Goal: Task Accomplishment & Management: Manage account settings

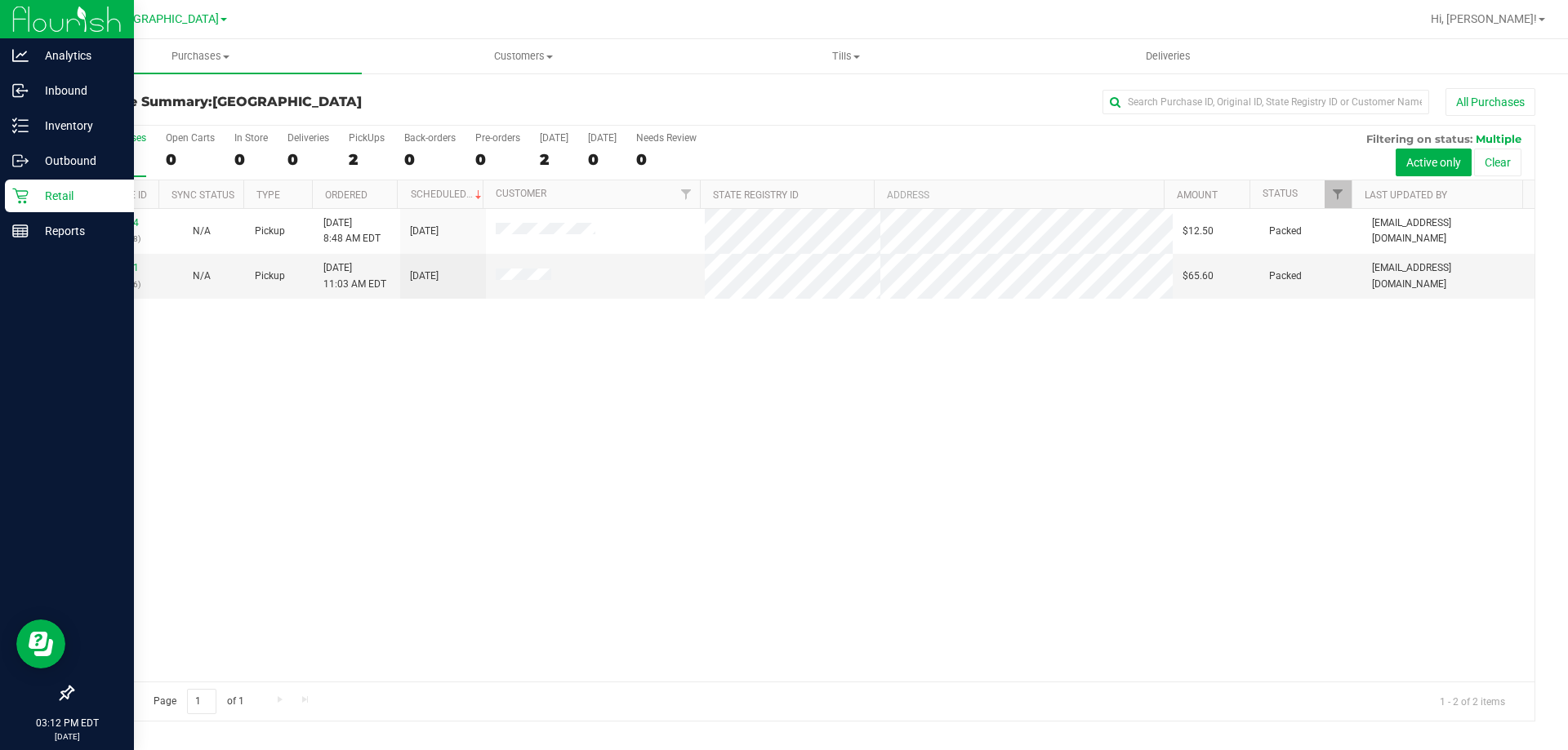
click at [75, 202] on p "Retail" at bounding box center [77, 195] width 98 height 19
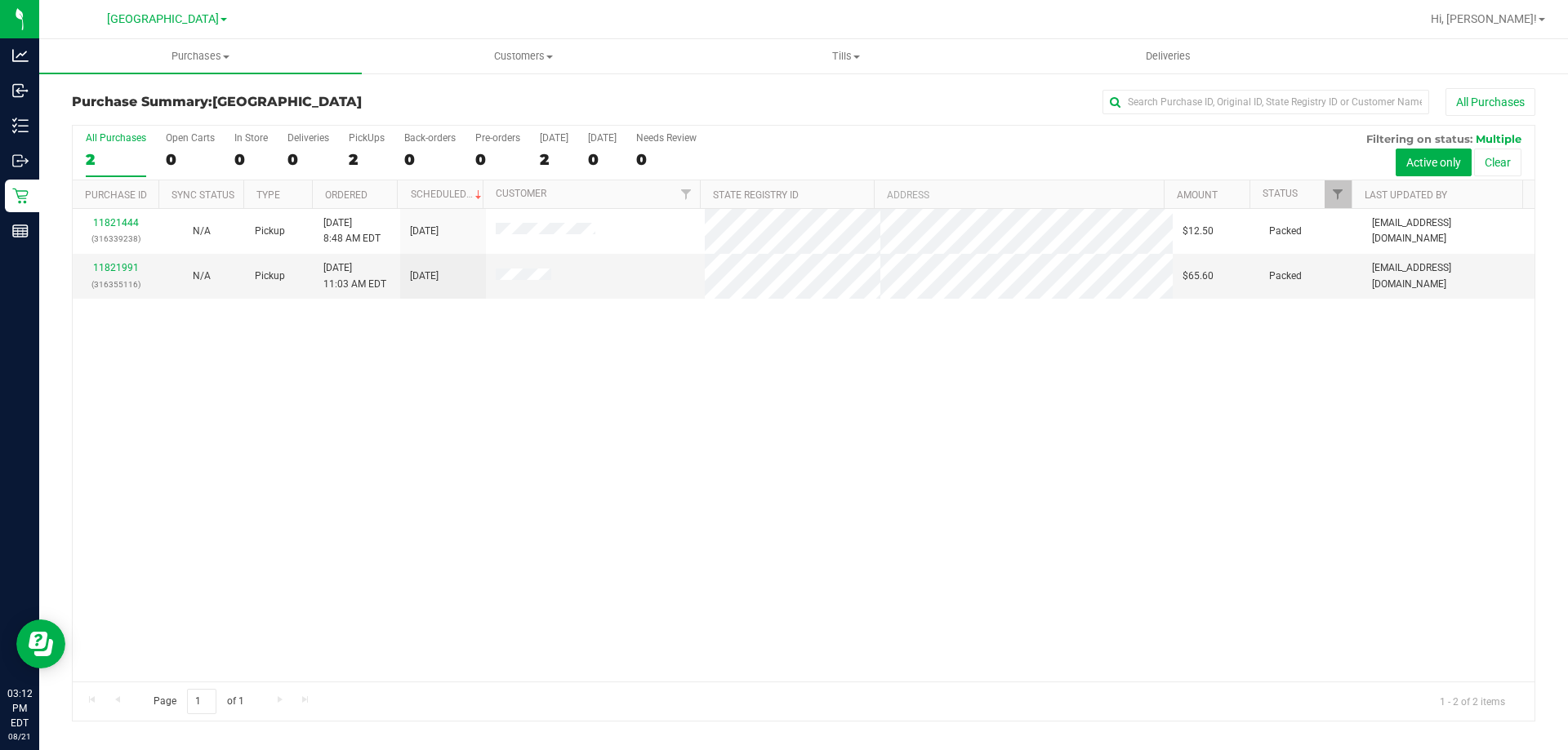
click at [47, 235] on div "Purchase Summary: [GEOGRAPHIC_DATA] All Purchases All Purchases 2 Open Carts 0 …" at bounding box center [804, 404] width 1528 height 666
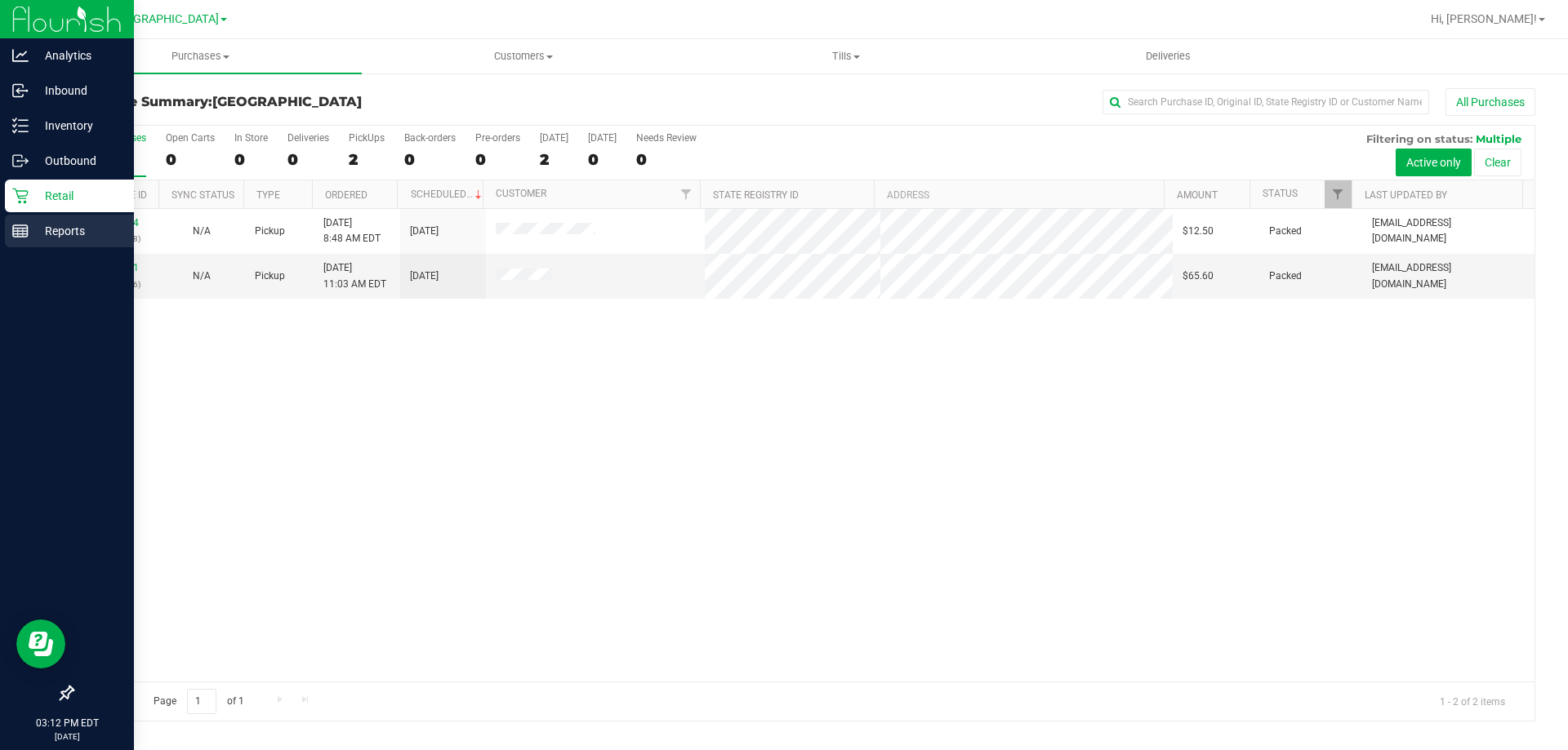
click at [28, 235] on rect at bounding box center [20, 231] width 15 height 11
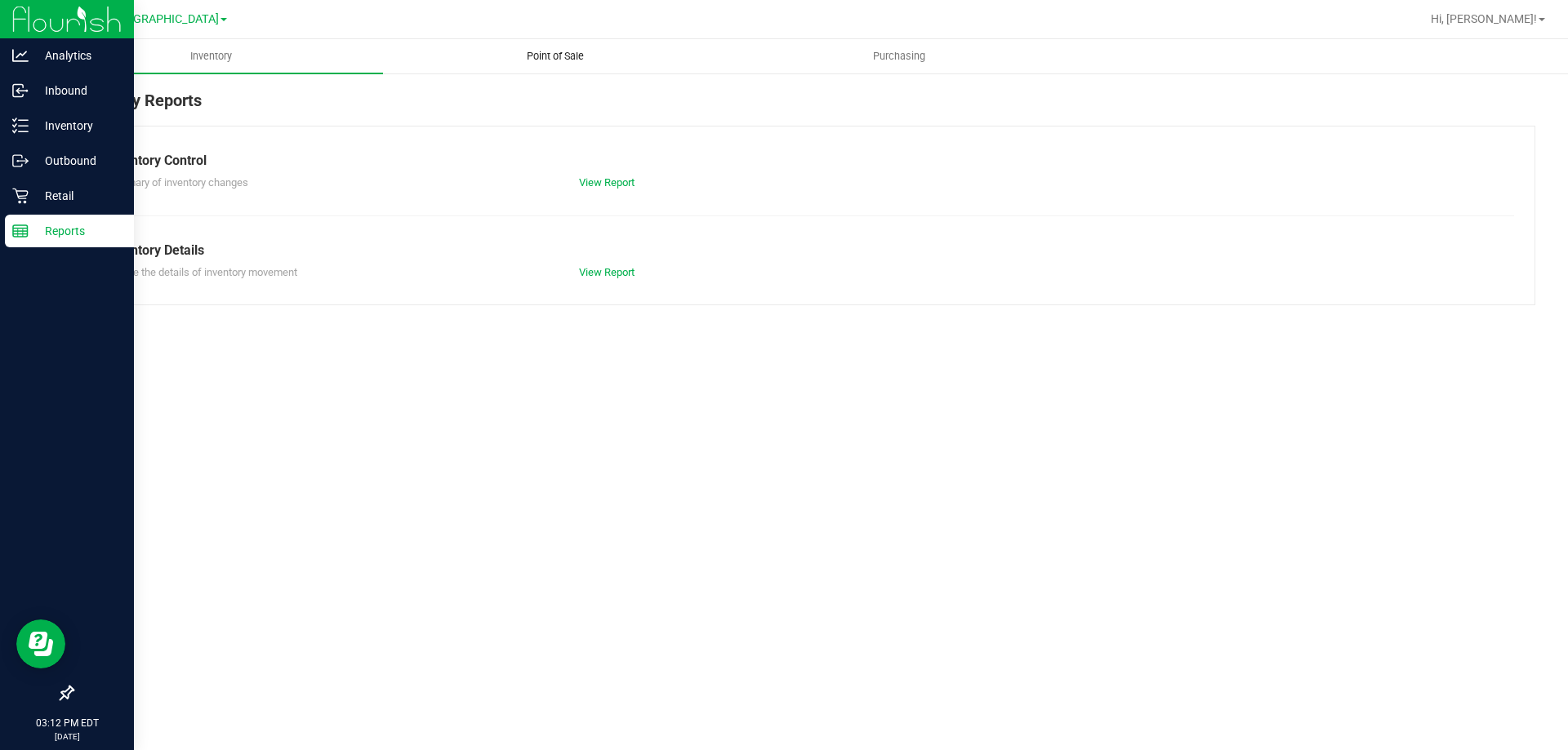
click at [519, 58] on span "Point of Sale" at bounding box center [555, 56] width 101 height 15
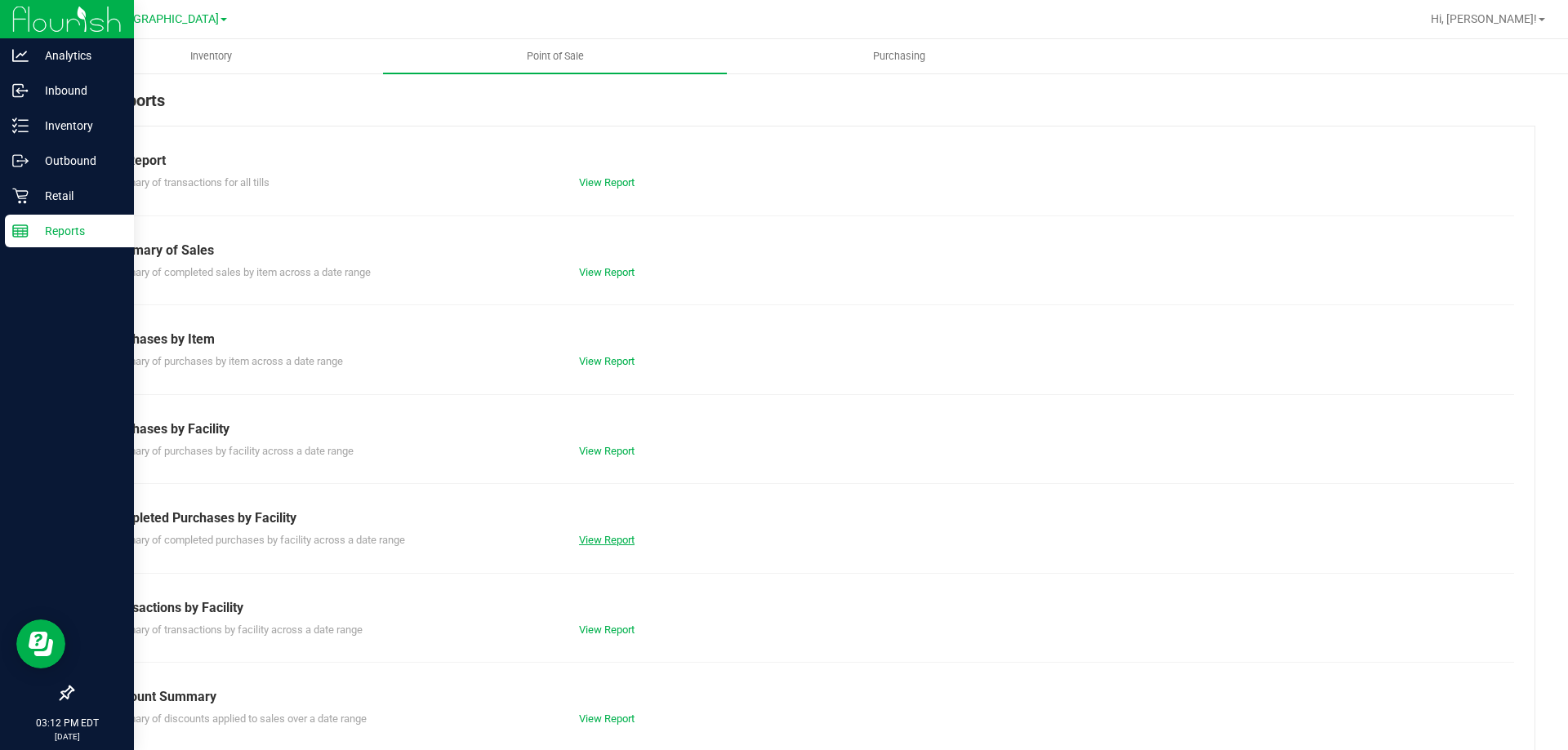
click at [588, 538] on link "View Report" at bounding box center [607, 540] width 55 height 12
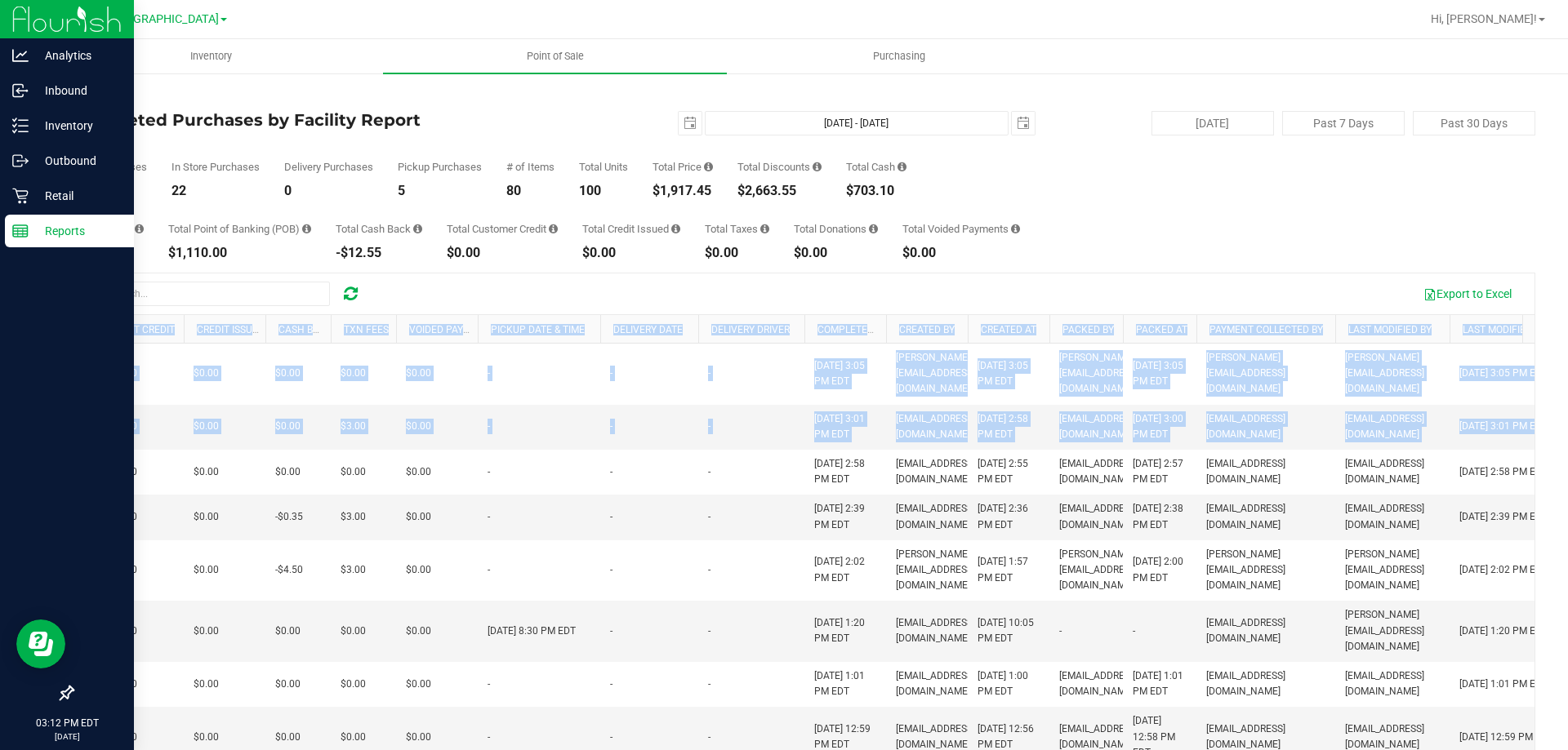
scroll to position [0, 898]
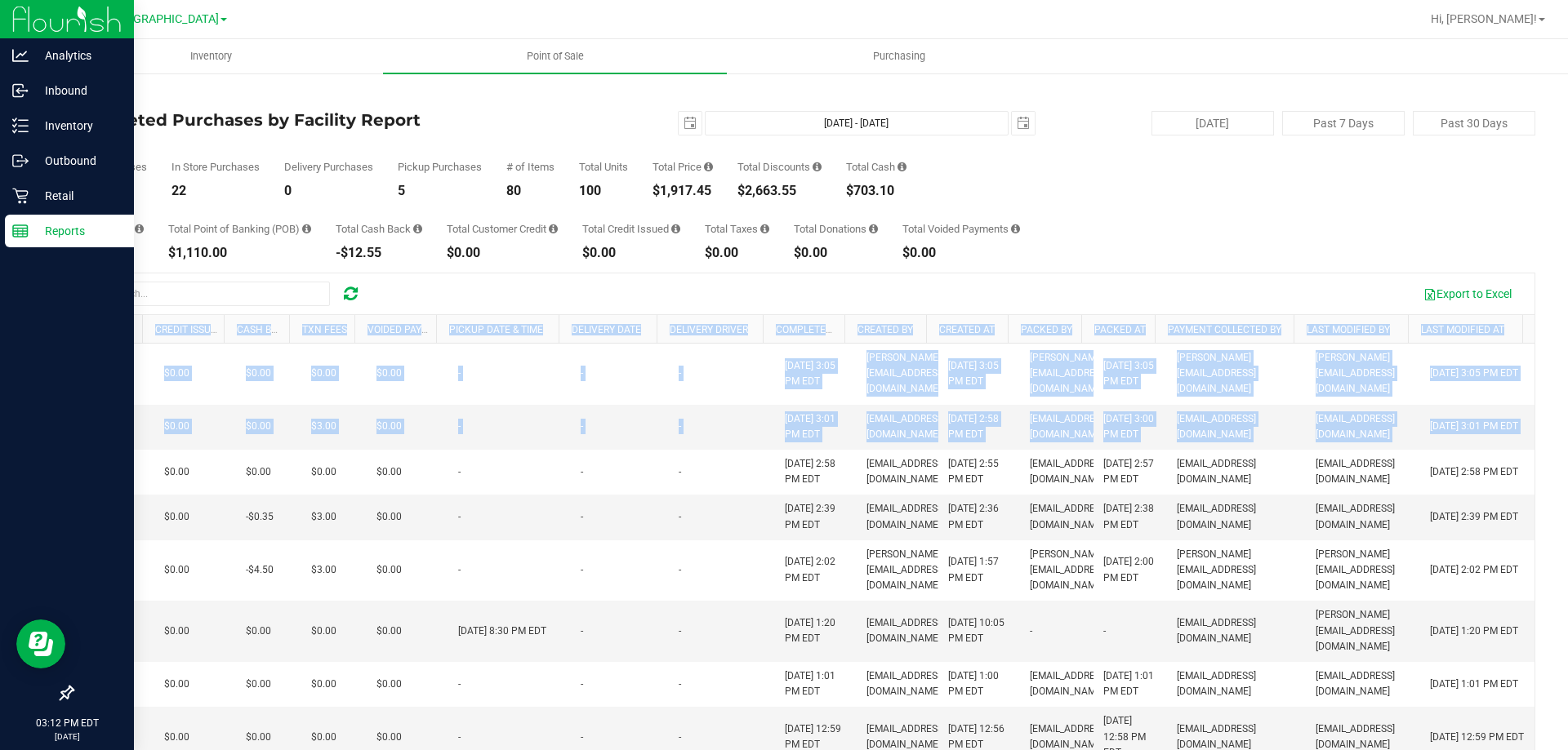
drag, startPoint x: 496, startPoint y: 500, endPoint x: 1388, endPoint y: 200, distance: 941.1
click at [1567, 237] on div "Inventory Point of Sale Purchasing Back Completed Purchases by Facility Report …" at bounding box center [804, 394] width 1528 height 710
click at [1316, 328] on link "Last Modified By" at bounding box center [1348, 330] width 84 height 11
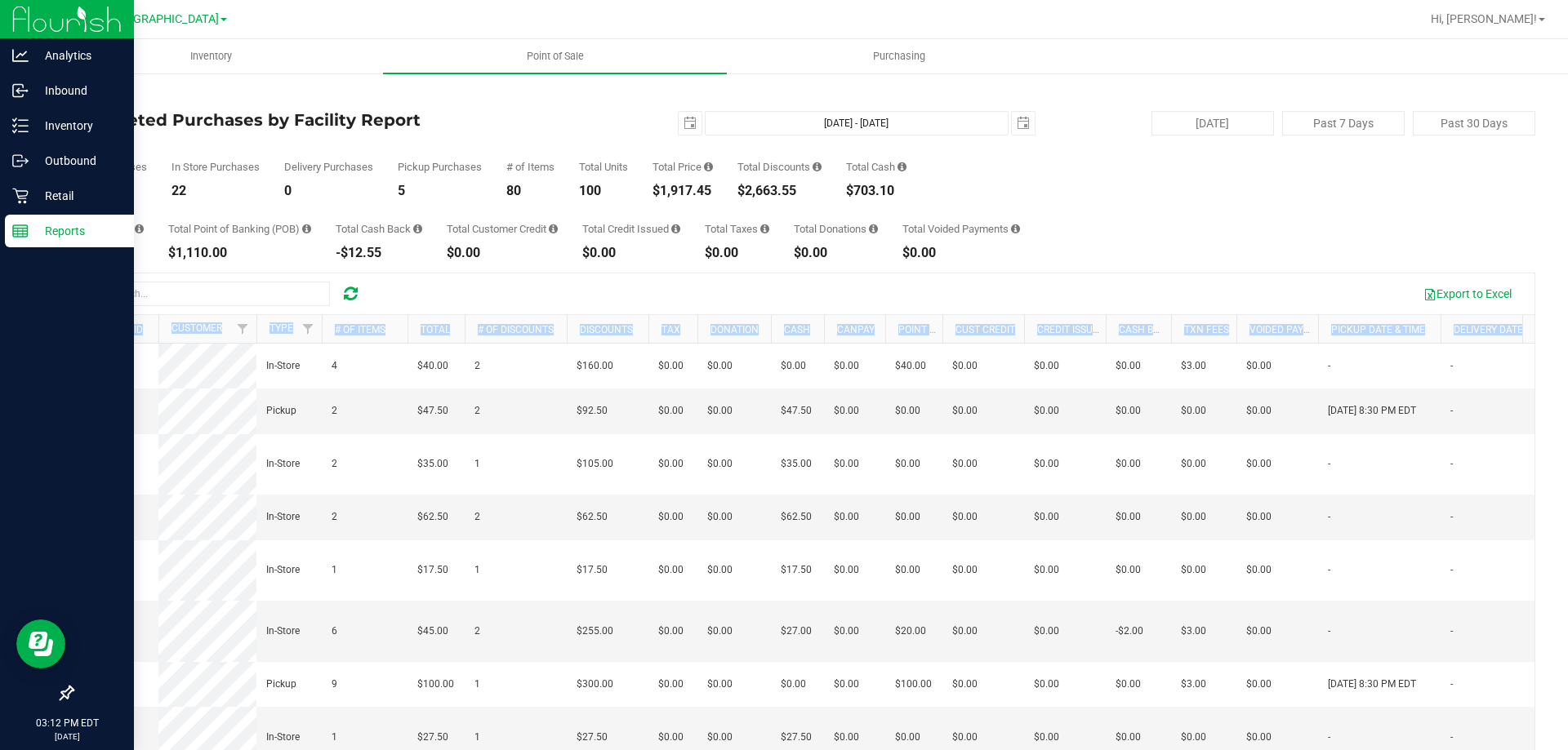
scroll to position [0, 0]
drag, startPoint x: 577, startPoint y: 500, endPoint x: 0, endPoint y: 503, distance: 577.0
click at [0, 503] on div "Analytics Inbound Inventory Outbound Retail Reports 03:12 PM EDT [DATE] 08/21 […" at bounding box center [784, 375] width 1568 height 750
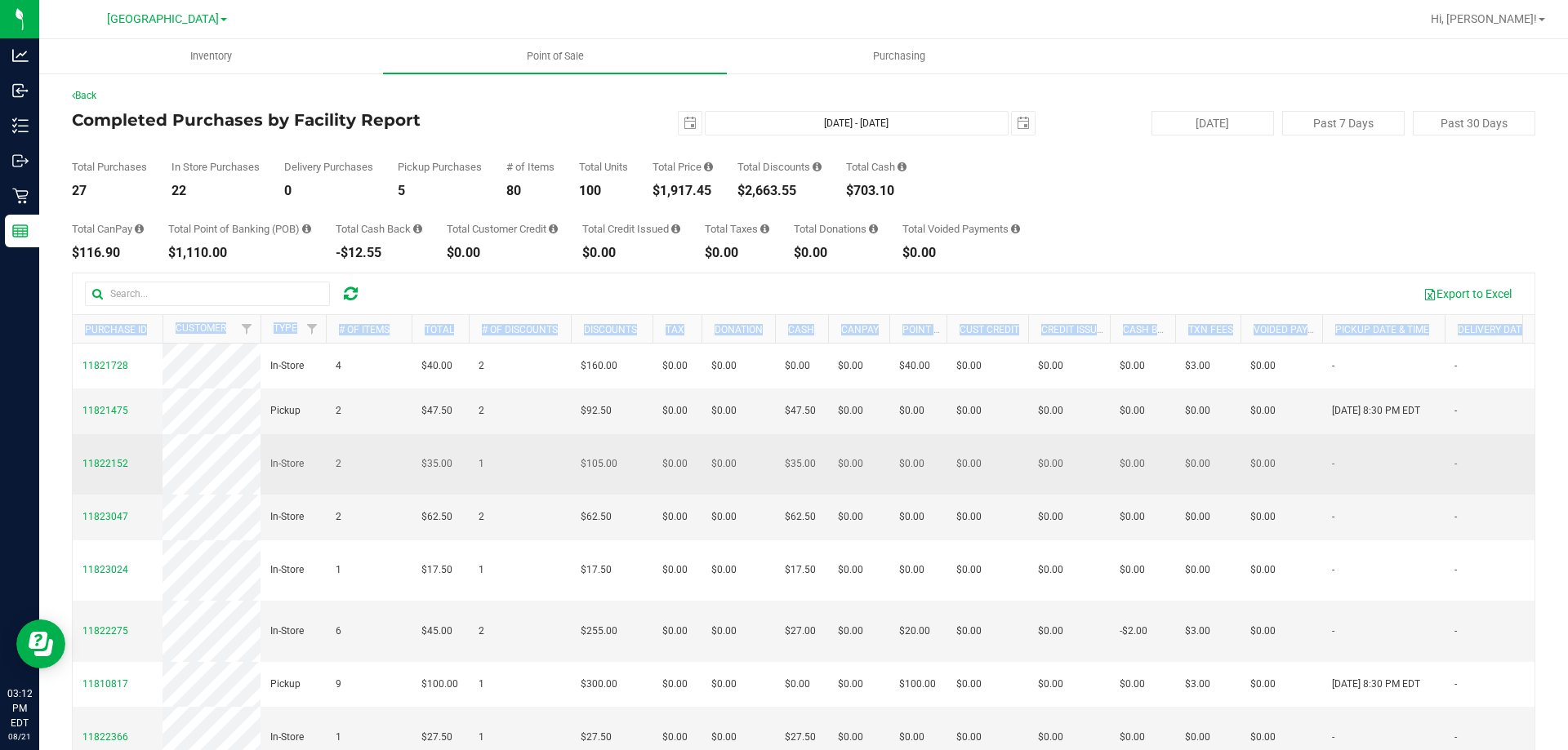
click at [387, 494] on td "2" at bounding box center [368, 464] width 86 height 62
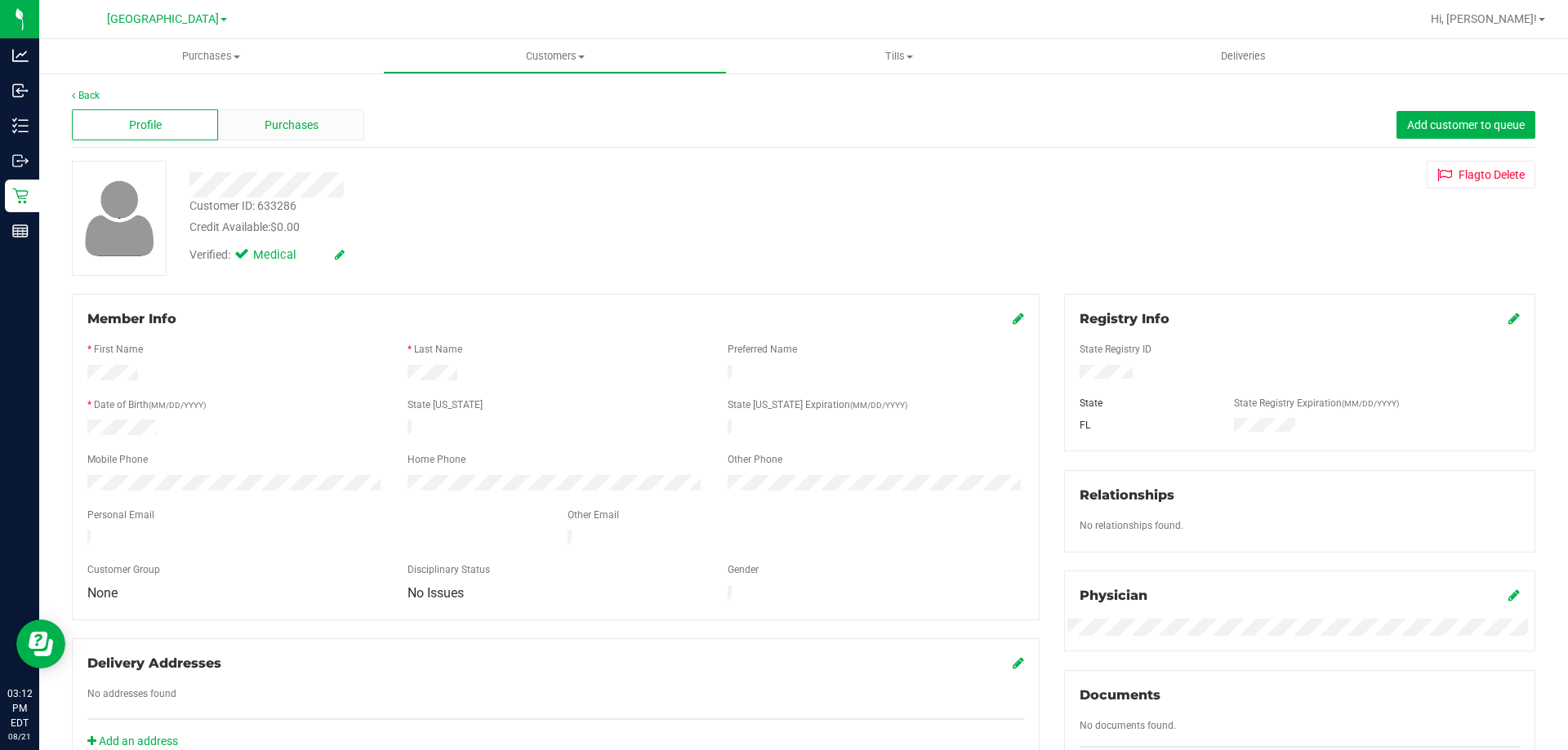
click at [295, 131] on span "Purchases" at bounding box center [292, 125] width 54 height 17
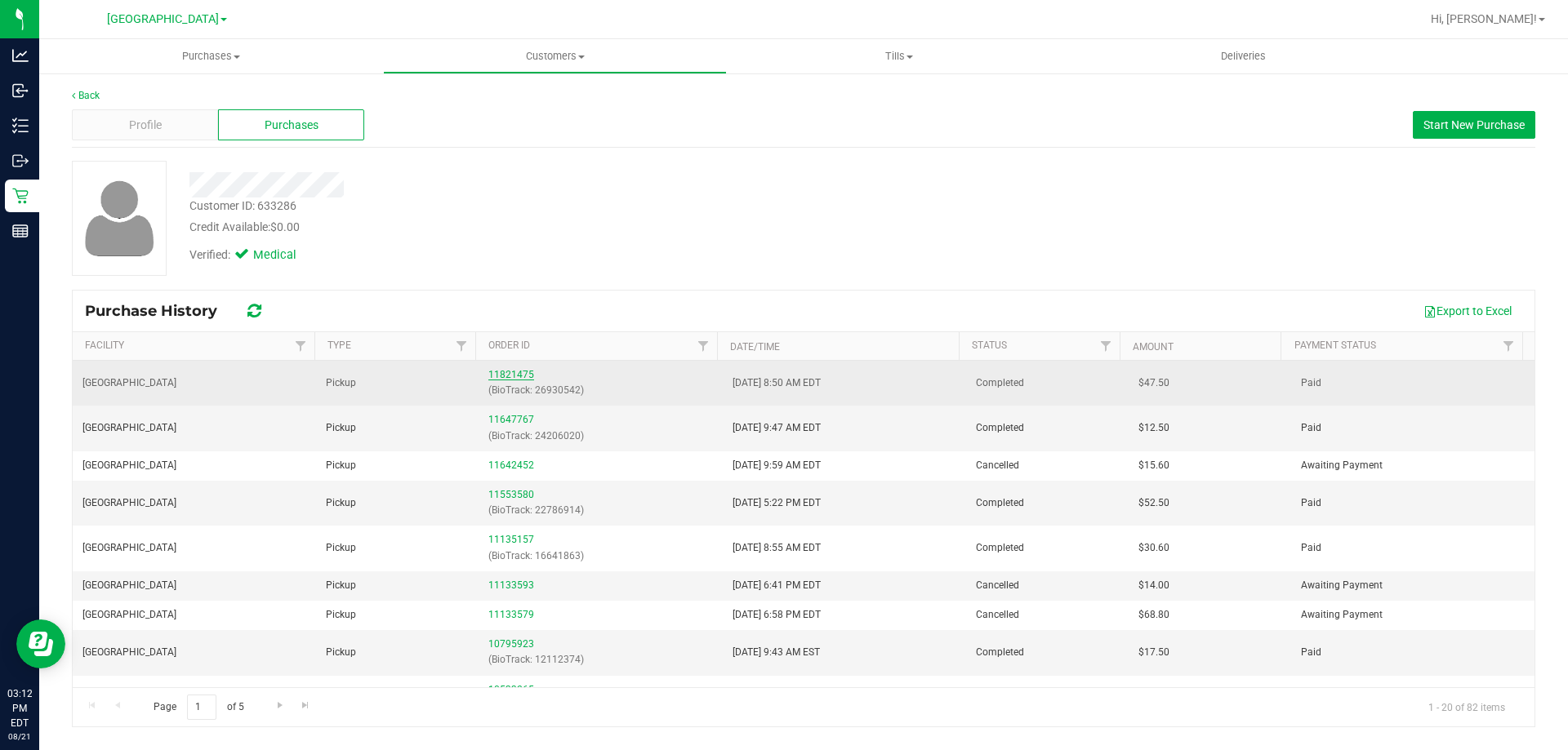
click at [518, 371] on link "11821475" at bounding box center [511, 374] width 46 height 11
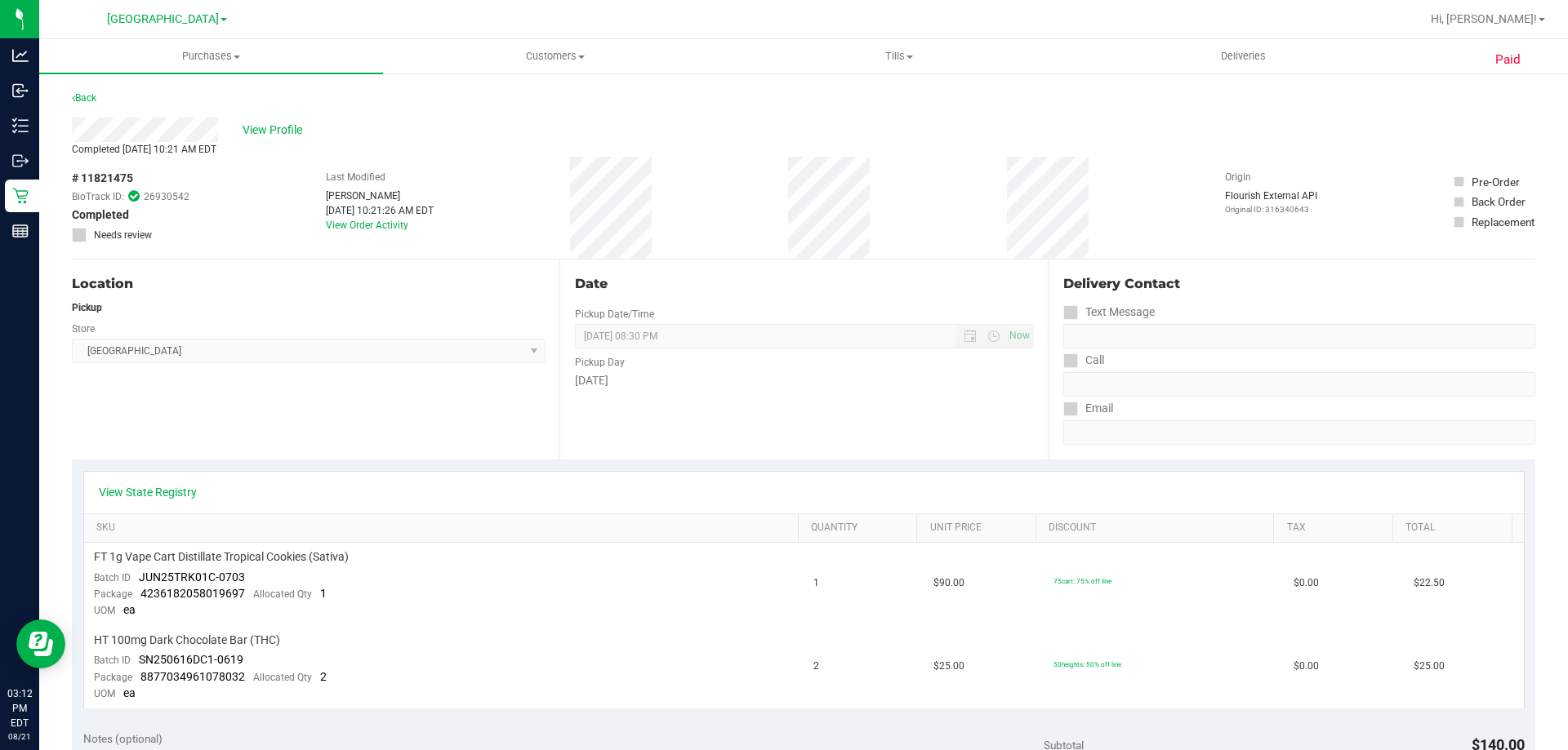
scroll to position [164, 0]
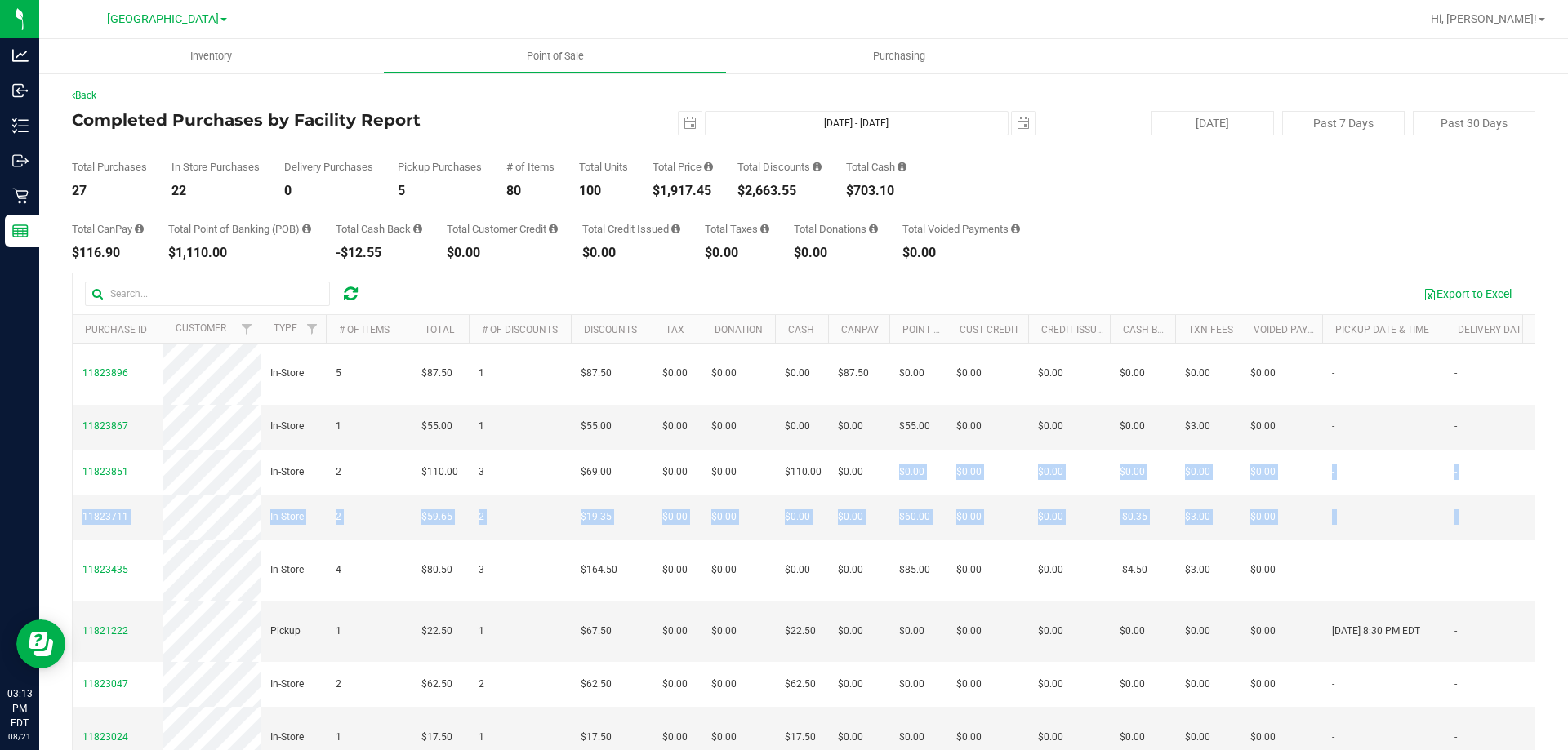
scroll to position [0, 898]
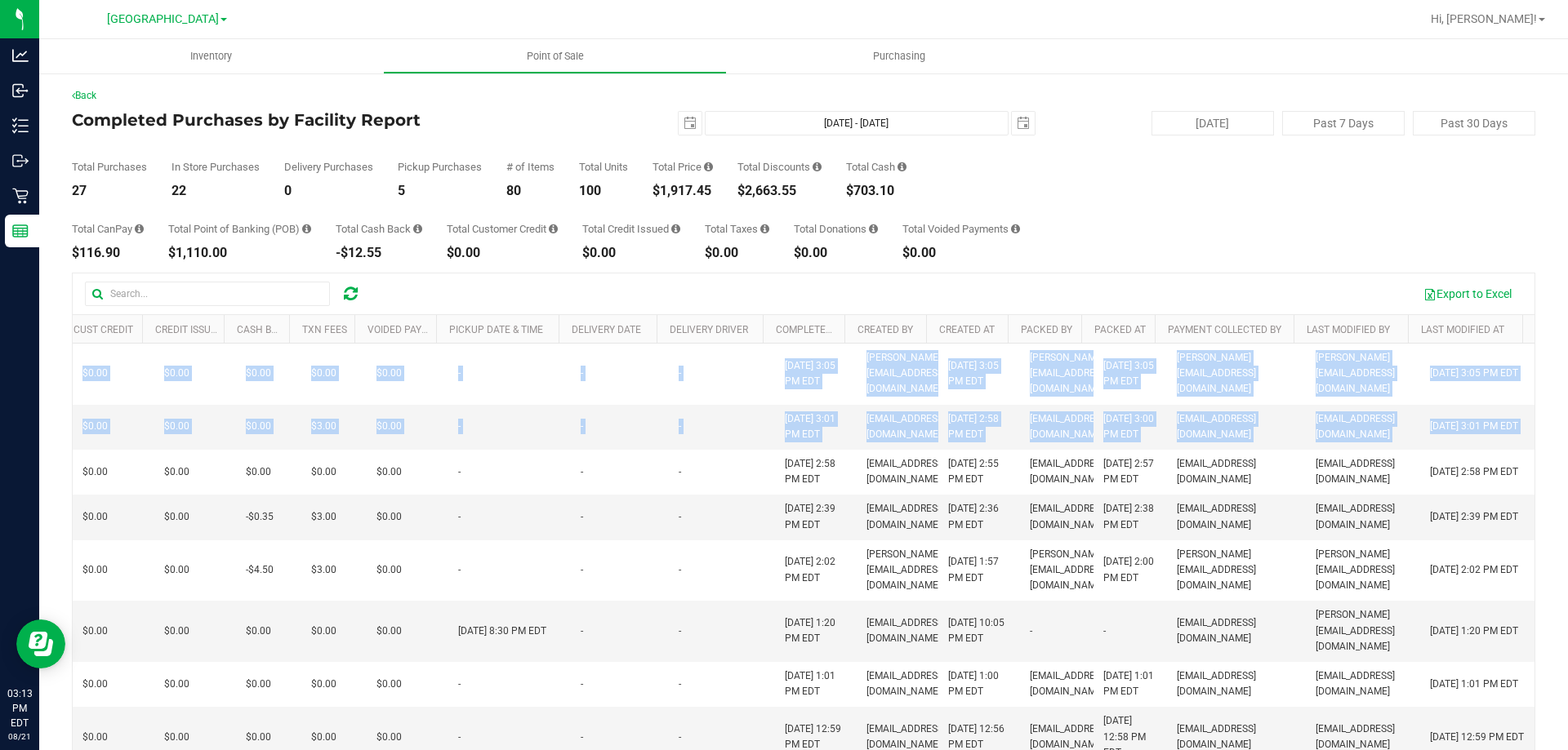
drag, startPoint x: 865, startPoint y: 521, endPoint x: 1567, endPoint y: 570, distance: 703.7
click at [1567, 570] on div "Inventory Point of Sale Purchasing Back Completed Purchases by Facility Report …" at bounding box center [804, 394] width 1528 height 710
click at [1232, 333] on link "Payment Collected By" at bounding box center [1224, 330] width 113 height 11
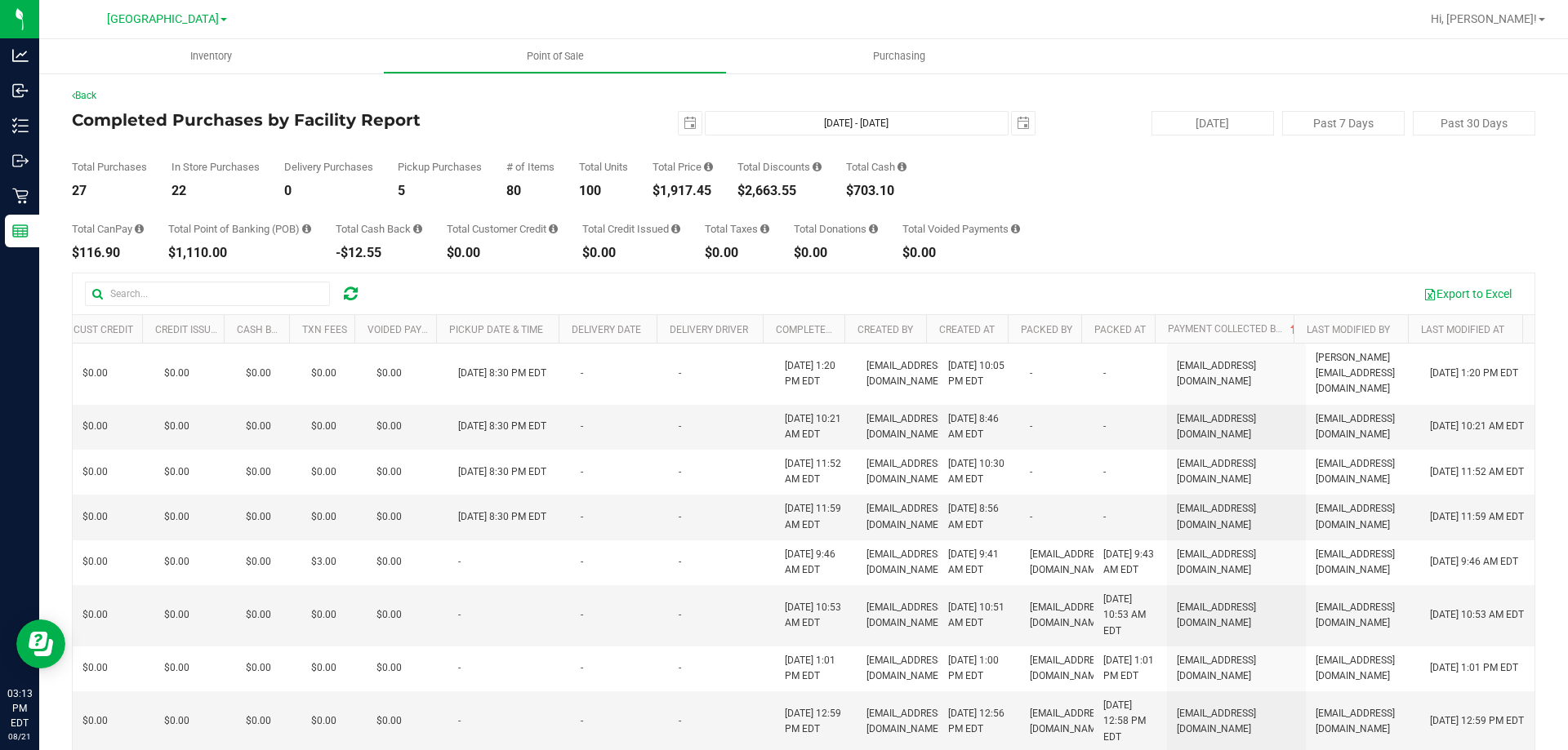
click at [1230, 336] on th "Payment Collected By" at bounding box center [1224, 329] width 139 height 28
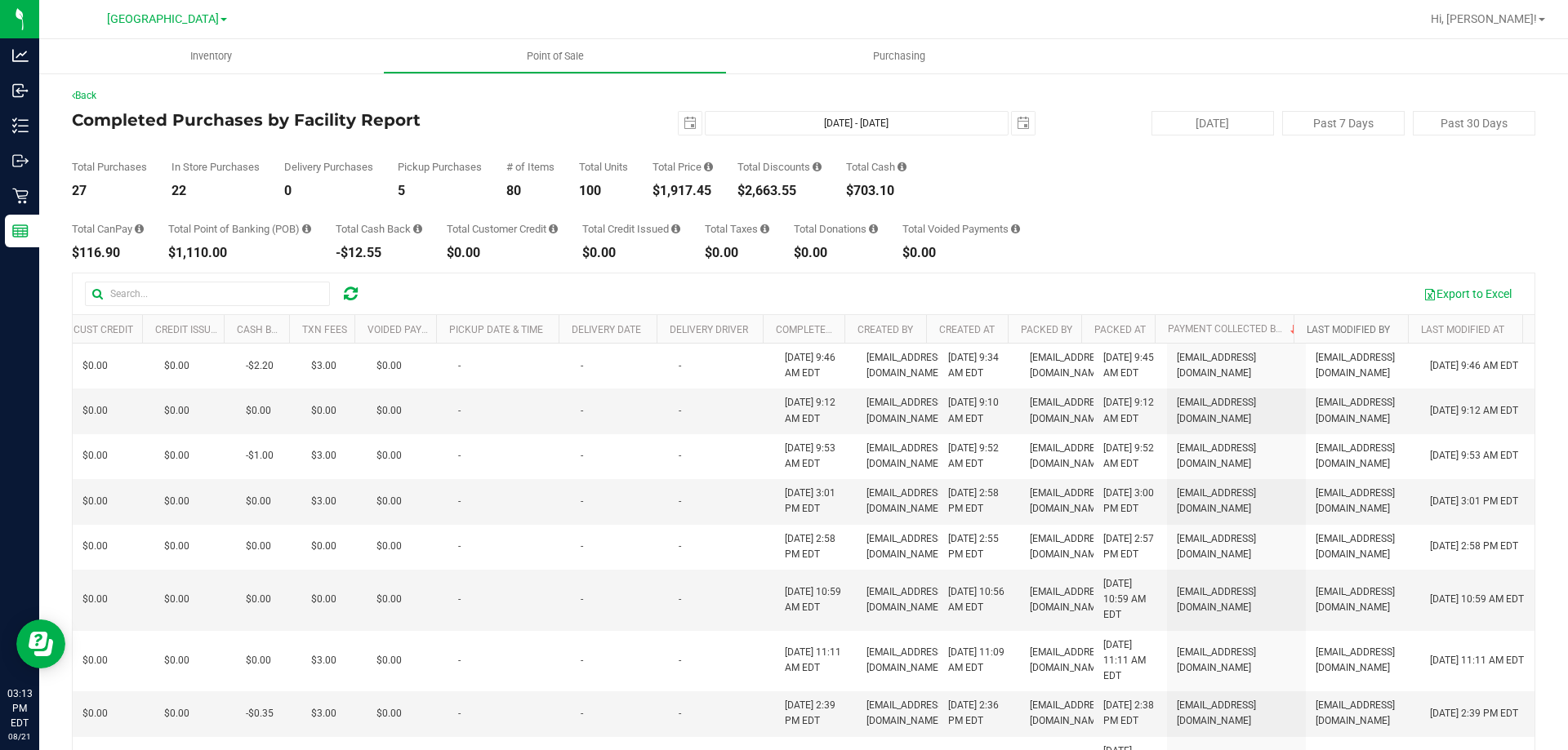
click at [1307, 331] on link "Last Modified By" at bounding box center [1348, 330] width 84 height 11
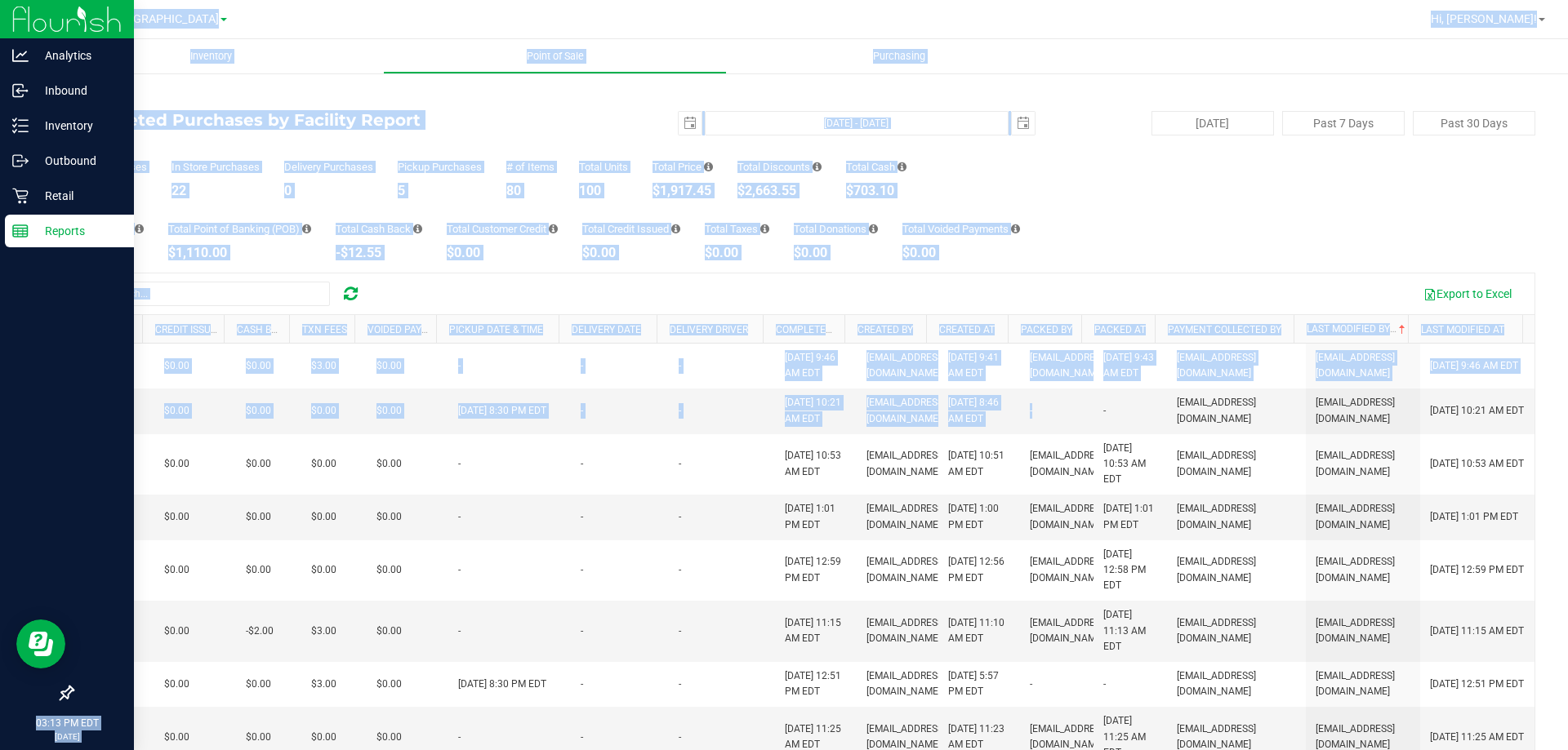
scroll to position [0, 0]
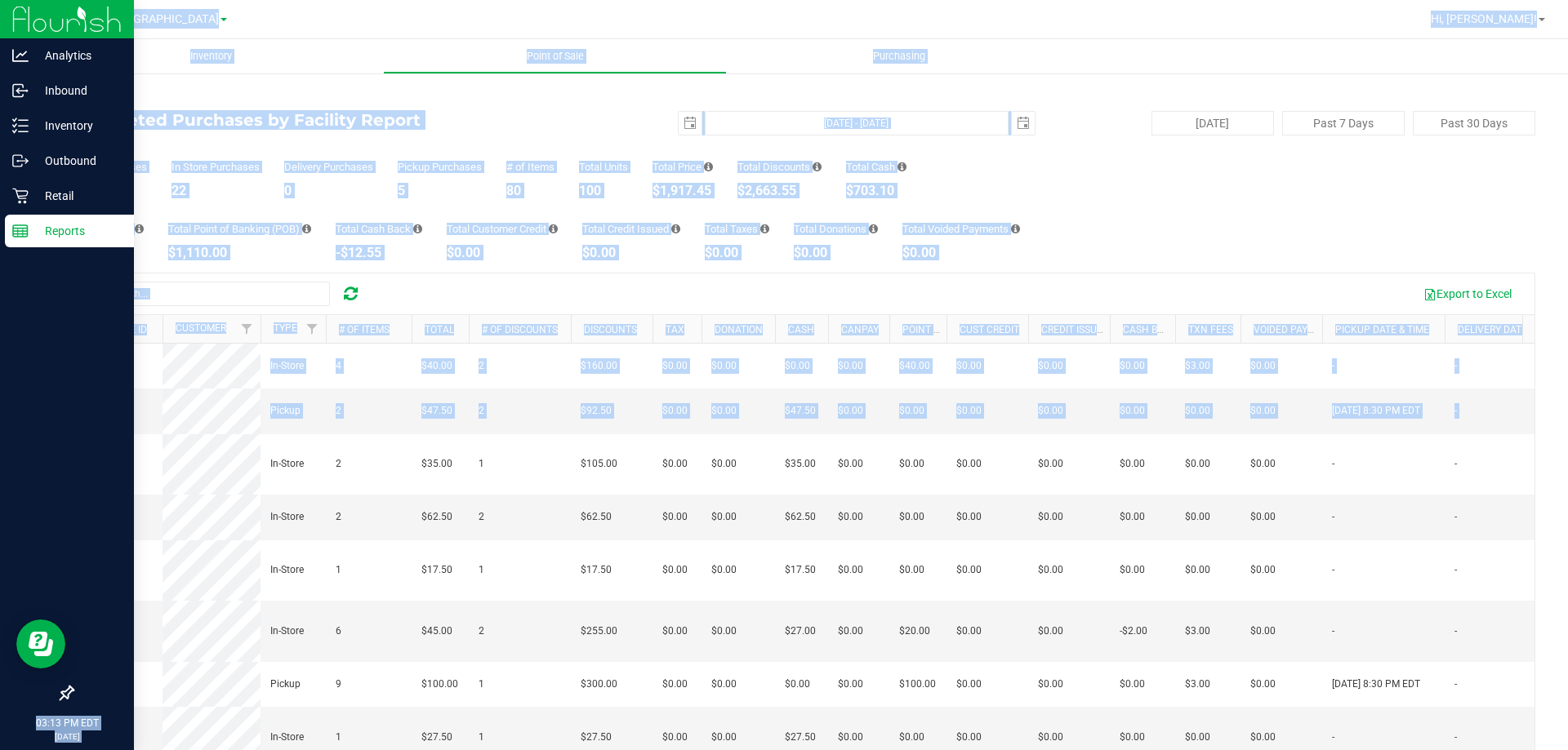
drag, startPoint x: 1032, startPoint y: 414, endPoint x: 3, endPoint y: 434, distance: 1029.2
click at [3, 434] on div "Analytics Inbound Inventory Outbound Retail Reports 03:13 PM EDT [DATE] 08/21 […" at bounding box center [784, 375] width 1568 height 750
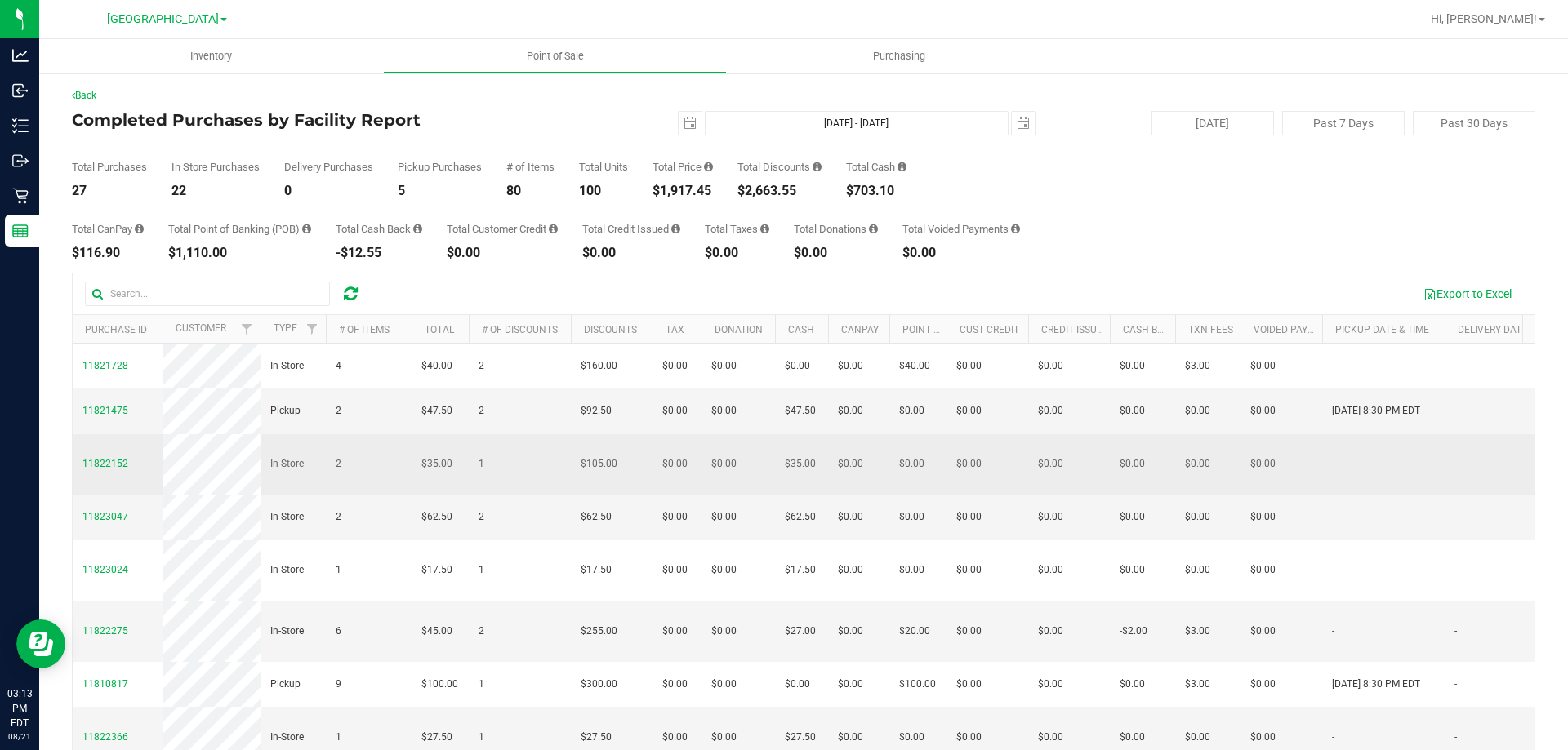
click at [377, 469] on td "2" at bounding box center [368, 464] width 86 height 62
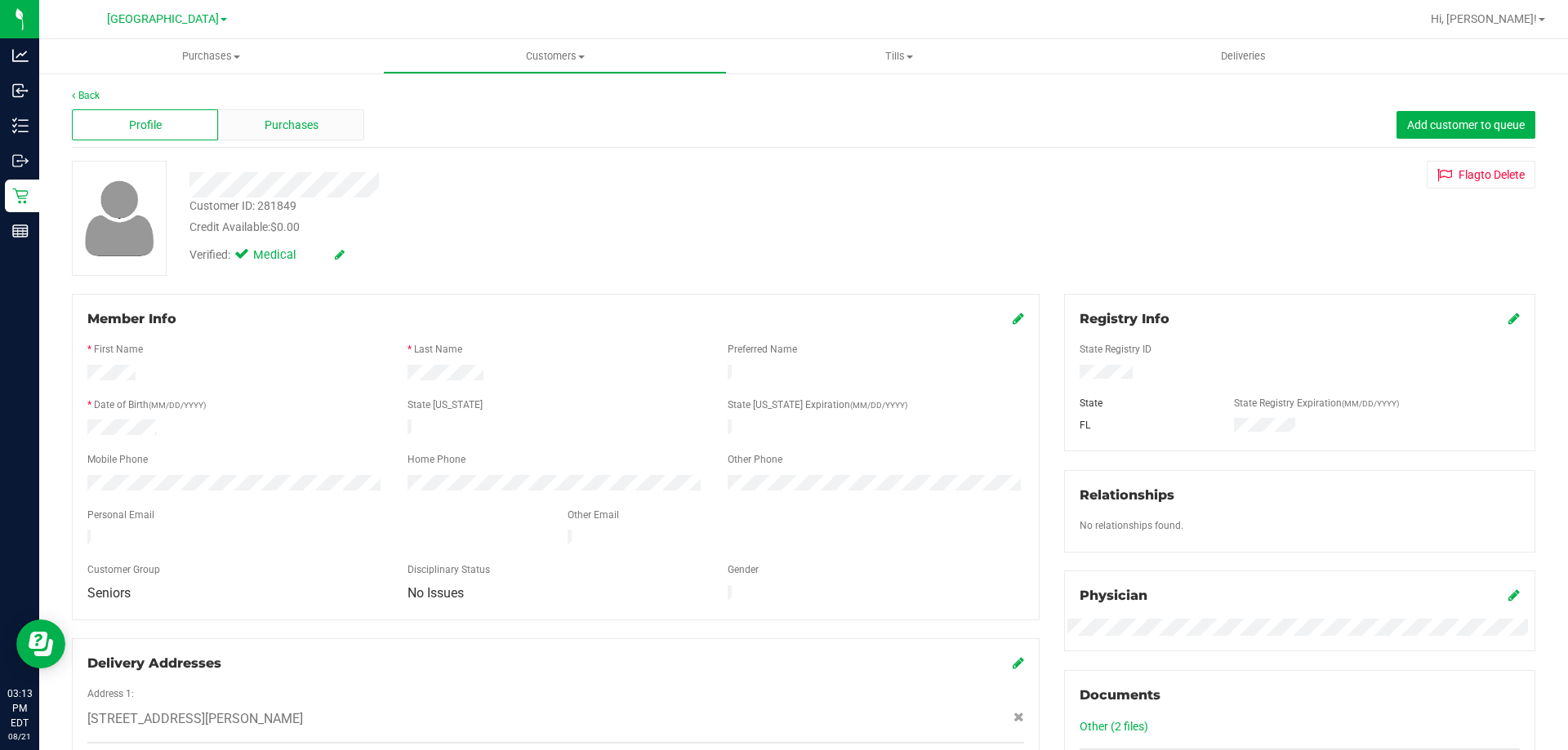
click at [325, 140] on div "Purchases" at bounding box center [291, 125] width 146 height 31
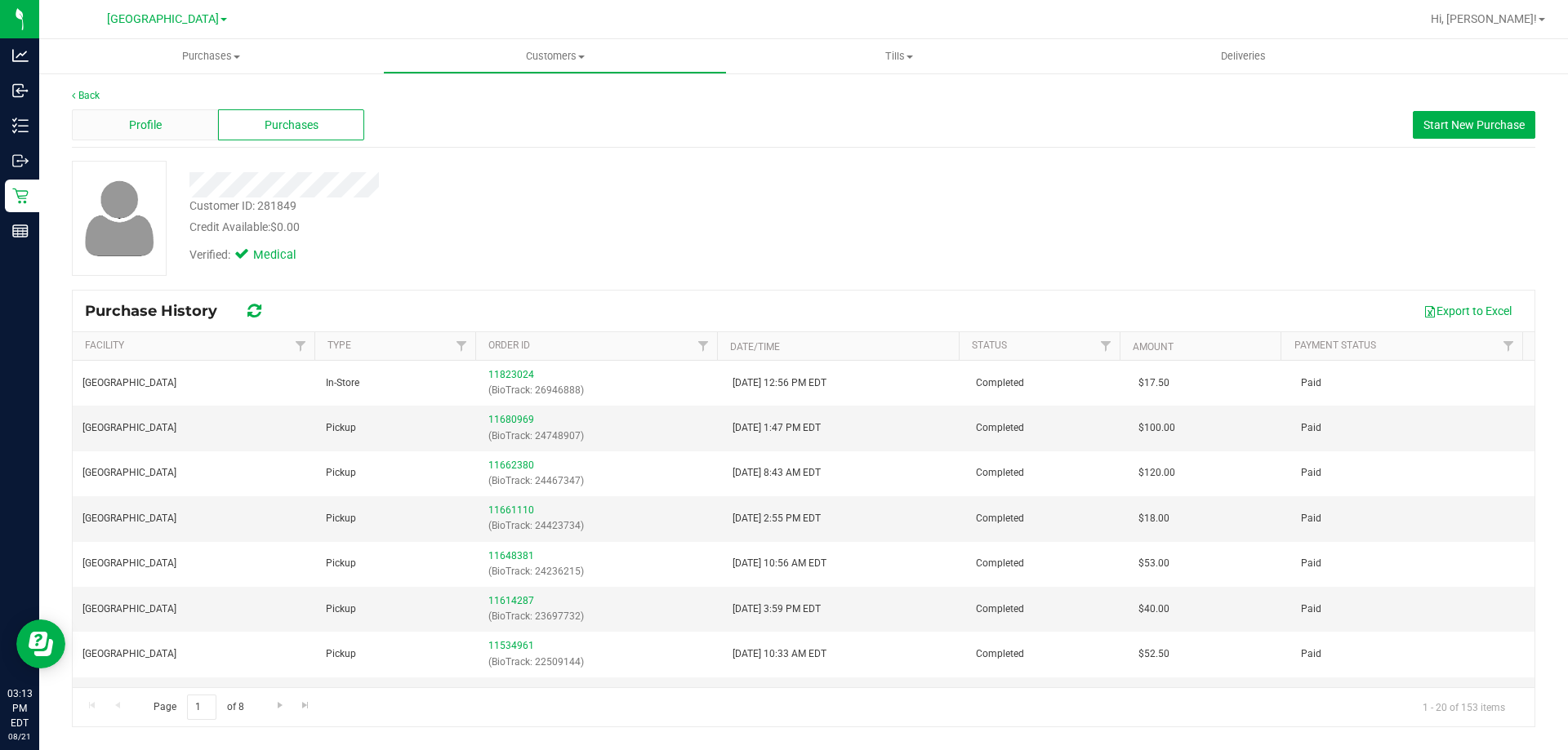
click at [113, 128] on div "Profile" at bounding box center [144, 125] width 146 height 31
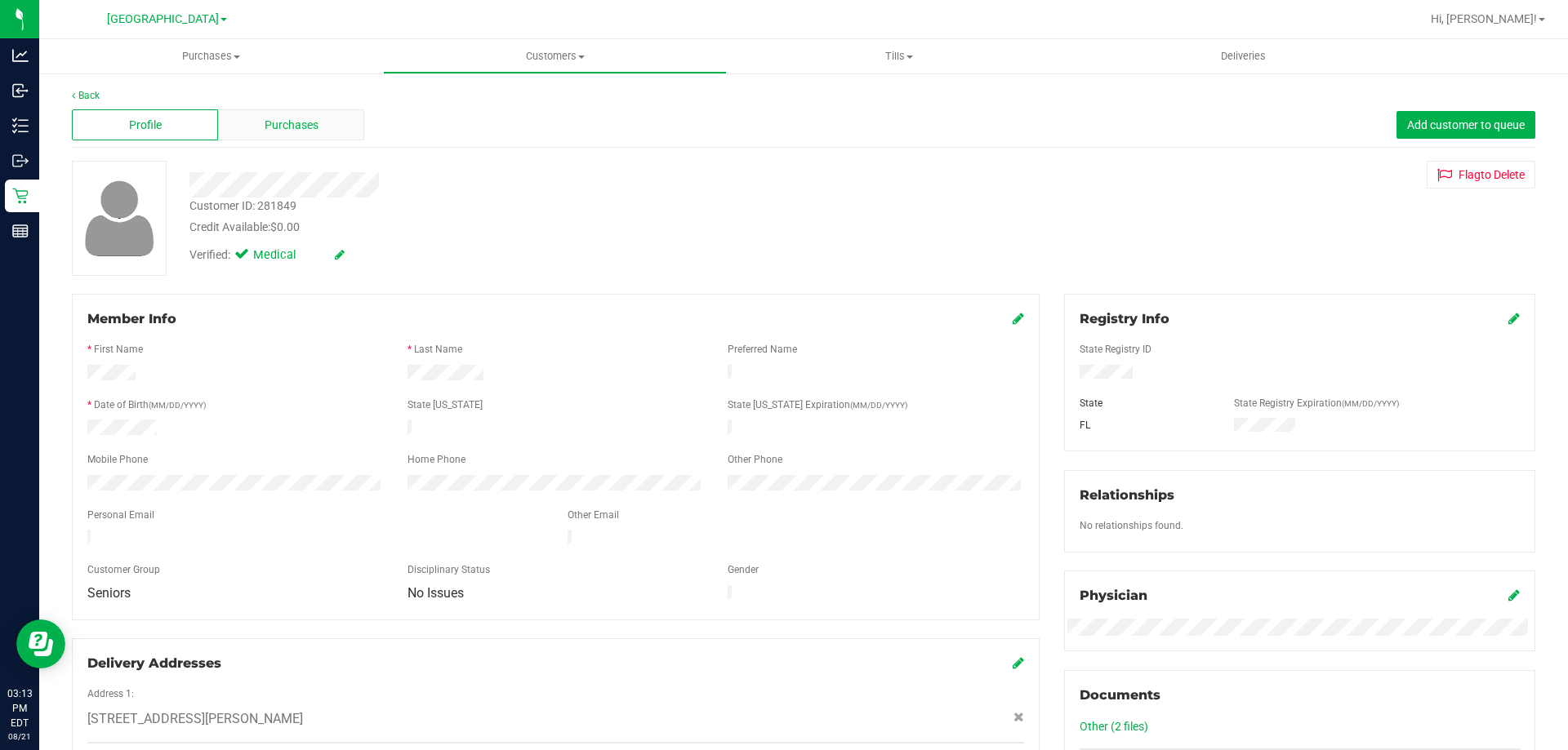
click at [246, 120] on div "Purchases" at bounding box center [291, 125] width 146 height 31
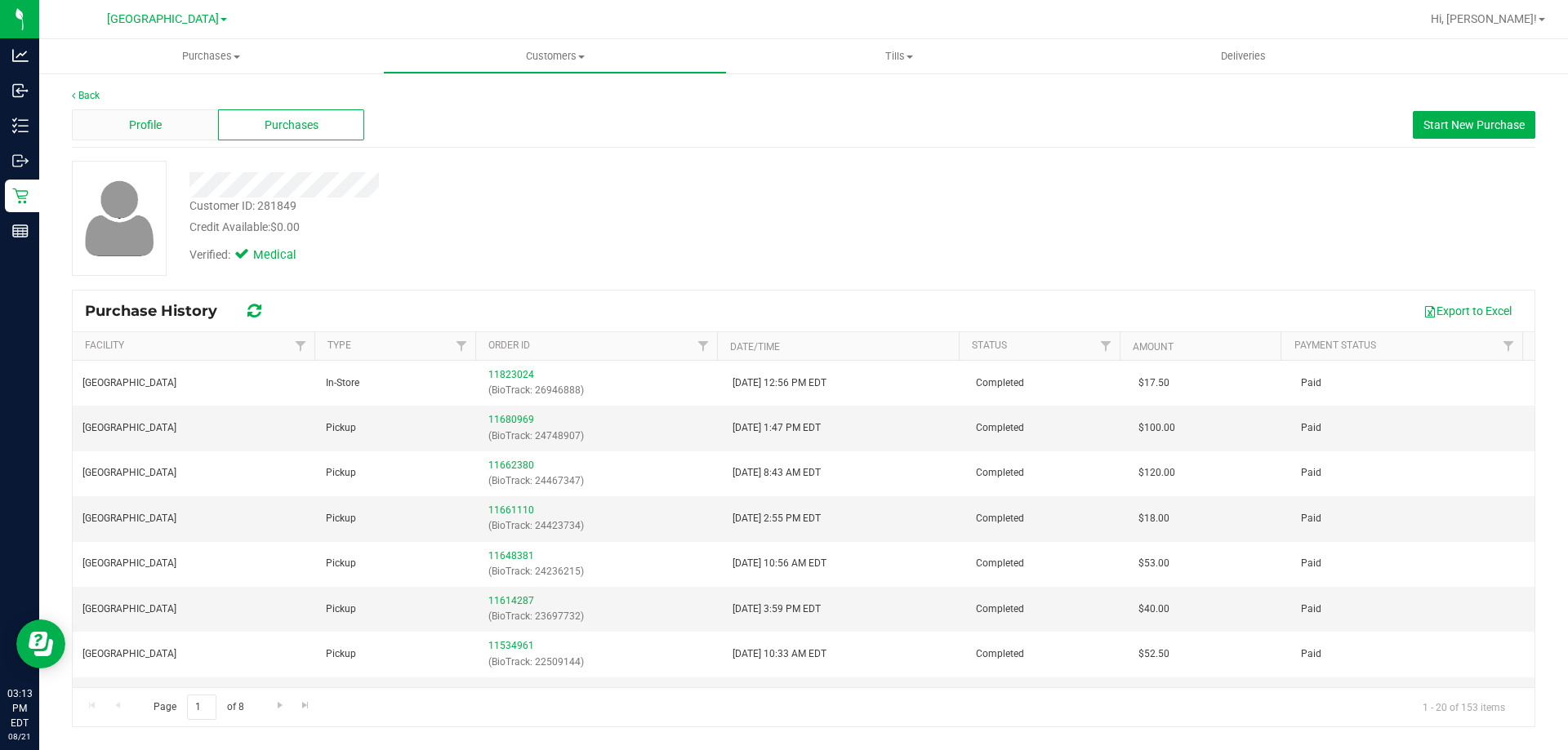
click at [186, 124] on div "Profile" at bounding box center [144, 125] width 146 height 31
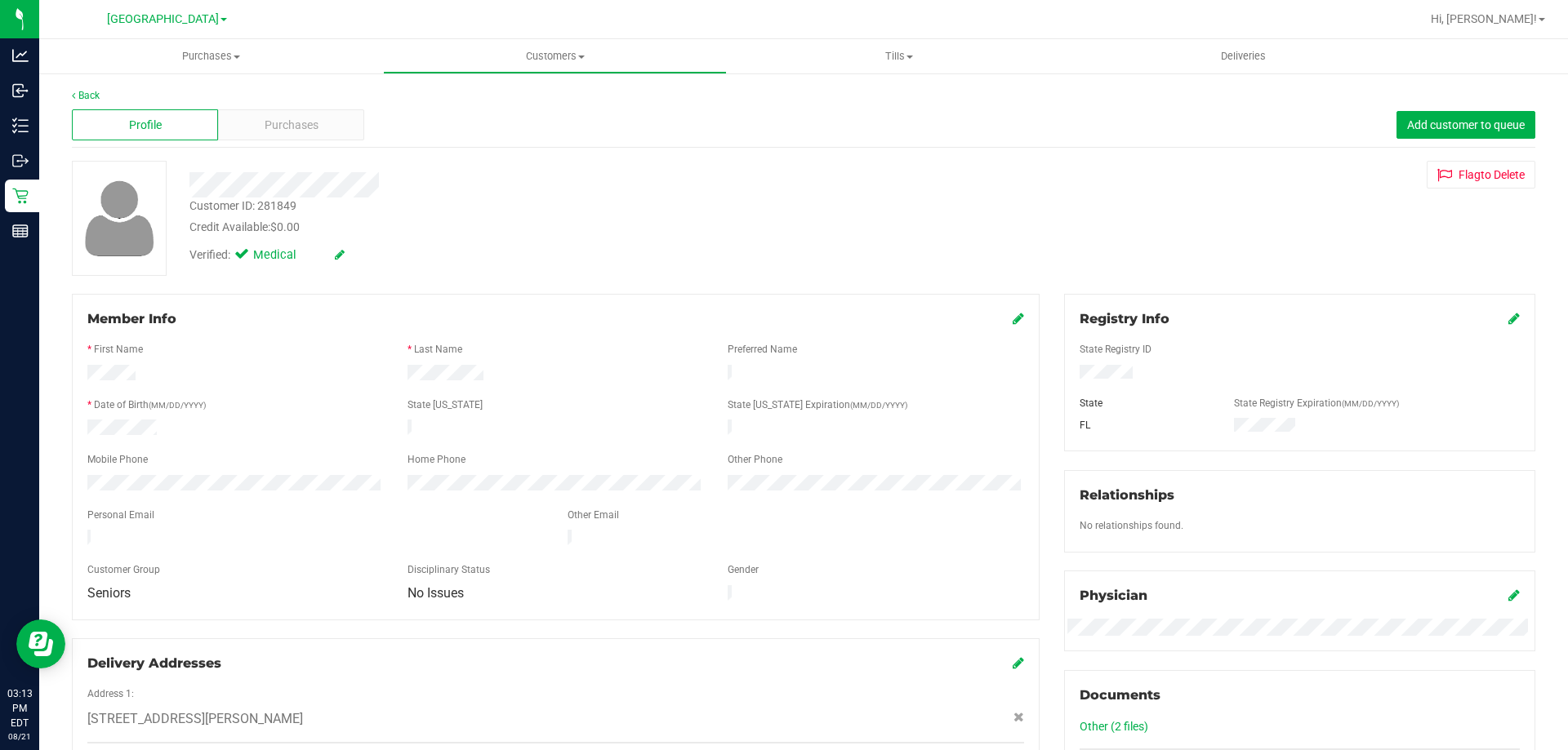
scroll to position [82, 0]
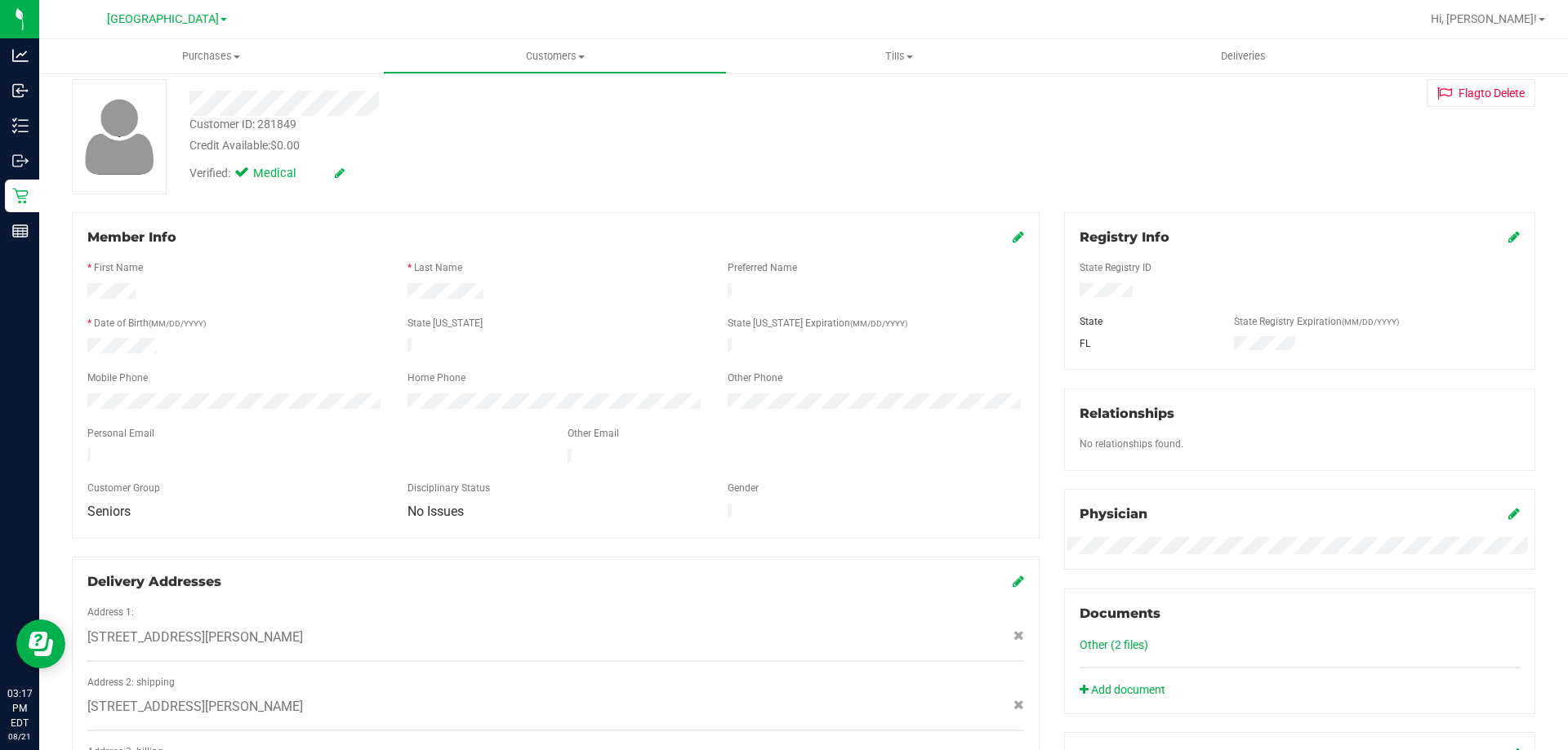
click at [604, 175] on div "Verified: Medical" at bounding box center [549, 172] width 744 height 36
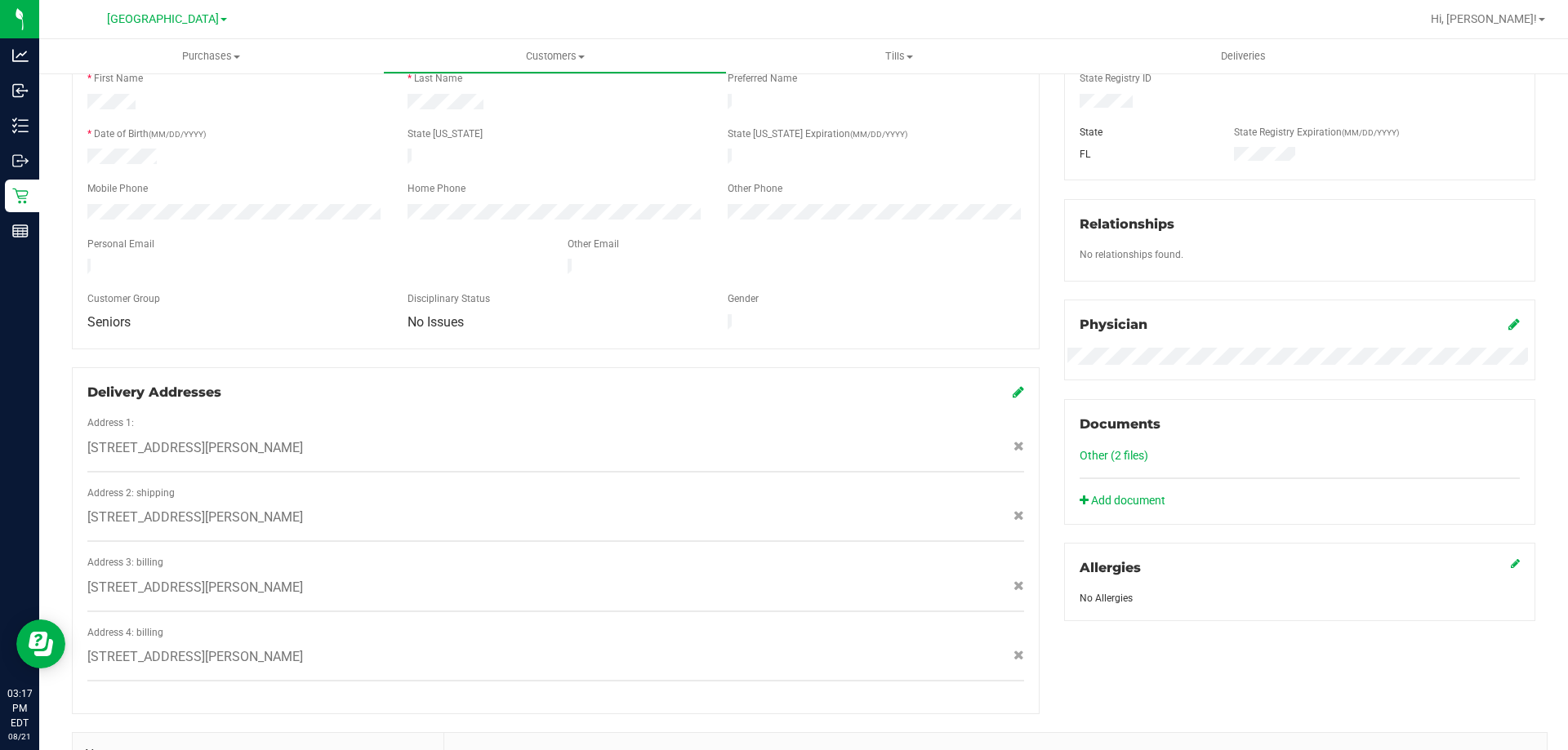
scroll to position [490, 0]
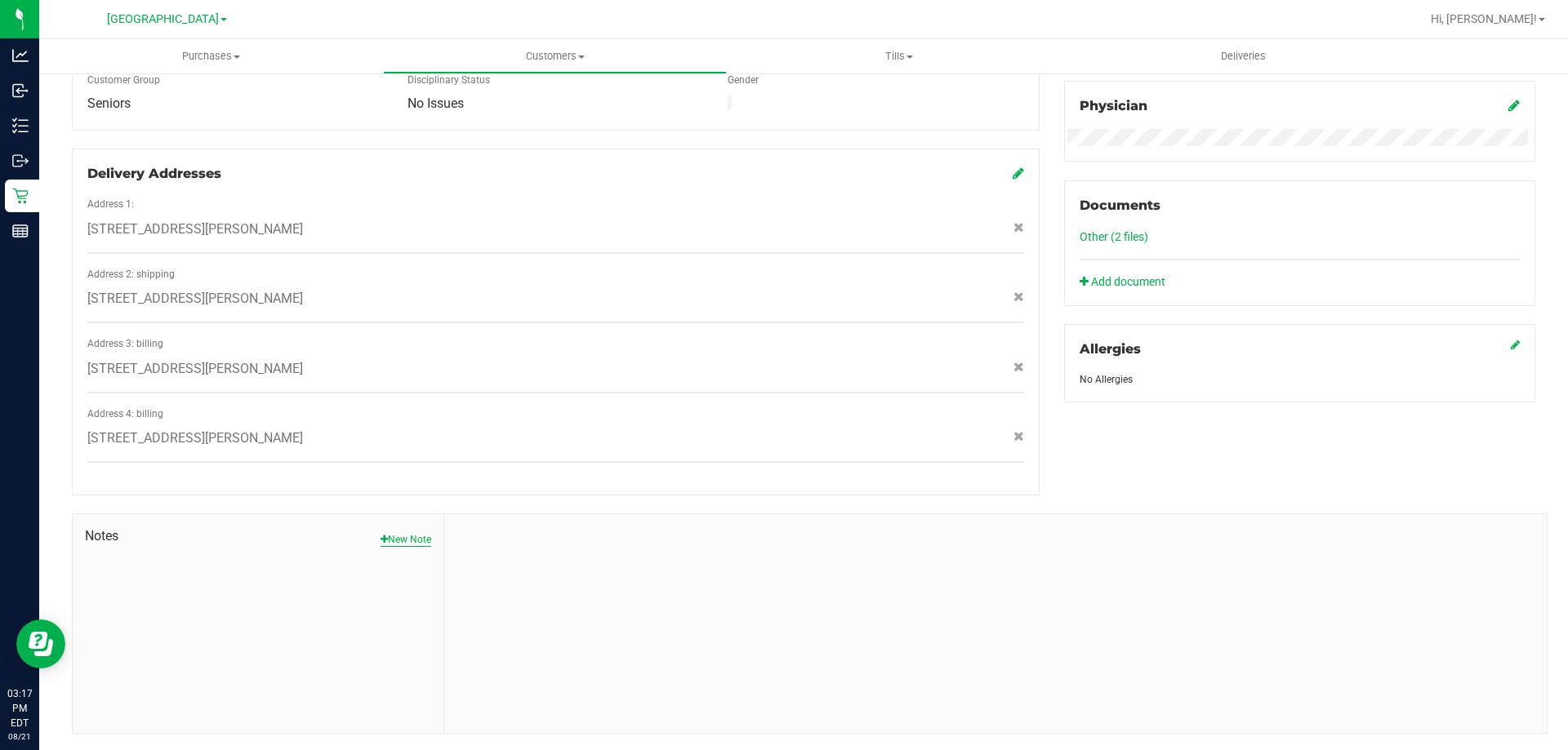
click at [400, 532] on button "New Note" at bounding box center [406, 540] width 51 height 15
click at [1098, 570] on input "Note Title" at bounding box center [995, 582] width 1078 height 25
type input "Q"
type input "Honor 10% discount"
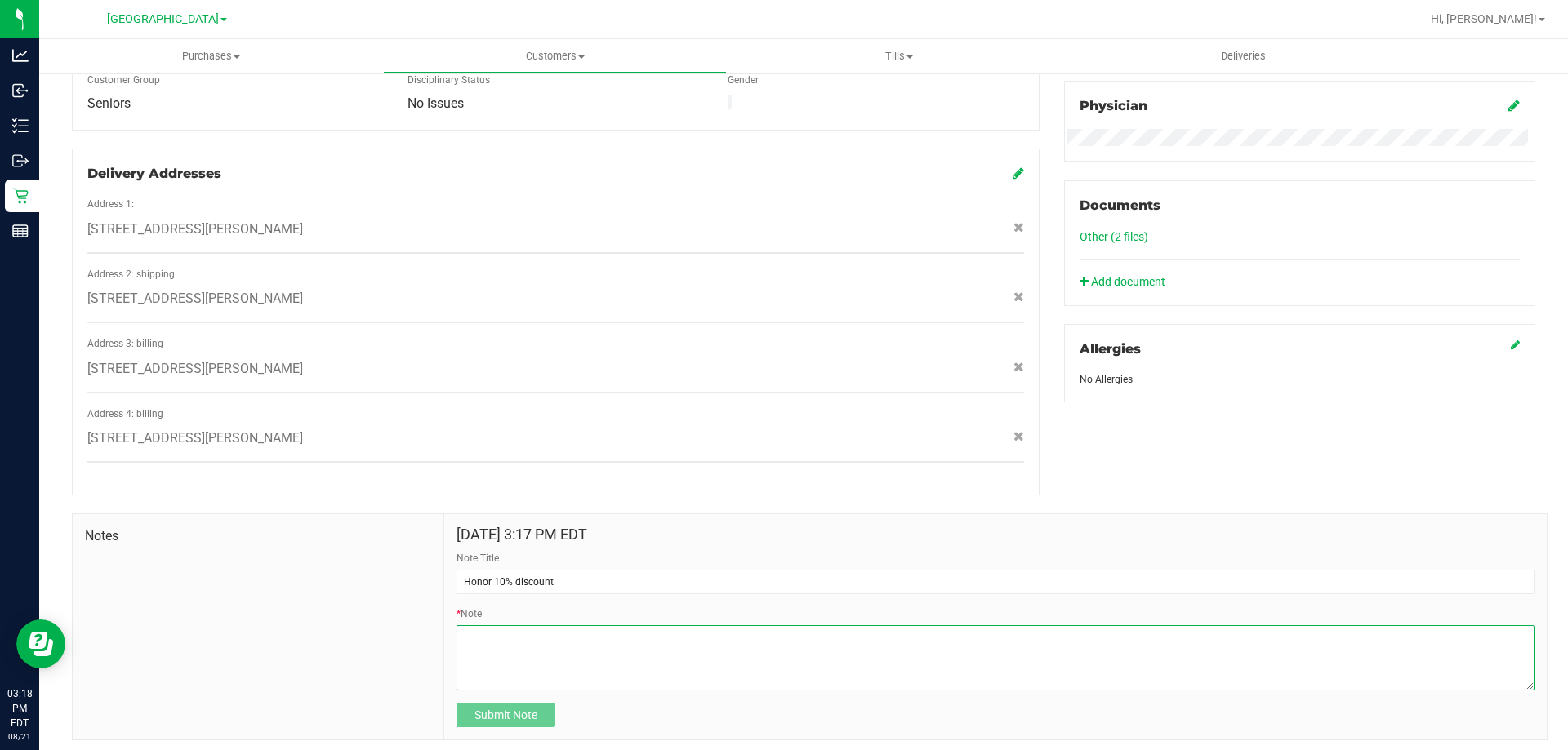
click at [538, 629] on textarea "* Note" at bounding box center [995, 657] width 1078 height 65
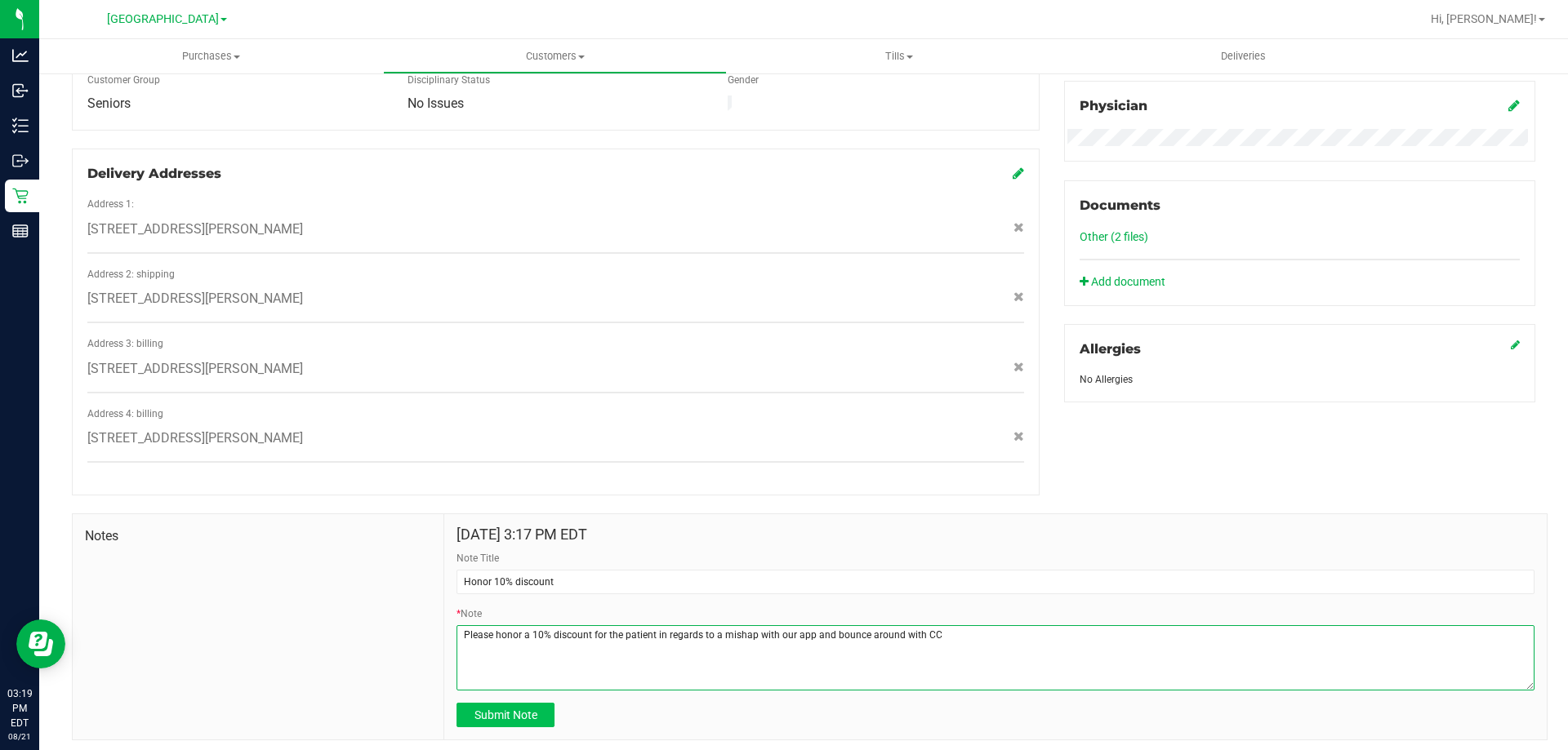
type textarea "Please honor a 10% discount for the patient in regards to a mishap with our app…"
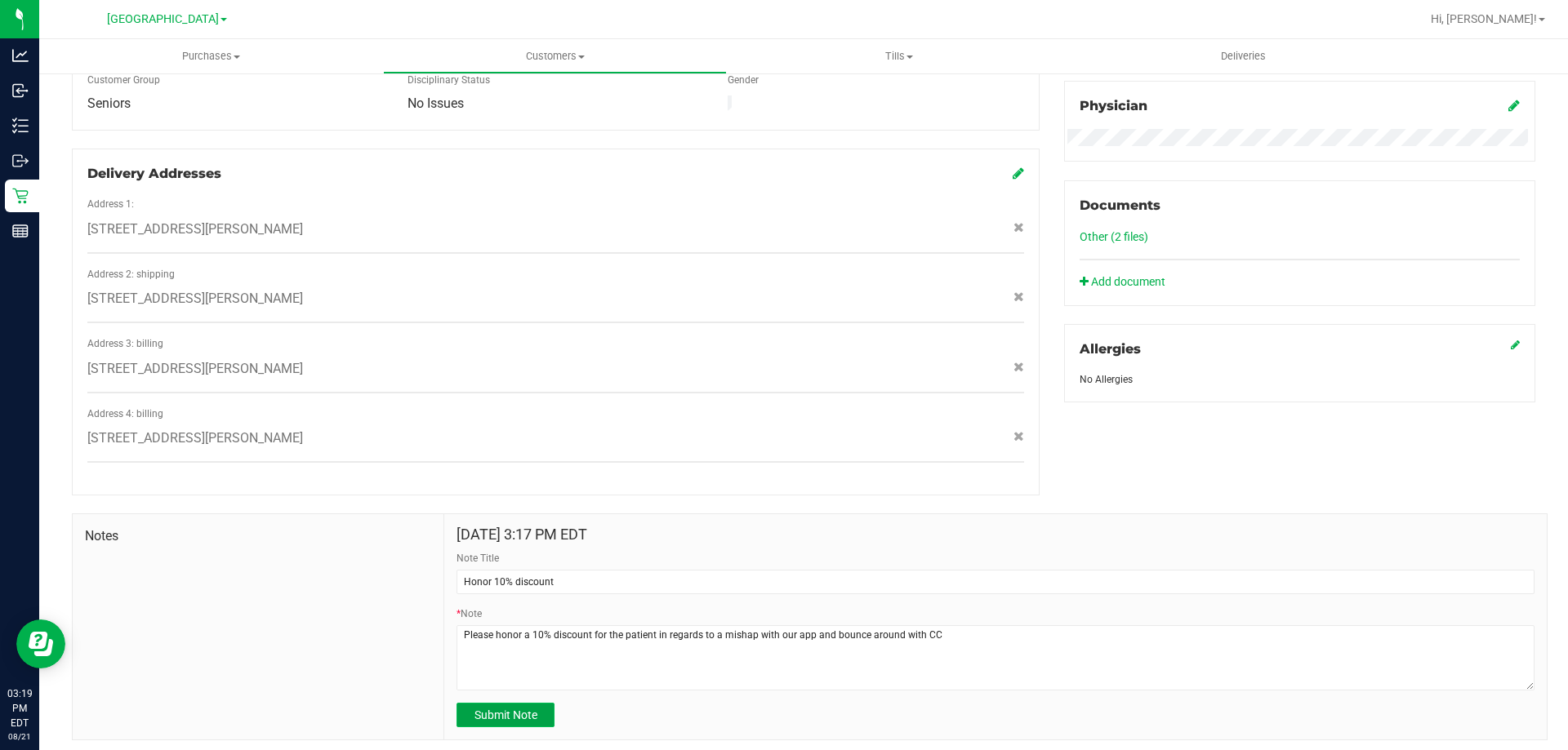
click at [535, 708] on button "Submit Note" at bounding box center [505, 715] width 98 height 25
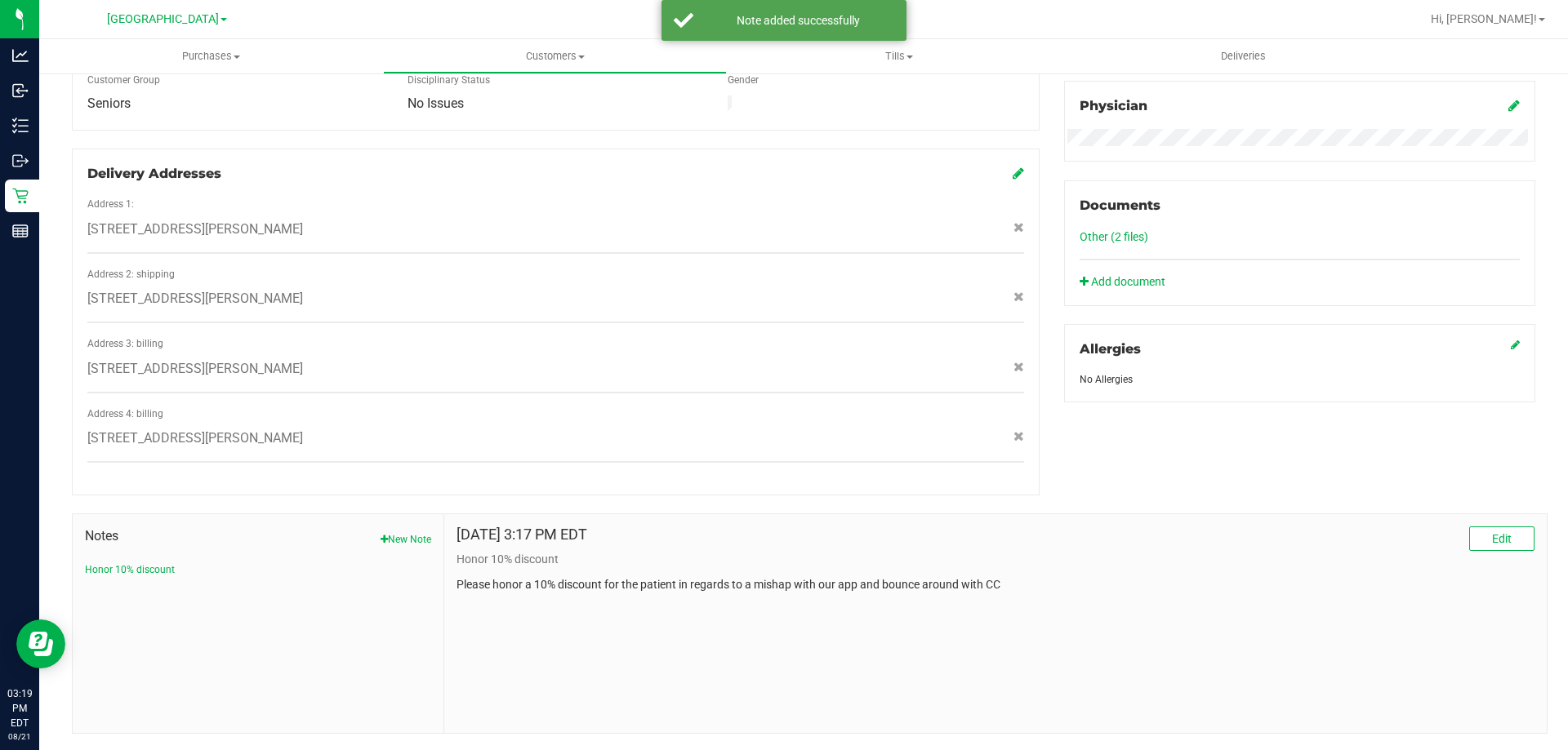
click at [245, 585] on div "Notes New Note Honor 10% discount" at bounding box center [258, 623] width 372 height 219
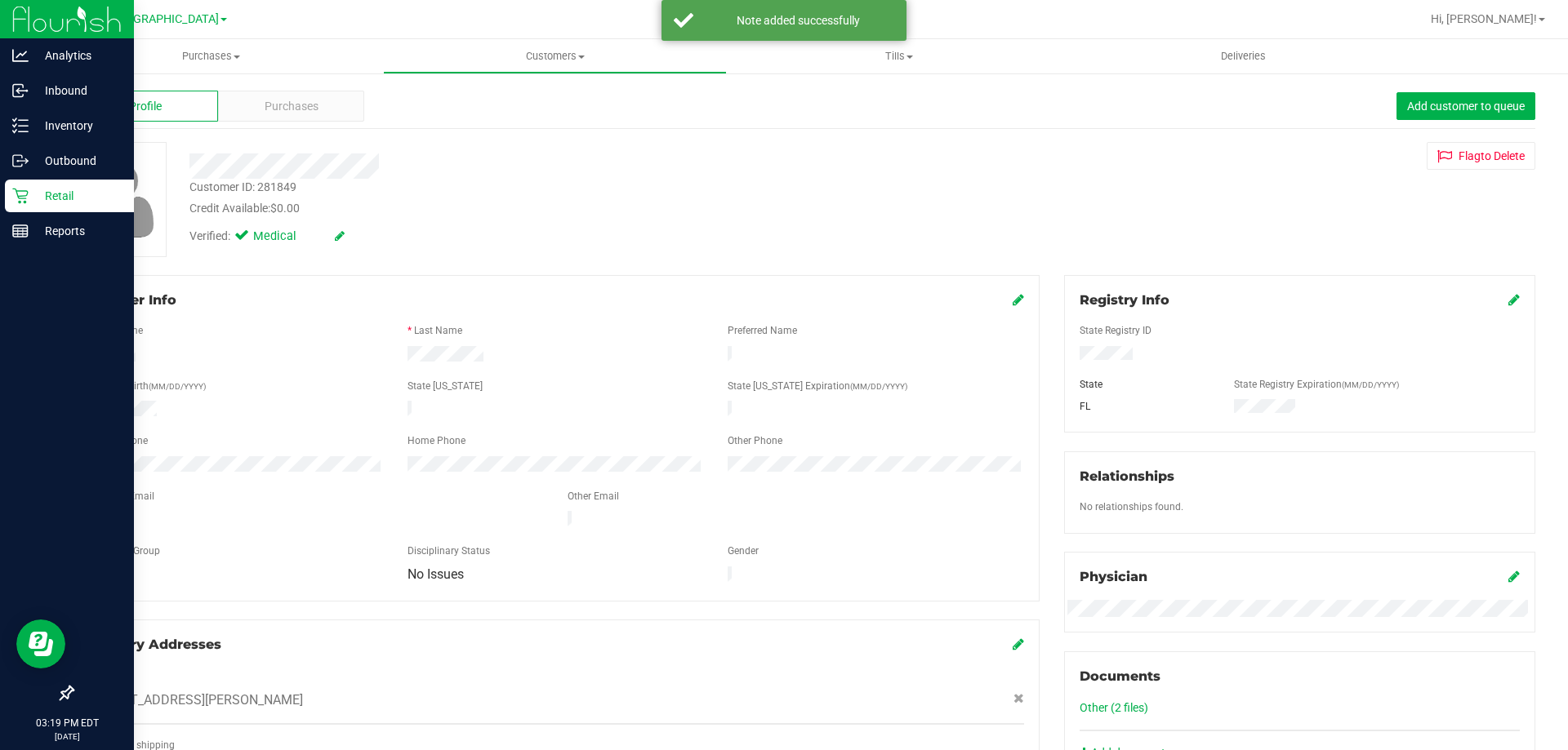
scroll to position [0, 0]
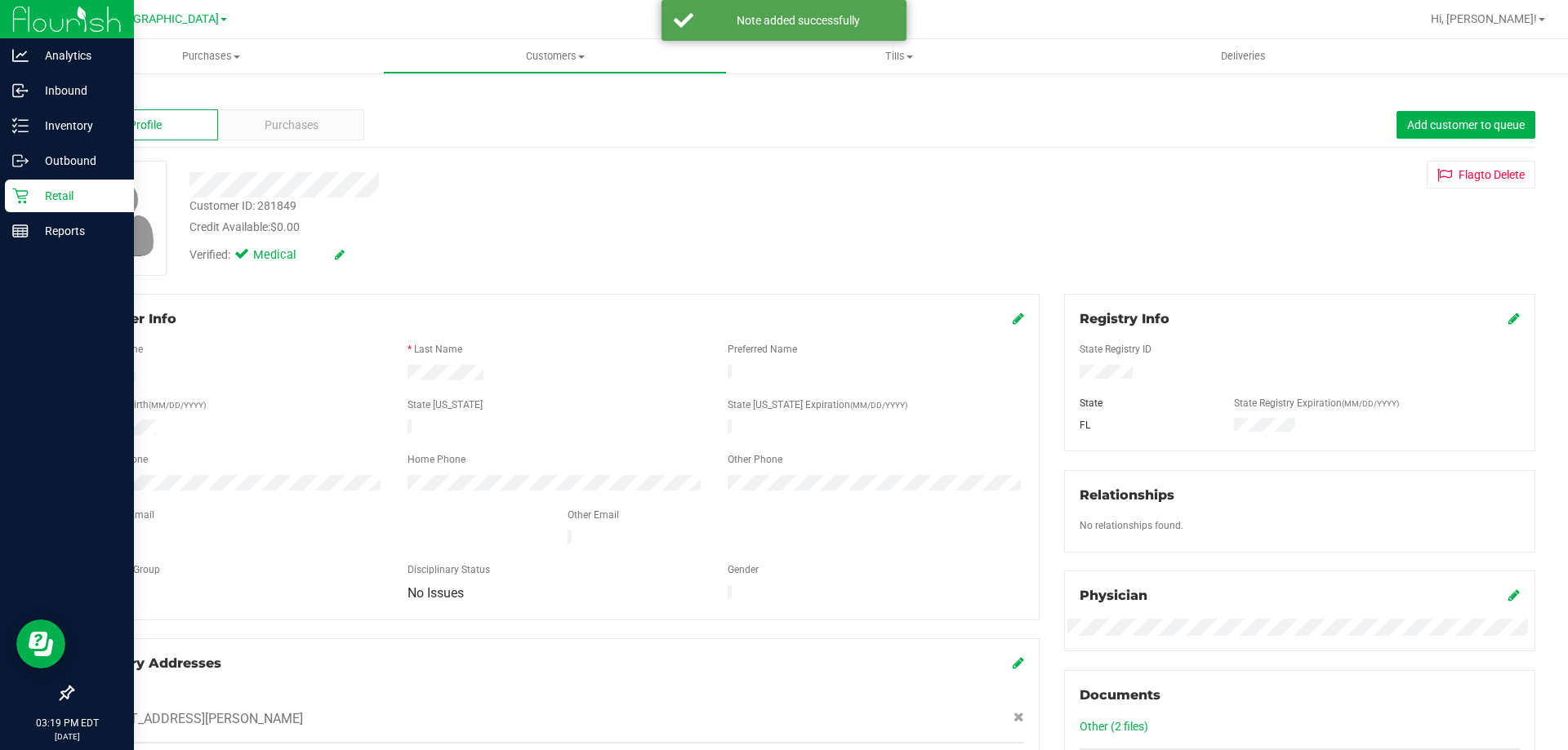
click at [55, 185] on div "Retail" at bounding box center [69, 196] width 129 height 33
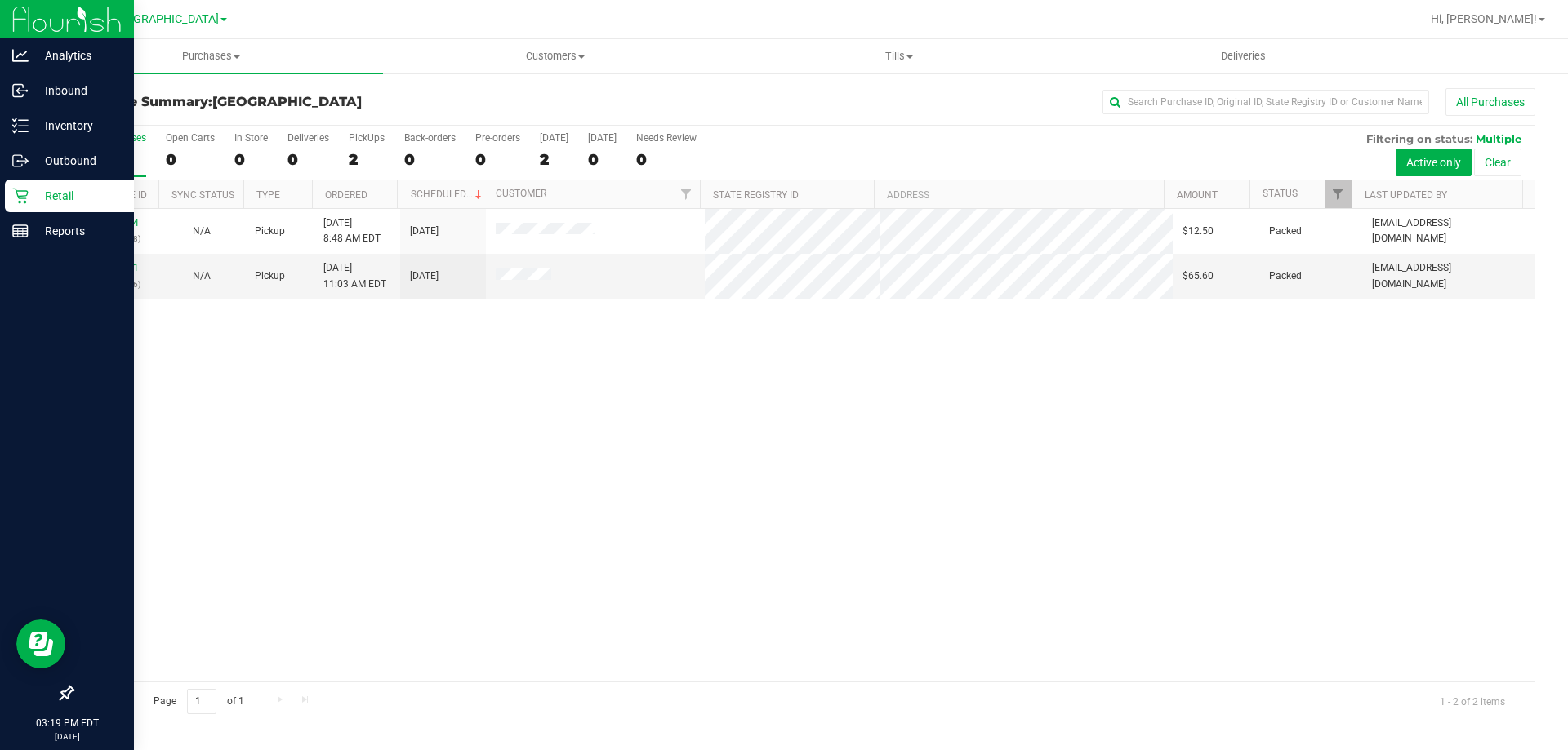
click at [76, 183] on div "Retail" at bounding box center [69, 196] width 129 height 33
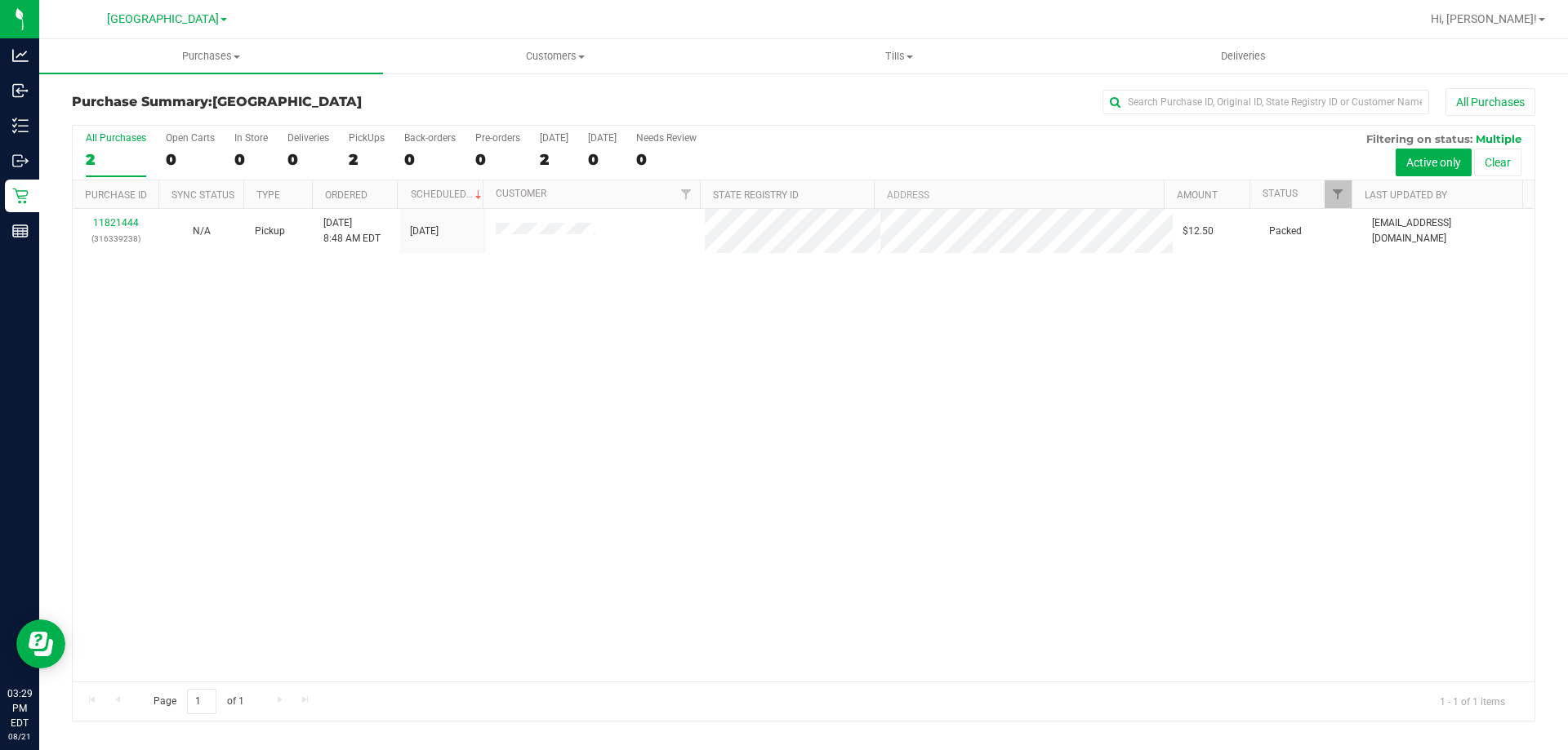
click at [242, 366] on div "11821444 (316339238) N/A Pickup [DATE] 8:48 AM EDT 8/21/2025 $12.50 Packed [EMA…" at bounding box center [803, 445] width 1461 height 472
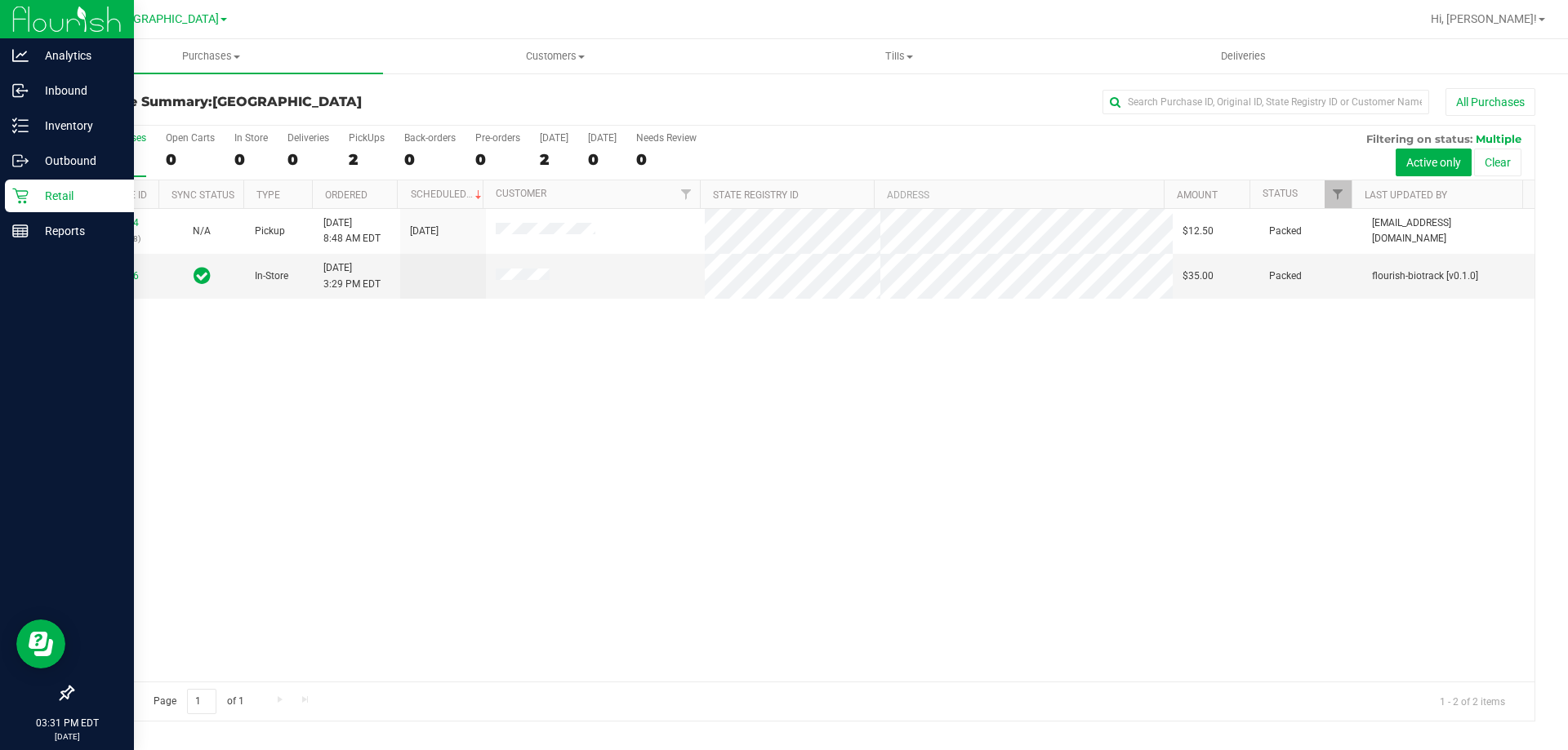
click at [13, 200] on icon at bounding box center [20, 196] width 17 height 17
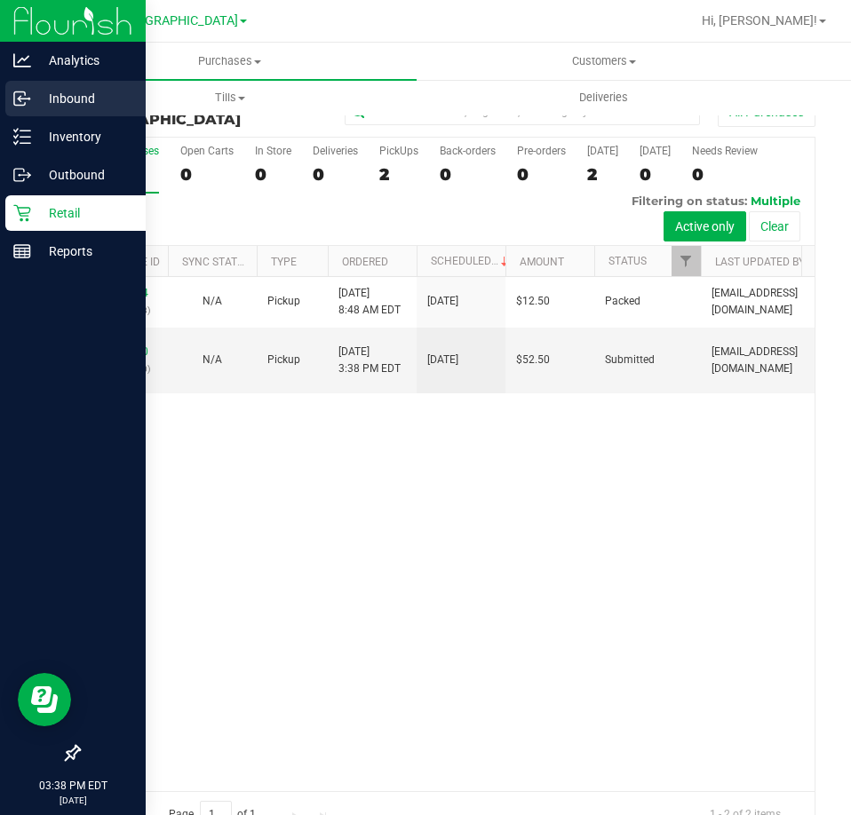
click at [15, 113] on div "Inbound" at bounding box center [75, 99] width 140 height 36
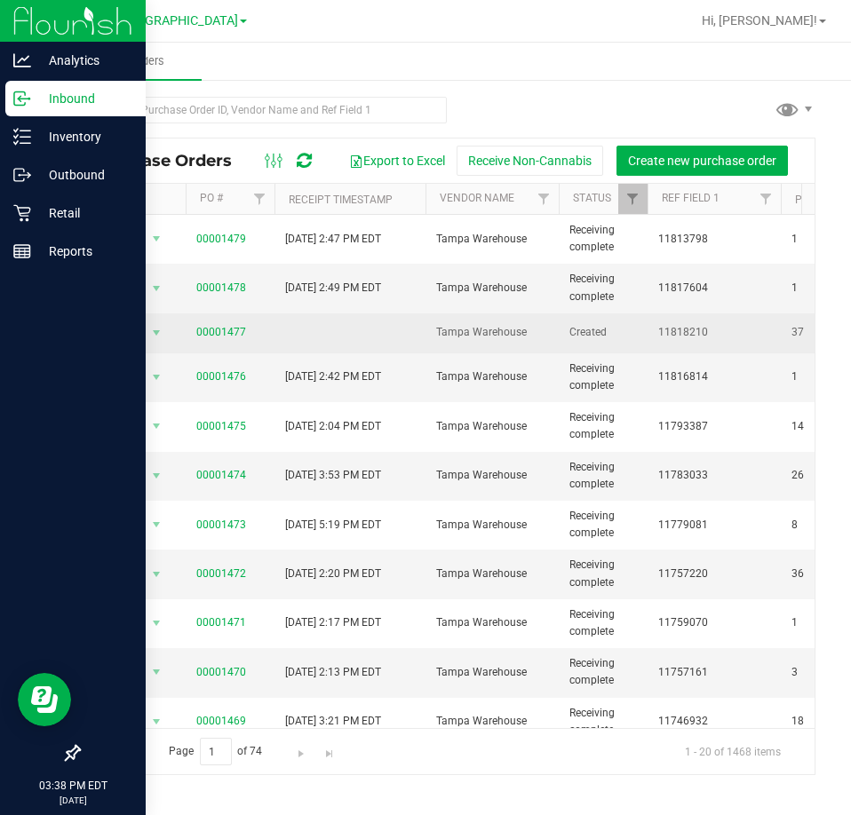
click at [298, 345] on td at bounding box center [349, 333] width 151 height 40
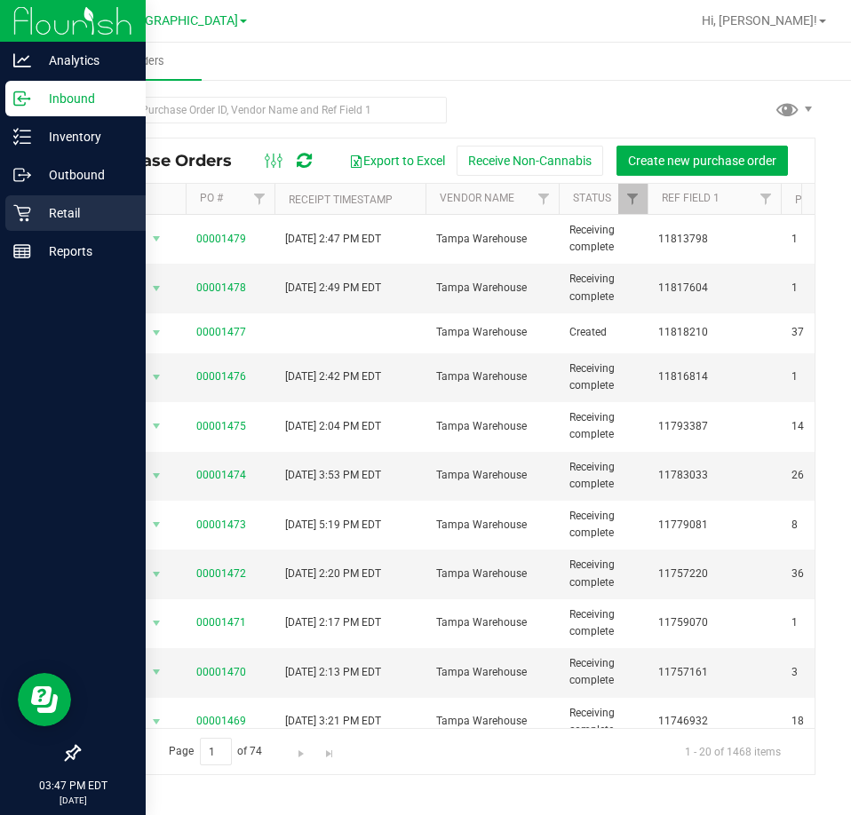
click at [33, 211] on p "Retail" at bounding box center [84, 212] width 107 height 21
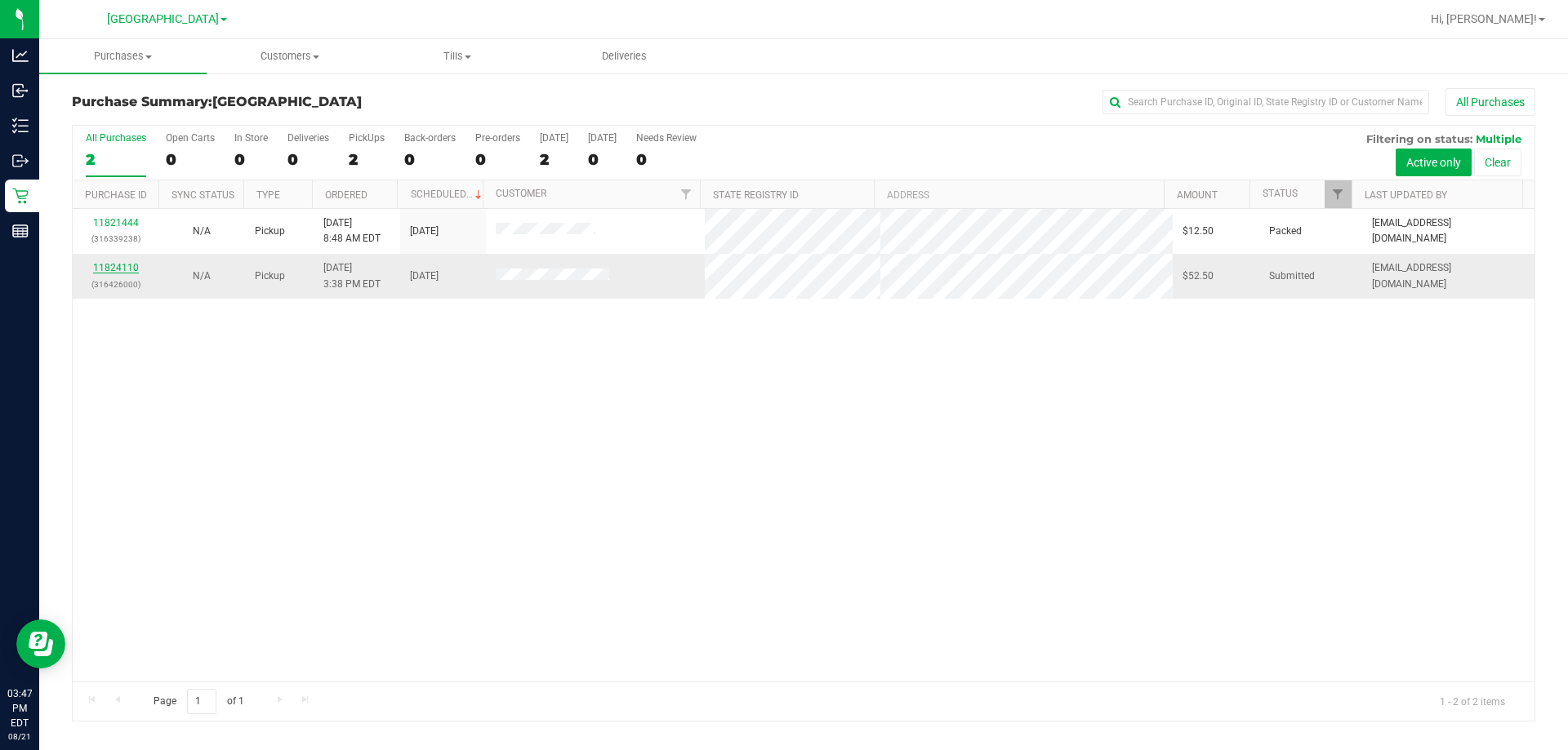
click at [120, 263] on link "11824110" at bounding box center [116, 267] width 46 height 11
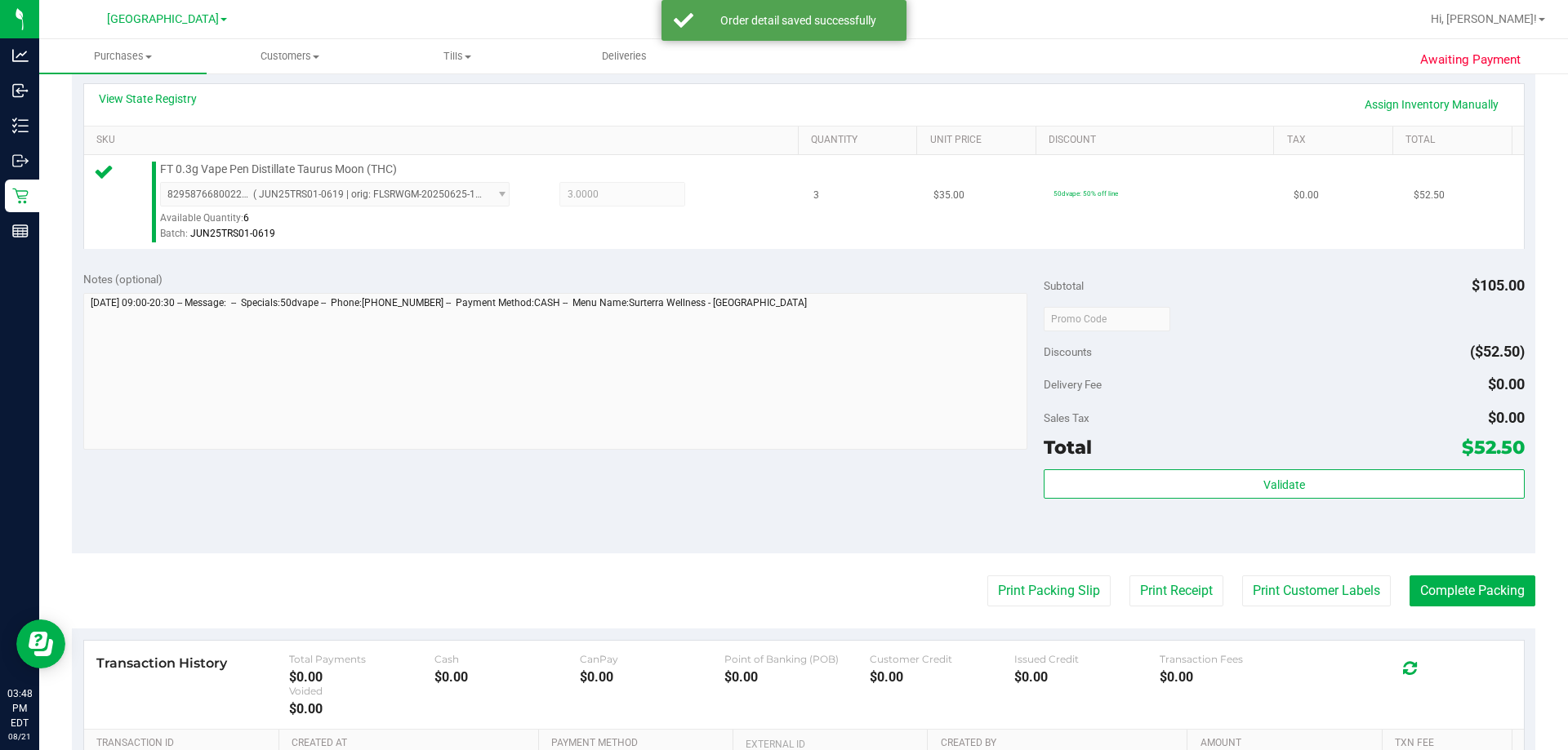
scroll to position [490, 0]
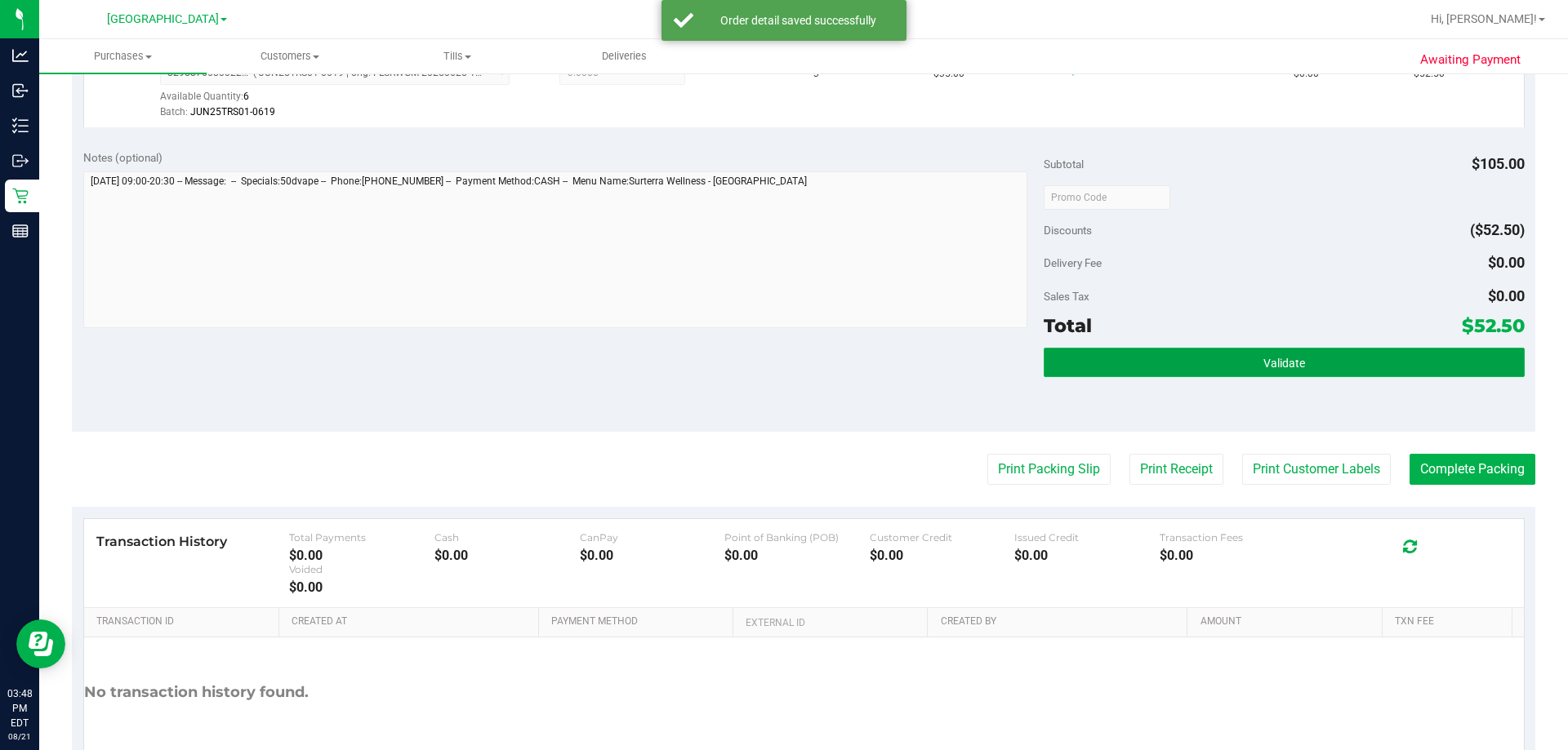
click at [1337, 369] on button "Validate" at bounding box center [1284, 362] width 480 height 29
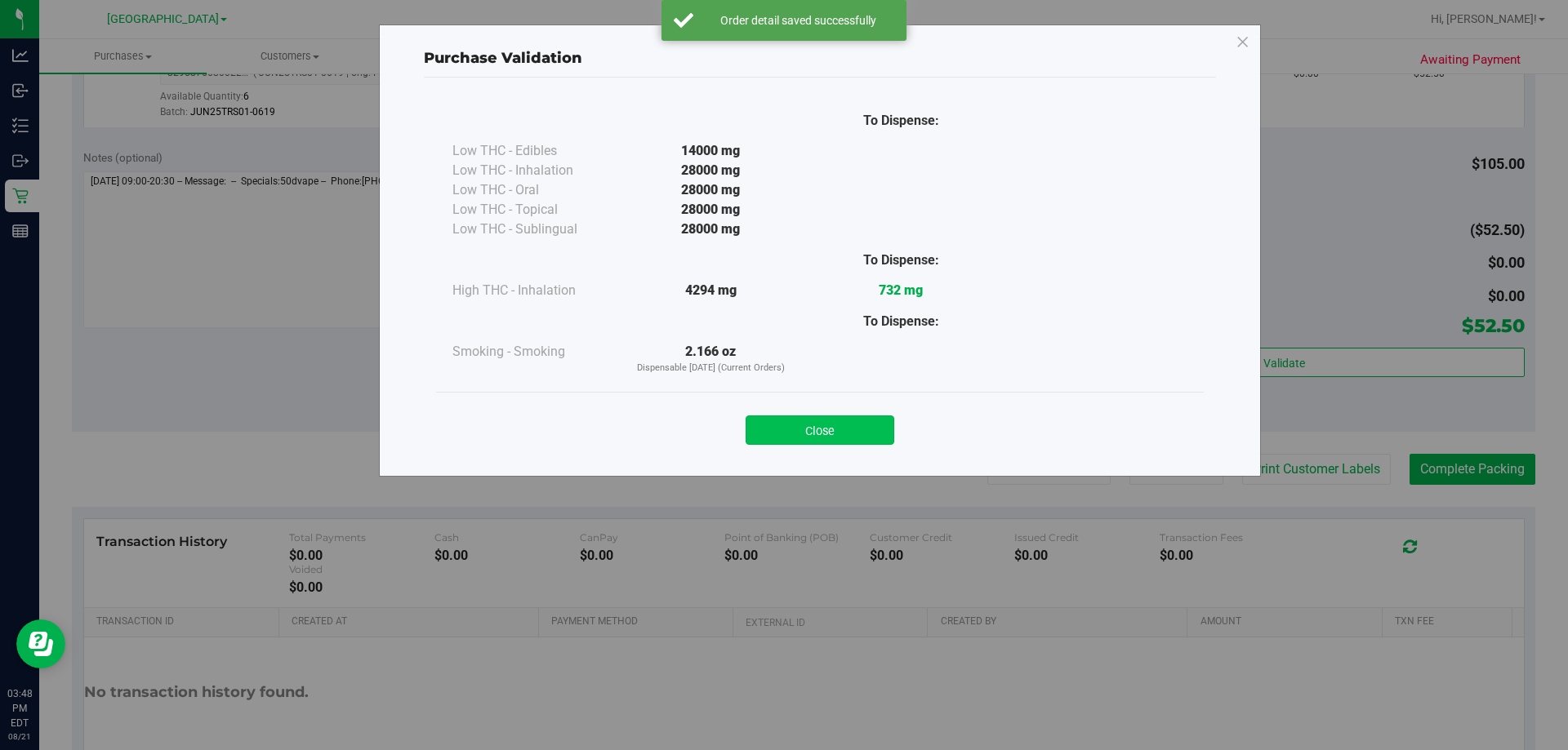
click at [815, 419] on button "Close" at bounding box center [820, 430] width 149 height 29
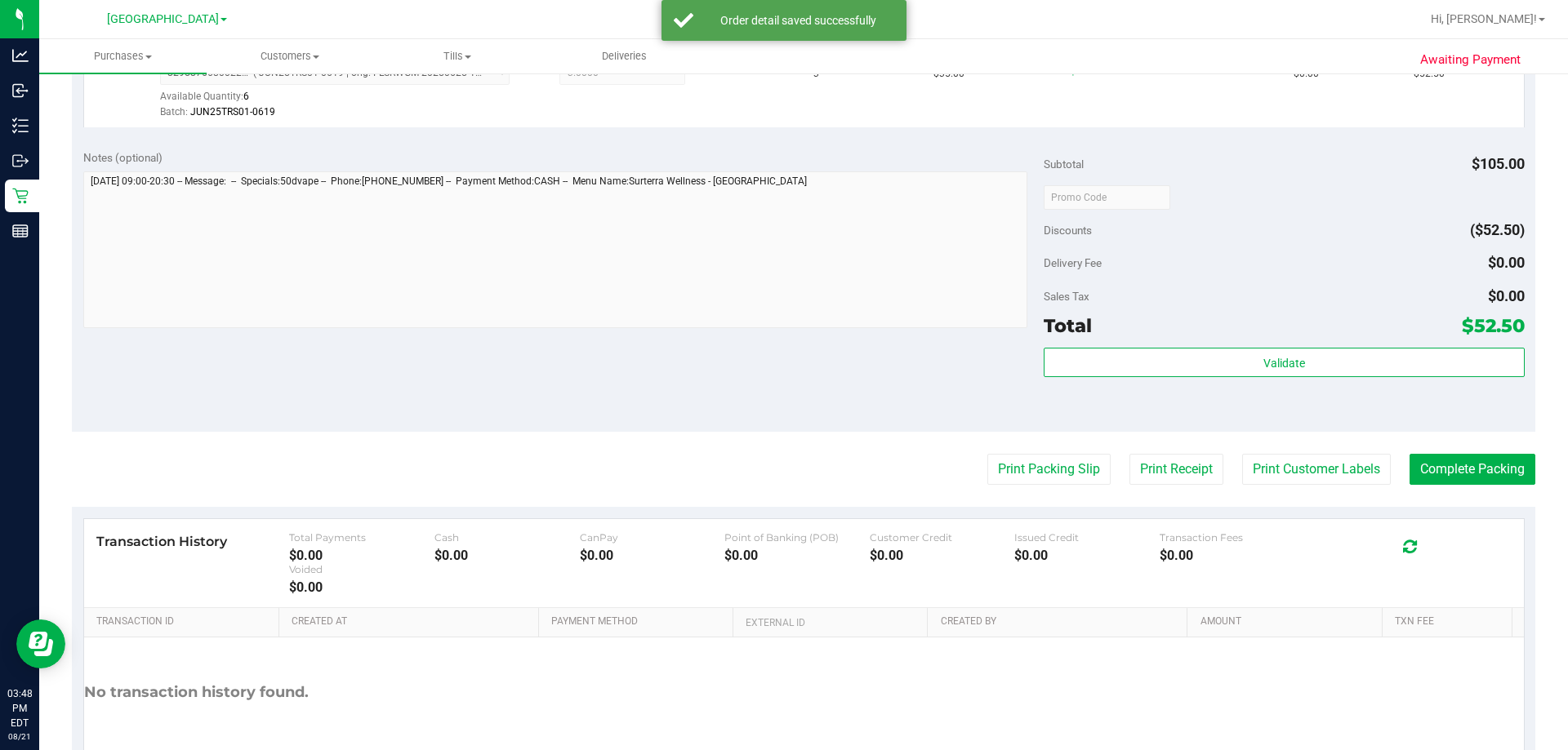
click at [805, 423] on div "Notes (optional) Subtotal $105.00 Discounts ($52.50) Delivery Fee $0.00 Sales T…" at bounding box center [803, 285] width 1463 height 294
click at [988, 472] on button "Print Packing Slip" at bounding box center [1049, 470] width 123 height 31
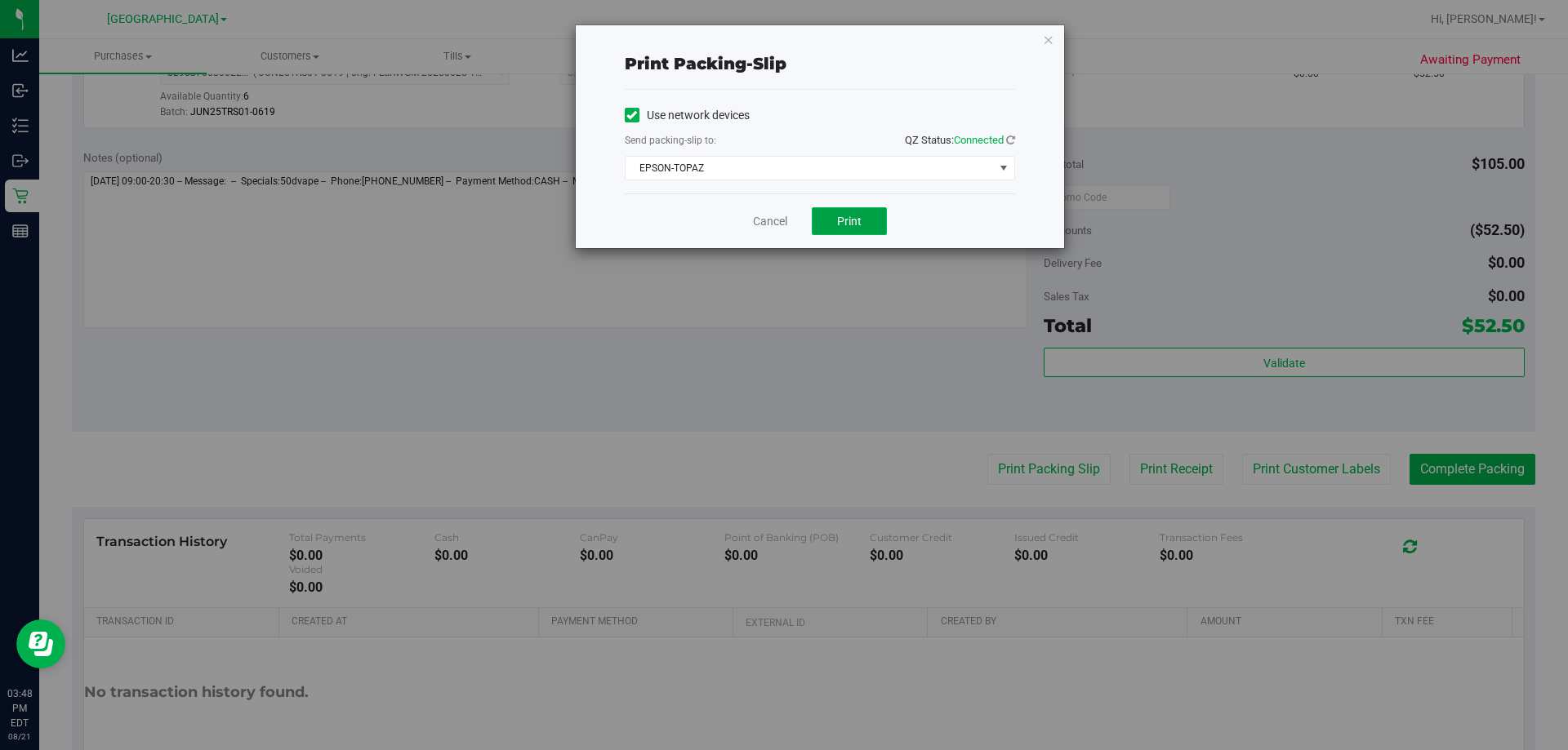
click at [839, 213] on button "Print" at bounding box center [850, 222] width 75 height 28
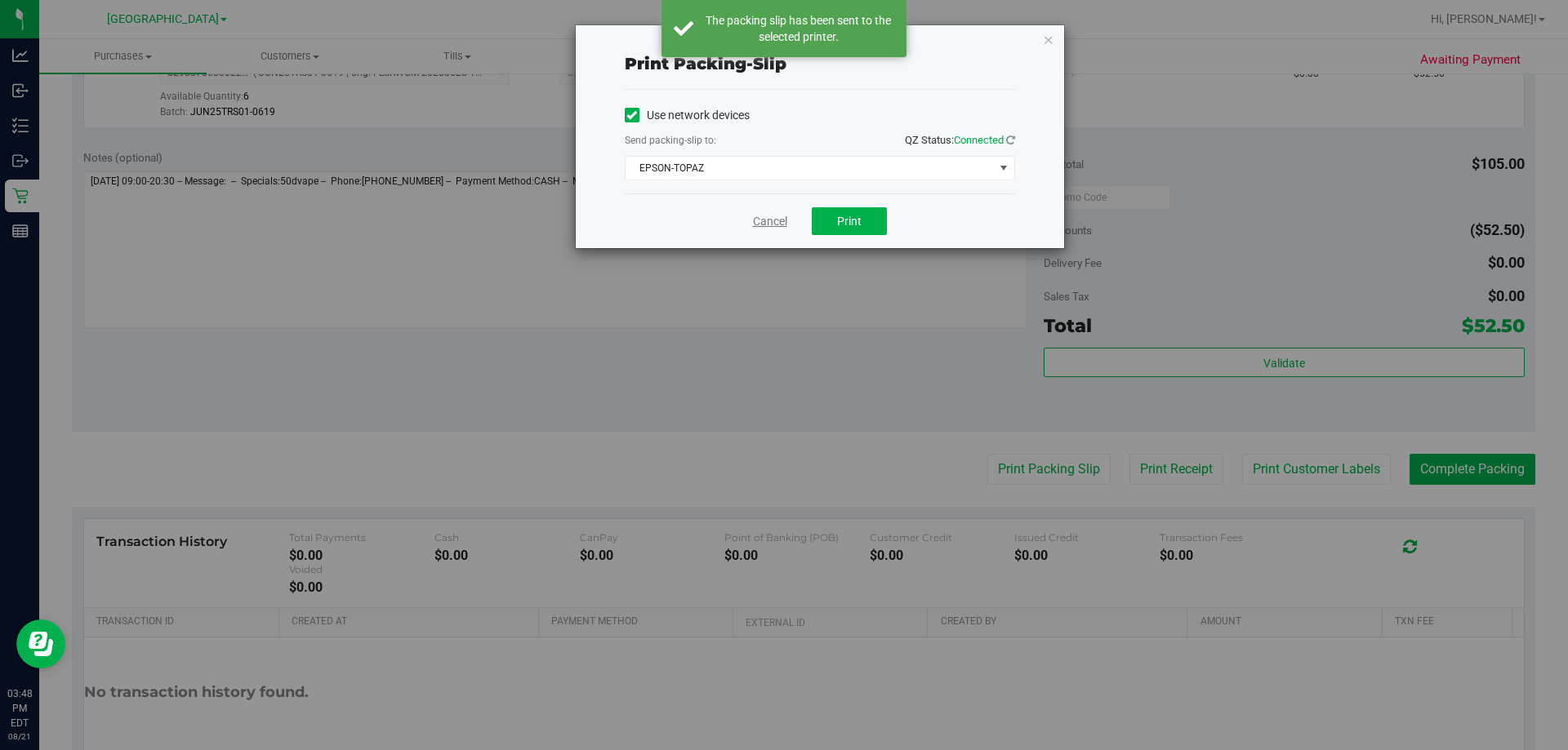
click at [756, 222] on link "Cancel" at bounding box center [770, 222] width 34 height 17
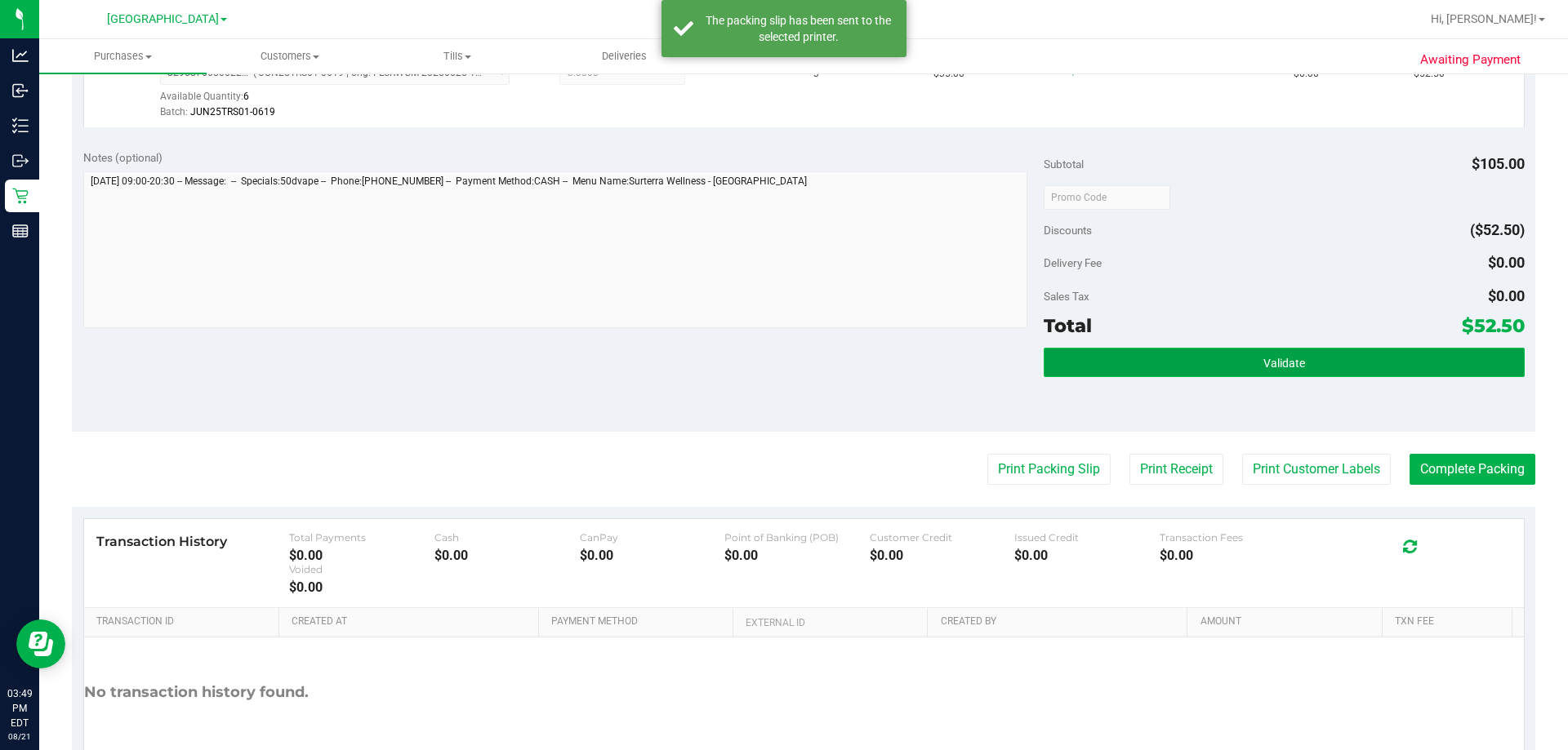
click at [1438, 361] on button "Validate" at bounding box center [1284, 362] width 480 height 29
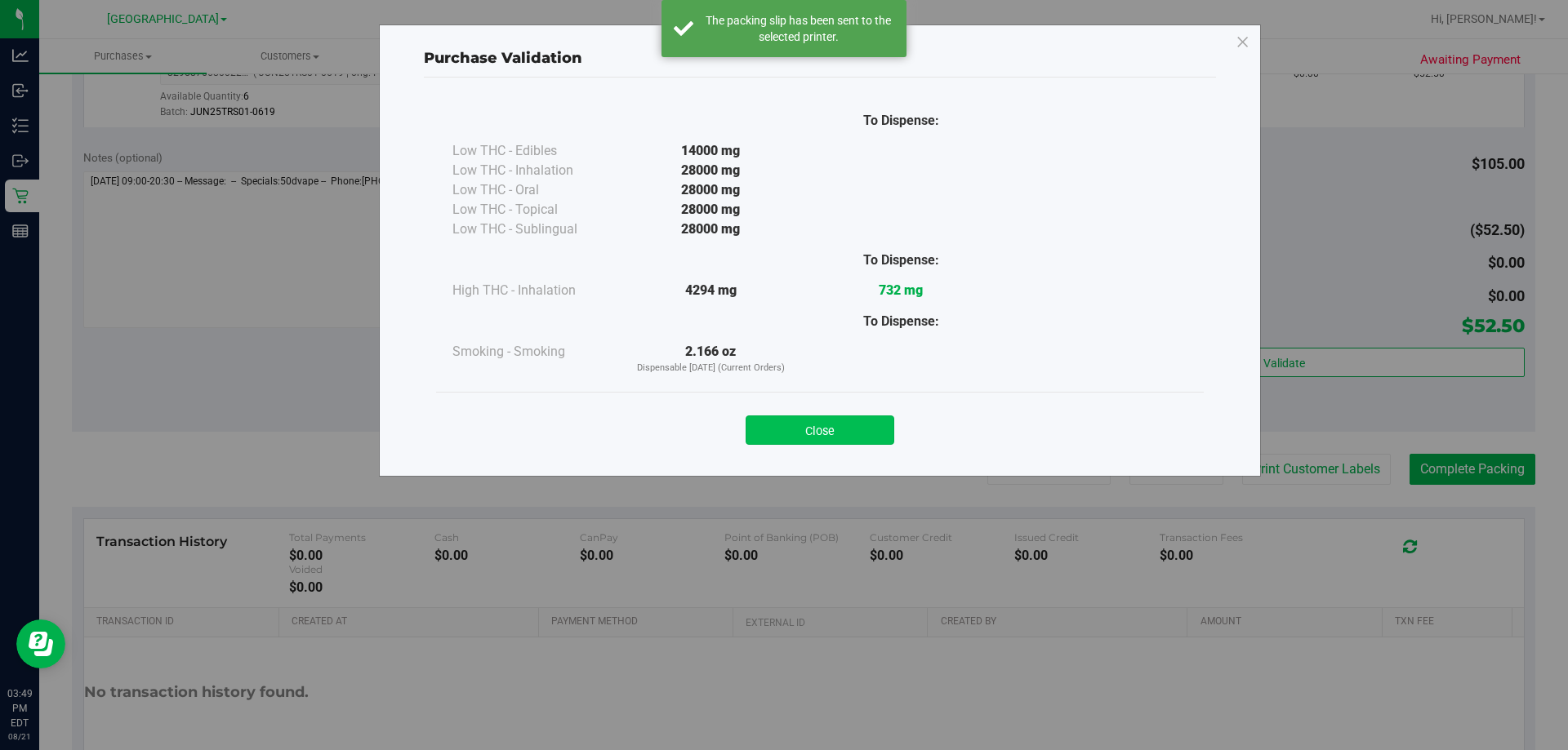
click at [838, 425] on button "Close" at bounding box center [820, 430] width 149 height 29
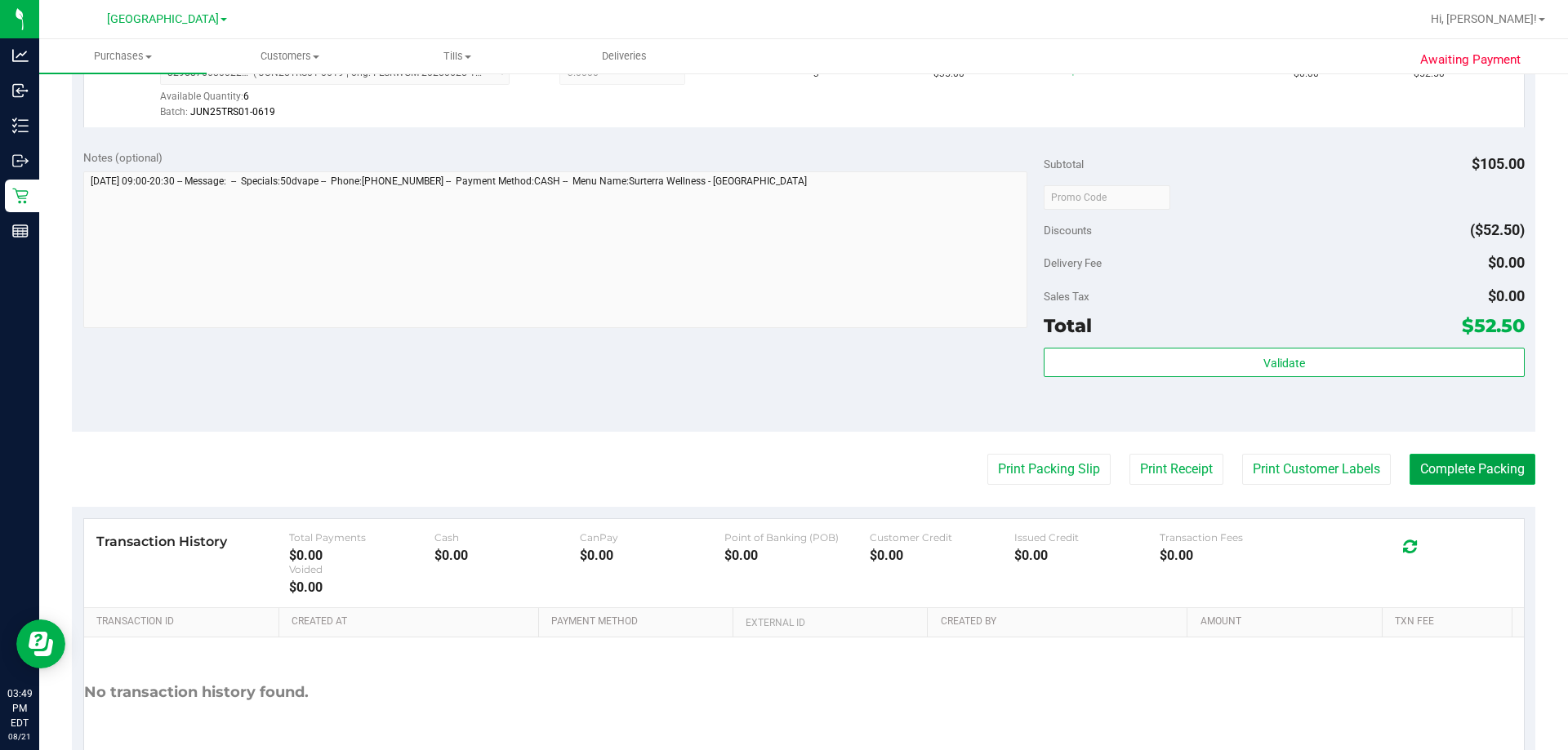
click at [1431, 466] on button "Complete Packing" at bounding box center [1472, 470] width 126 height 31
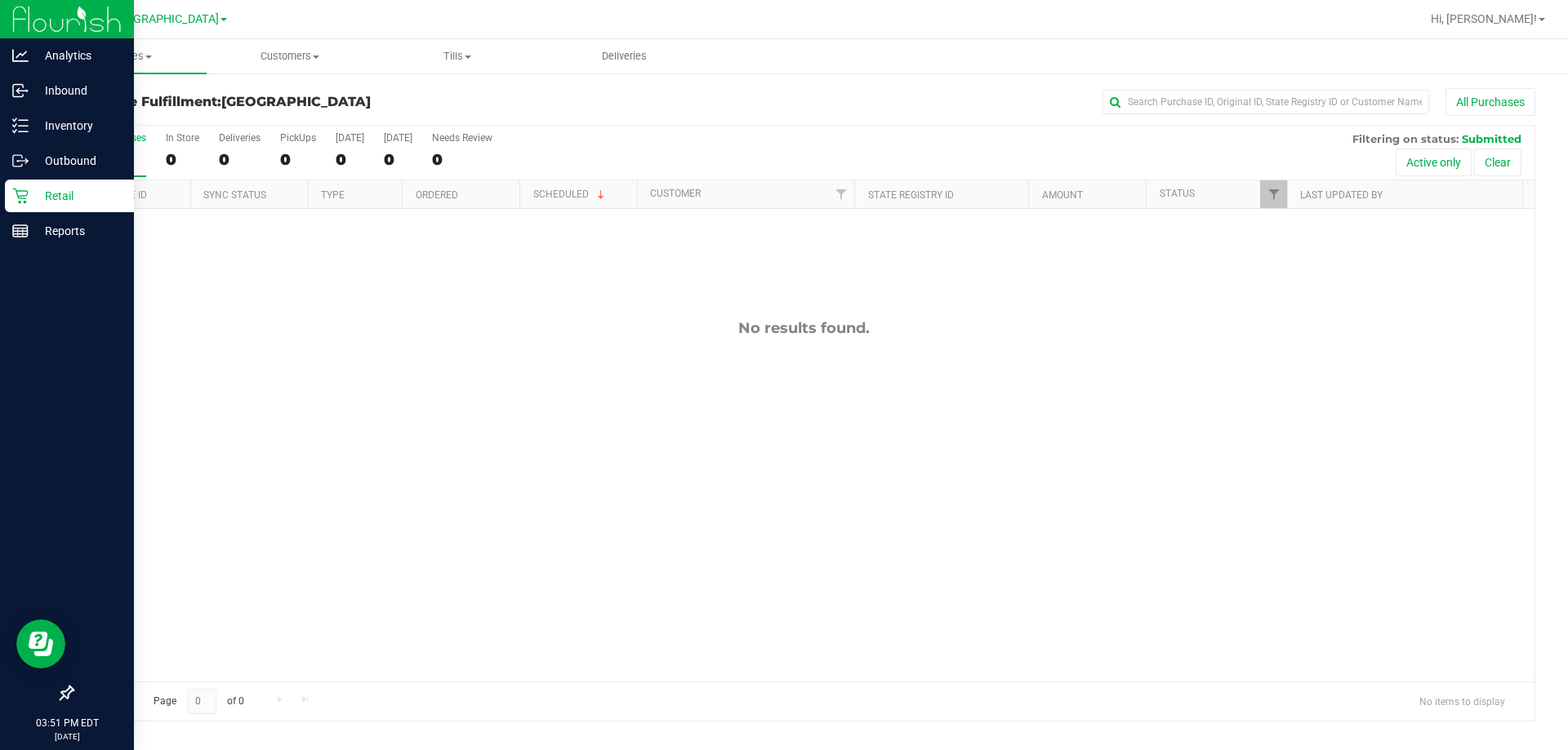
click at [26, 186] on div "Retail" at bounding box center [69, 196] width 129 height 33
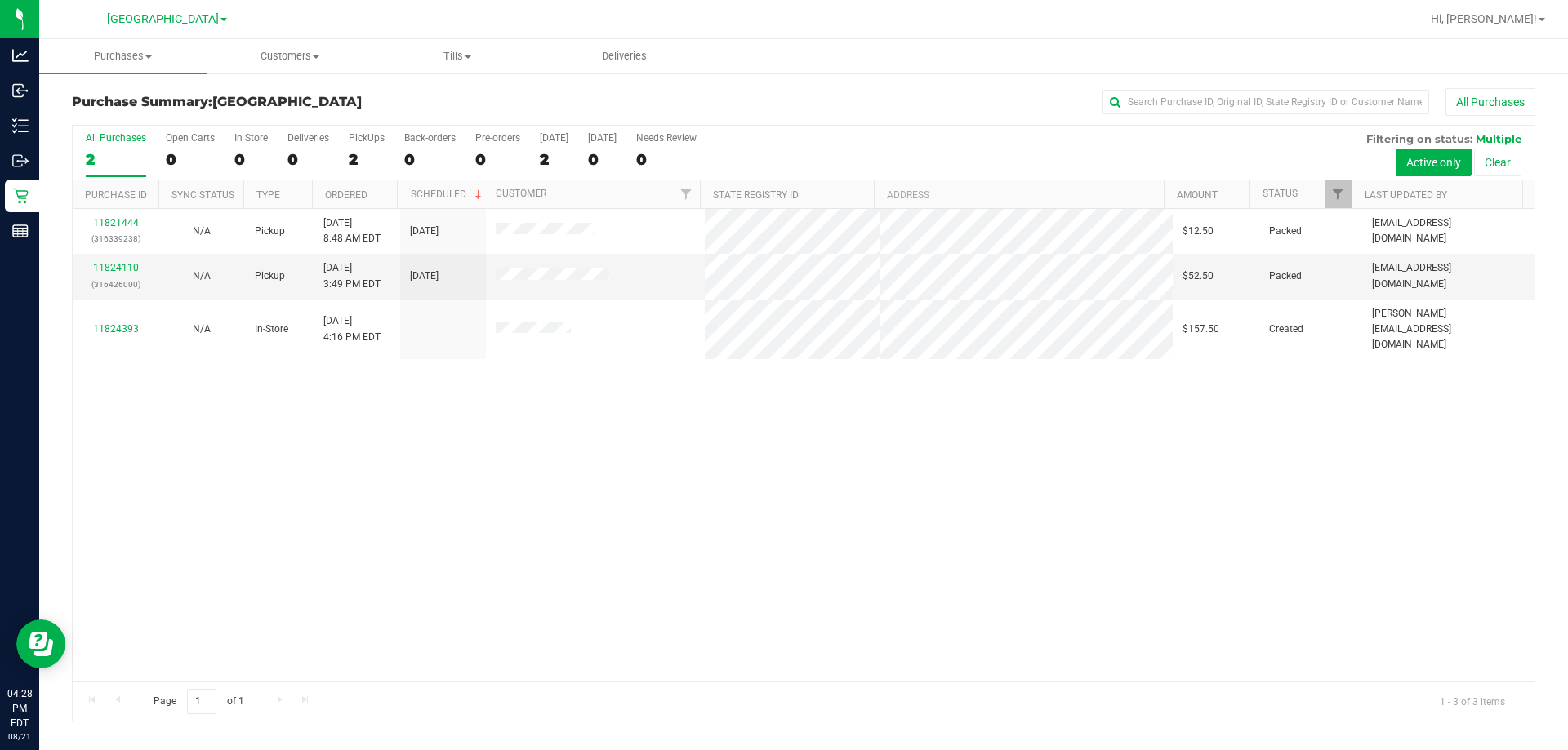
click at [191, 483] on div "11821444 (316339238) N/A Pickup [DATE] 8:48 AM EDT 8/21/2025 $12.50 Packed [EMA…" at bounding box center [803, 445] width 1461 height 472
click at [165, 449] on div "11821444 (316339238) N/A Pickup [DATE] 8:48 AM EDT 8/21/2025 $12.50 Packed [EMA…" at bounding box center [803, 445] width 1461 height 472
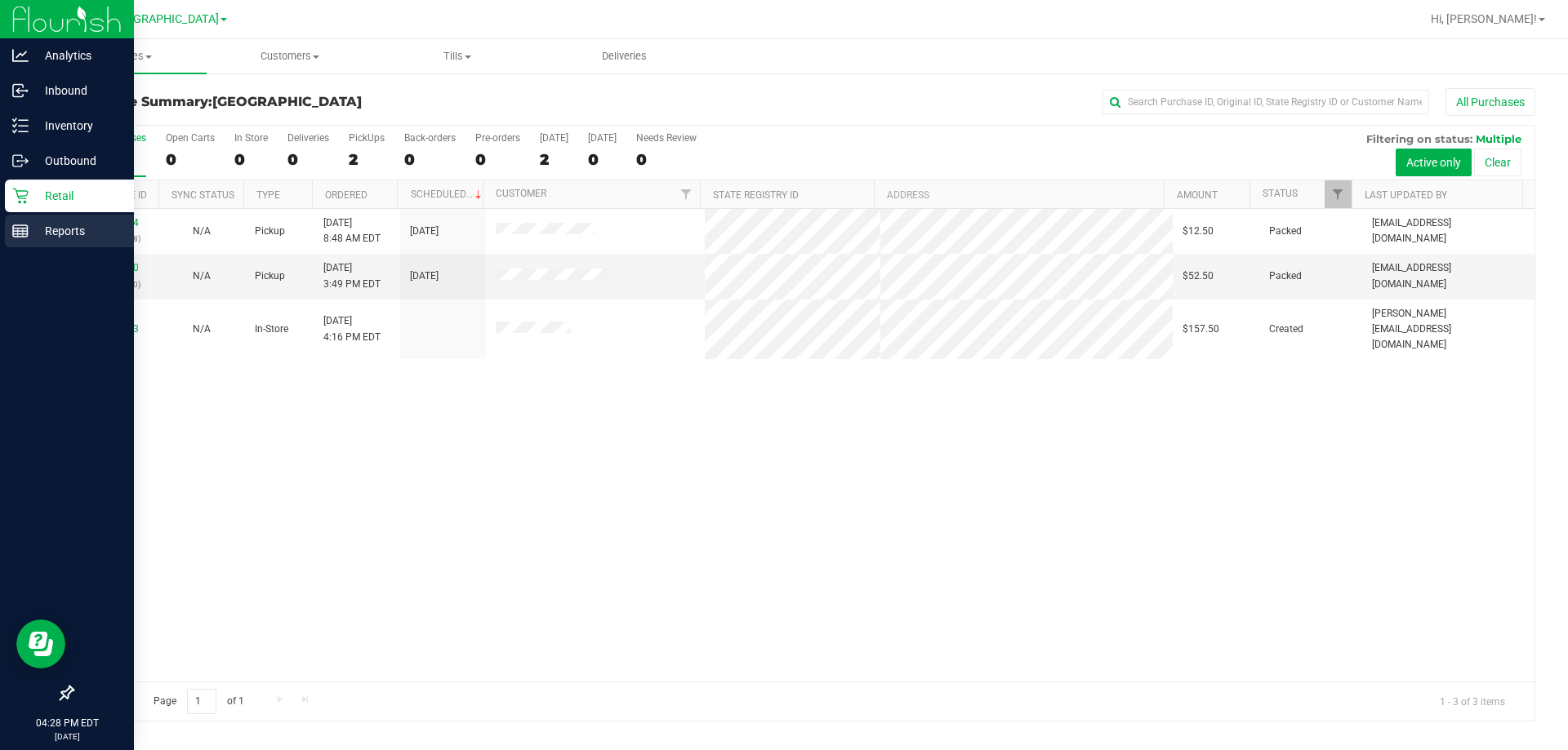
click at [23, 233] on line at bounding box center [23, 233] width 0 height 8
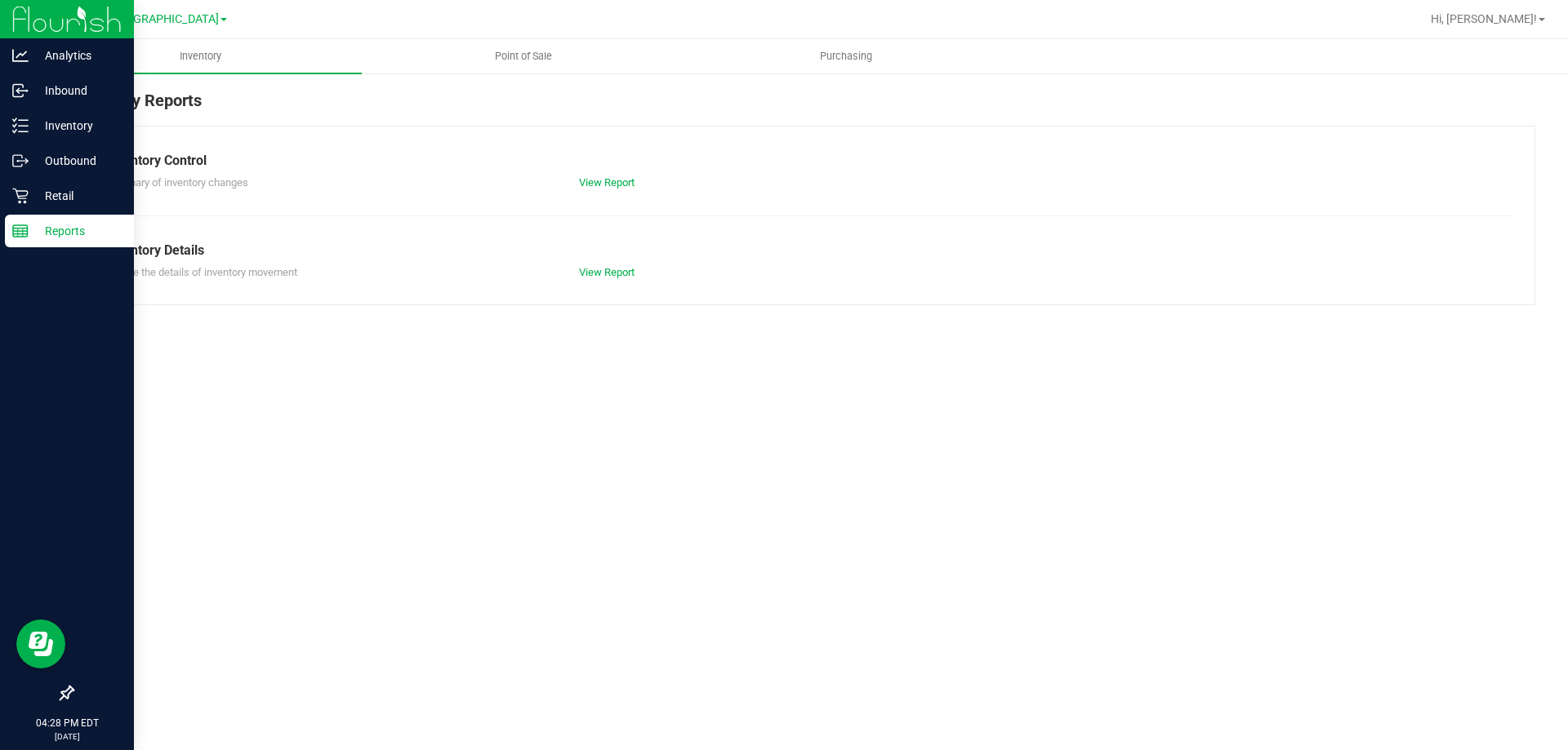
click at [480, 50] on span "Point of Sale" at bounding box center [523, 56] width 101 height 15
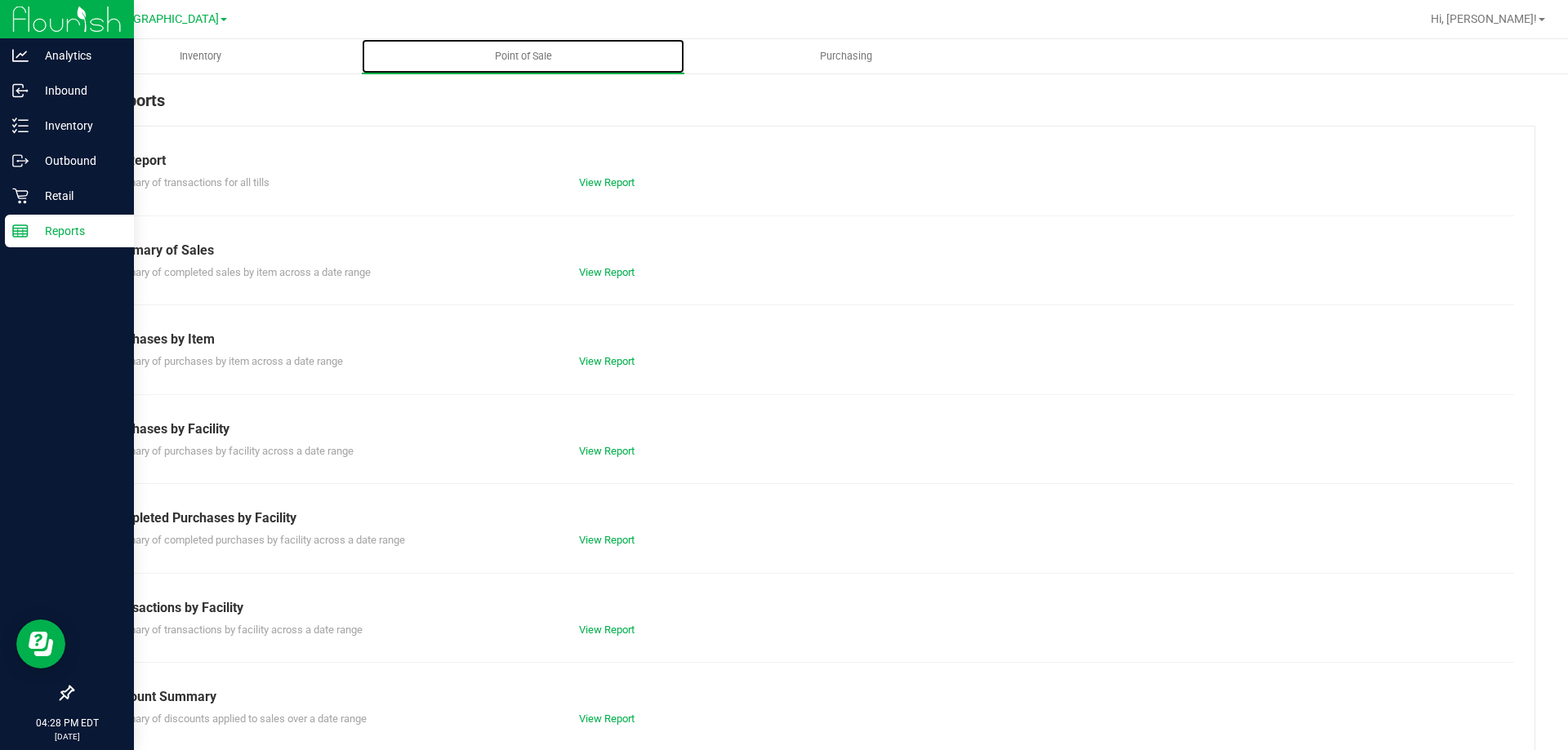
click at [582, 570] on div "Till Report Summary of transactions for all tills View Report Summary of Sales …" at bounding box center [803, 483] width 1463 height 716
click at [589, 560] on div "Till Report Summary of transactions for all tills View Report Summary of Sales …" at bounding box center [803, 483] width 1463 height 716
click at [586, 540] on link "View Report" at bounding box center [607, 540] width 55 height 12
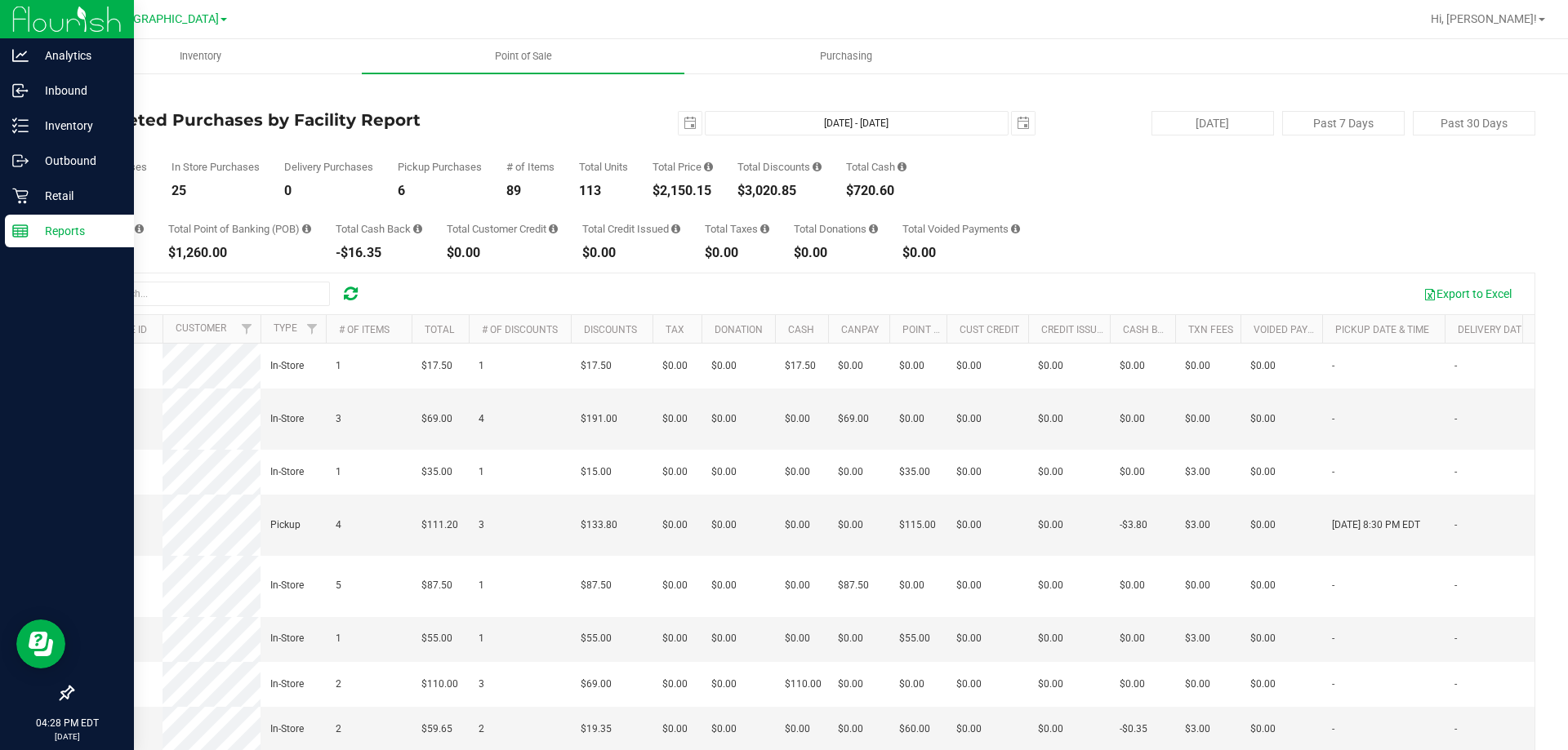
click at [503, 176] on div "Total Purchases 31 In Store Purchases 25 Delivery Purchases 0 Pickup Purchases …" at bounding box center [803, 165] width 1463 height 62
click at [26, 201] on icon at bounding box center [19, 196] width 16 height 16
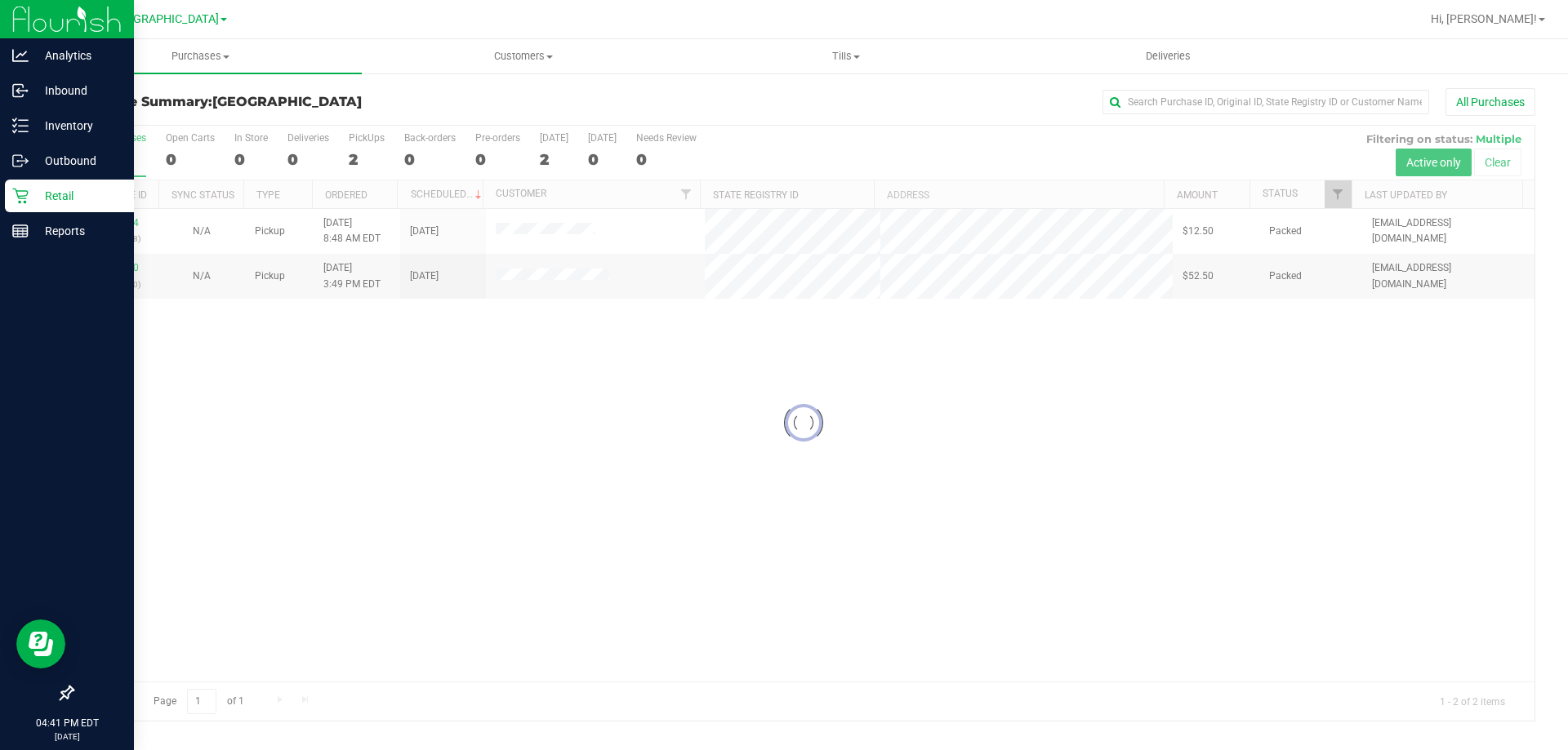
click at [493, 562] on div at bounding box center [803, 423] width 1461 height 595
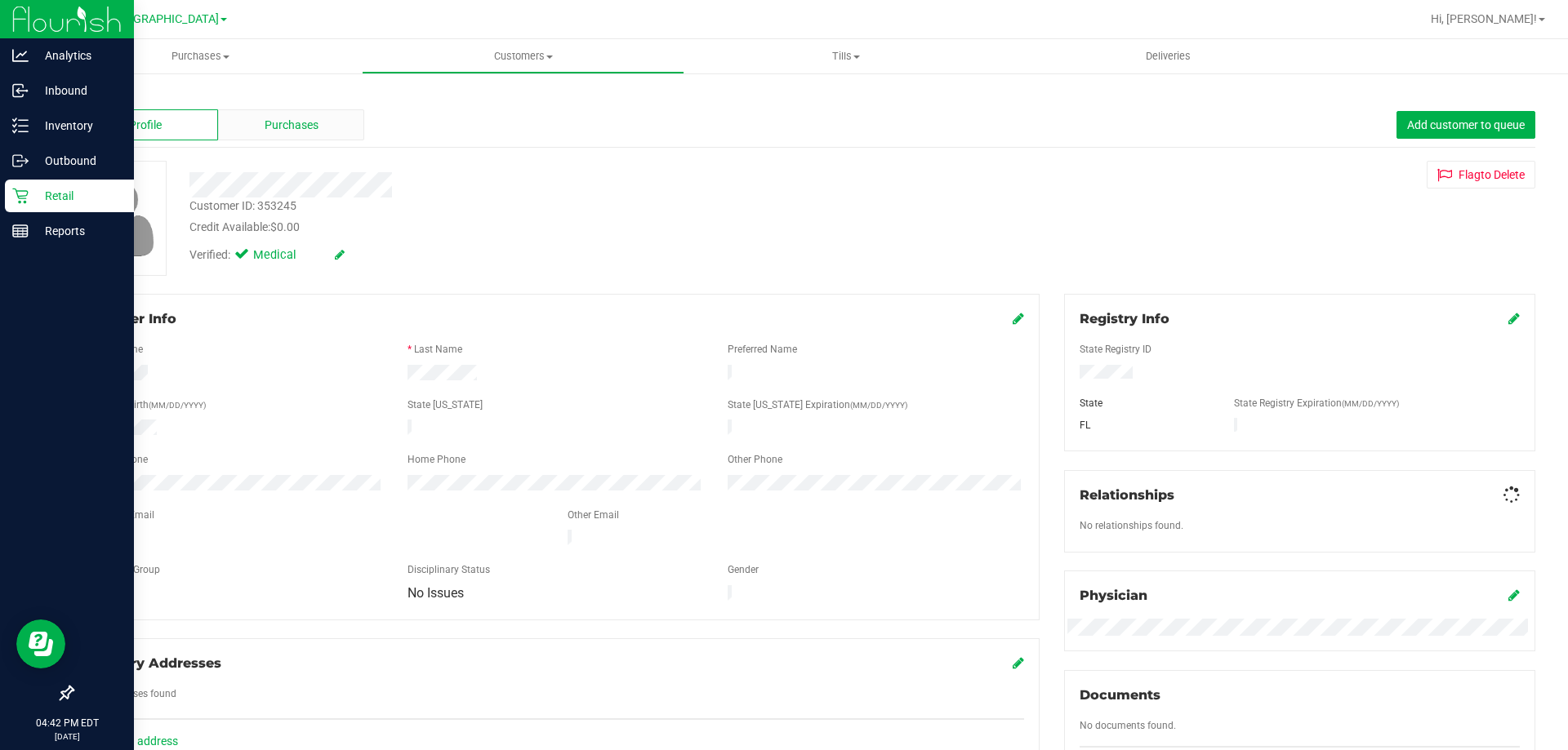
click at [269, 122] on span "Purchases" at bounding box center [292, 125] width 54 height 17
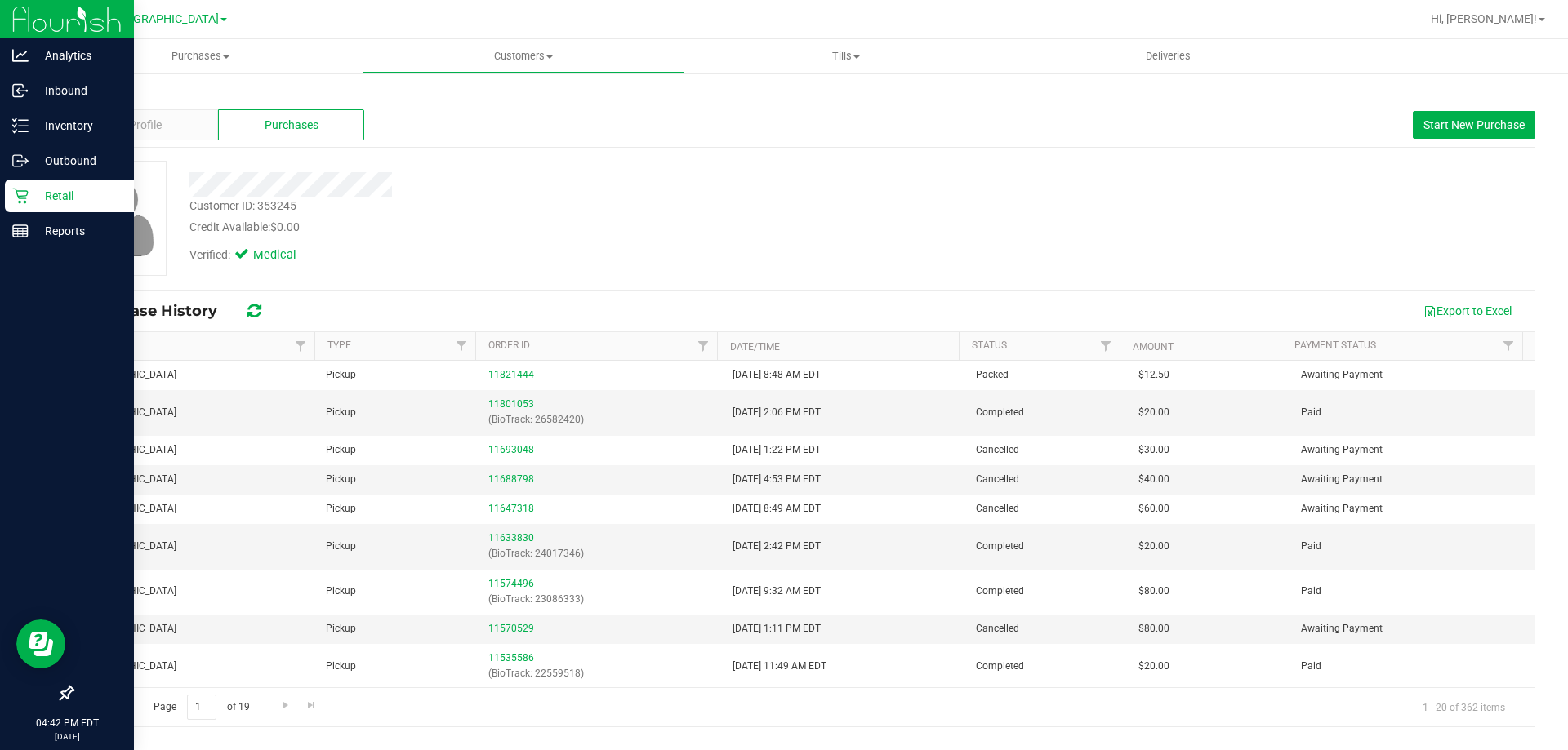
click at [2, 195] on link "Retail" at bounding box center [67, 197] width 134 height 35
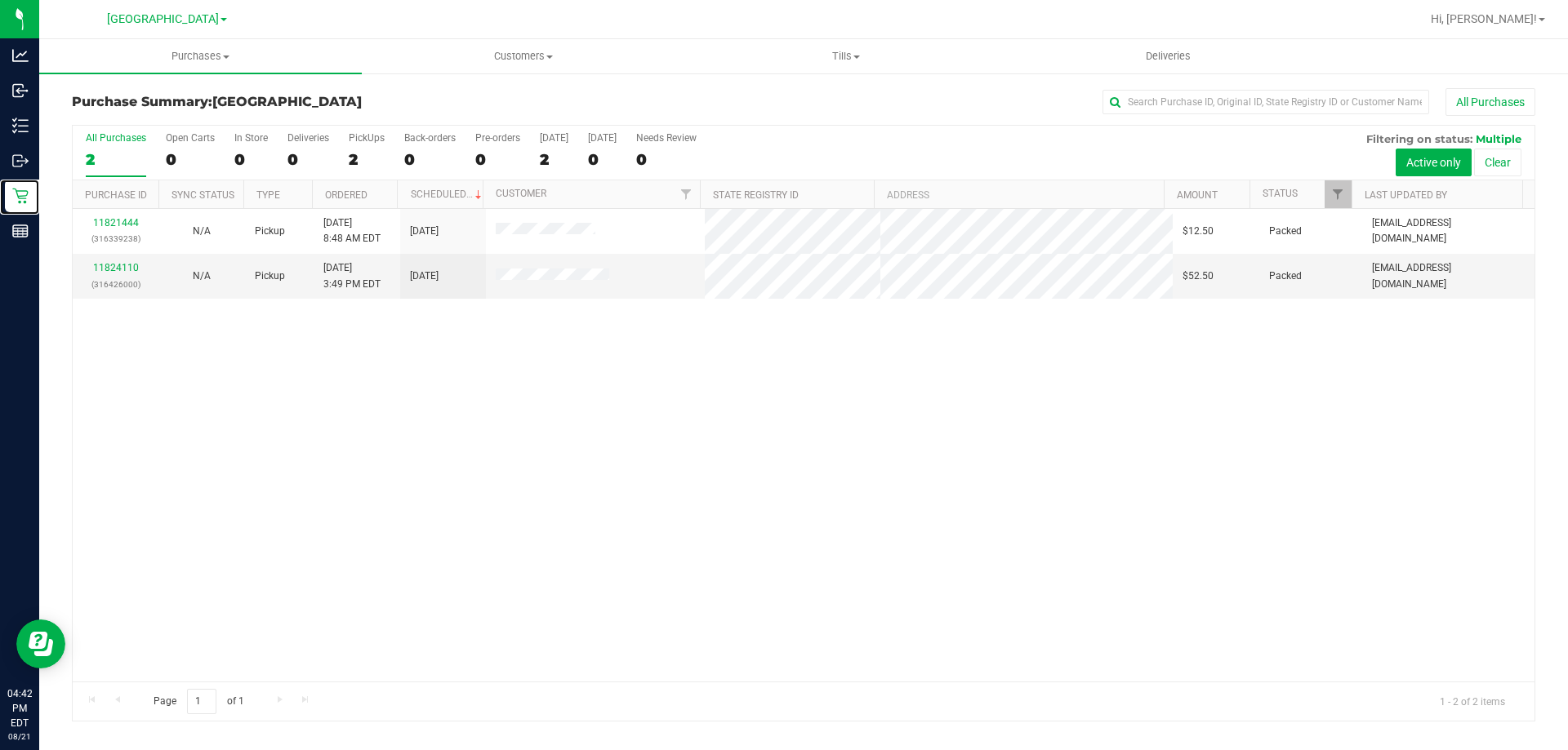
click at [429, 564] on div "11821444 (316339238) N/A Pickup [DATE] 8:48 AM EDT 8/21/2025 $12.50 Packed [EMA…" at bounding box center [803, 445] width 1461 height 472
click at [23, 233] on line at bounding box center [23, 233] width 0 height 8
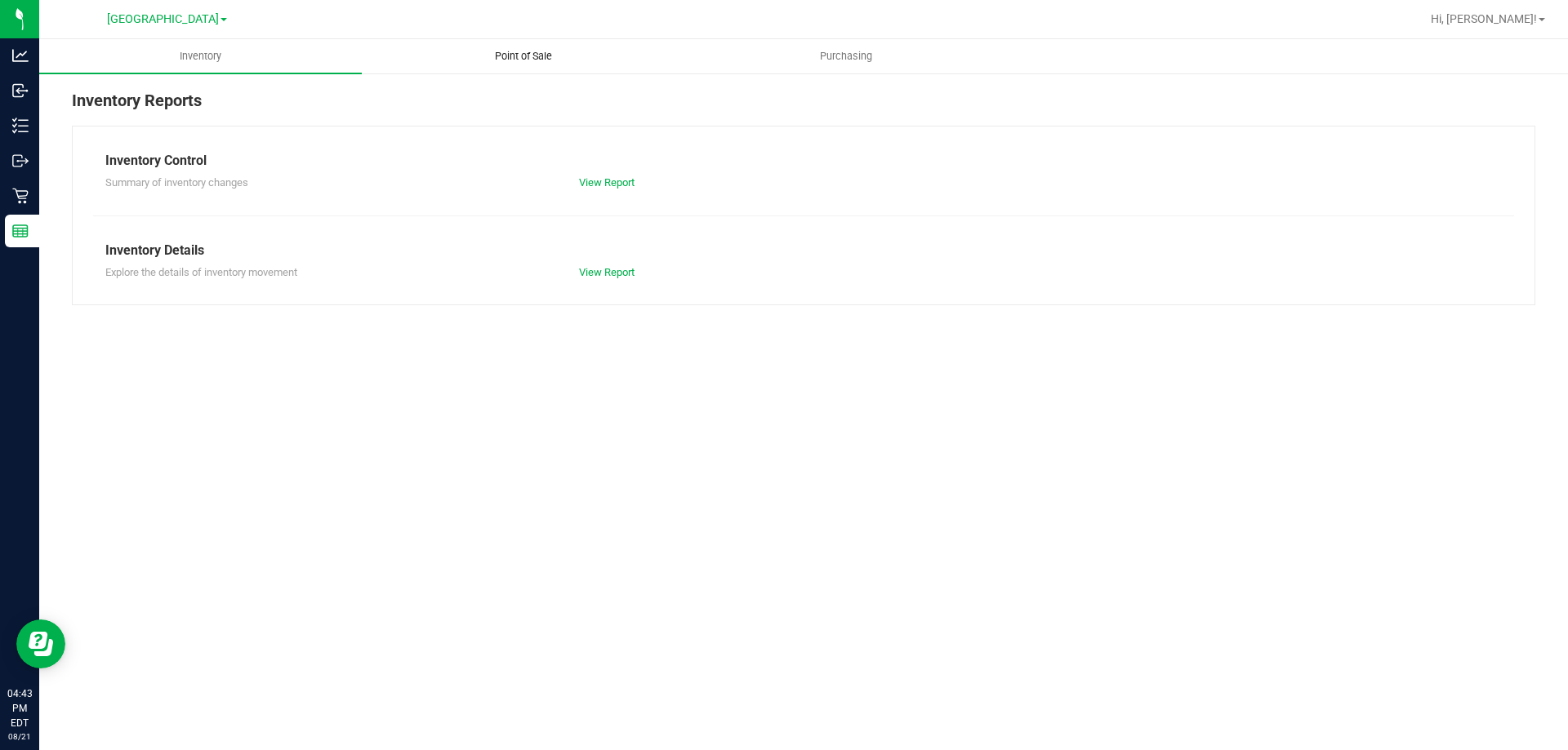
click at [545, 61] on span "Point of Sale" at bounding box center [523, 56] width 101 height 15
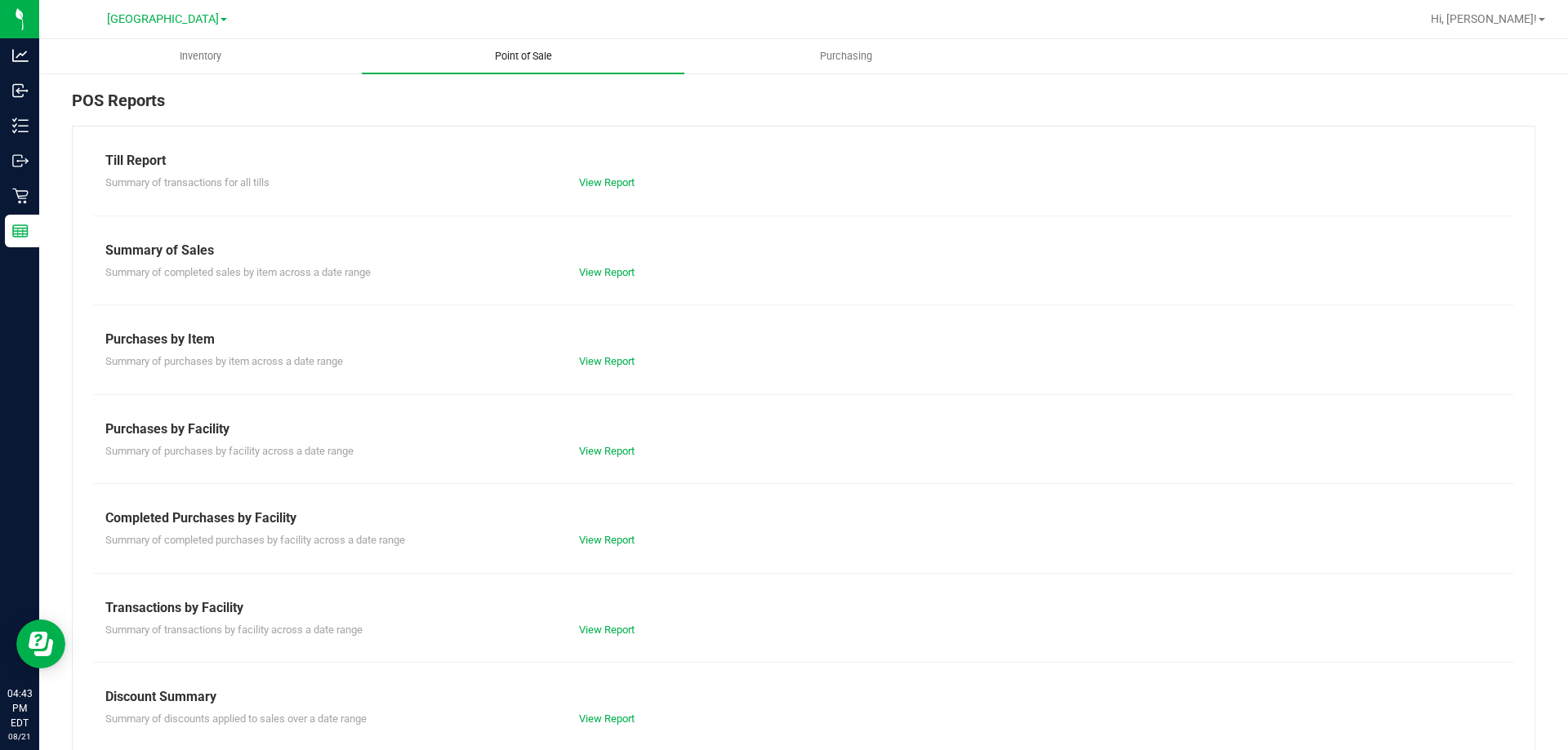
click at [614, 541] on link "View Report" at bounding box center [607, 540] width 55 height 12
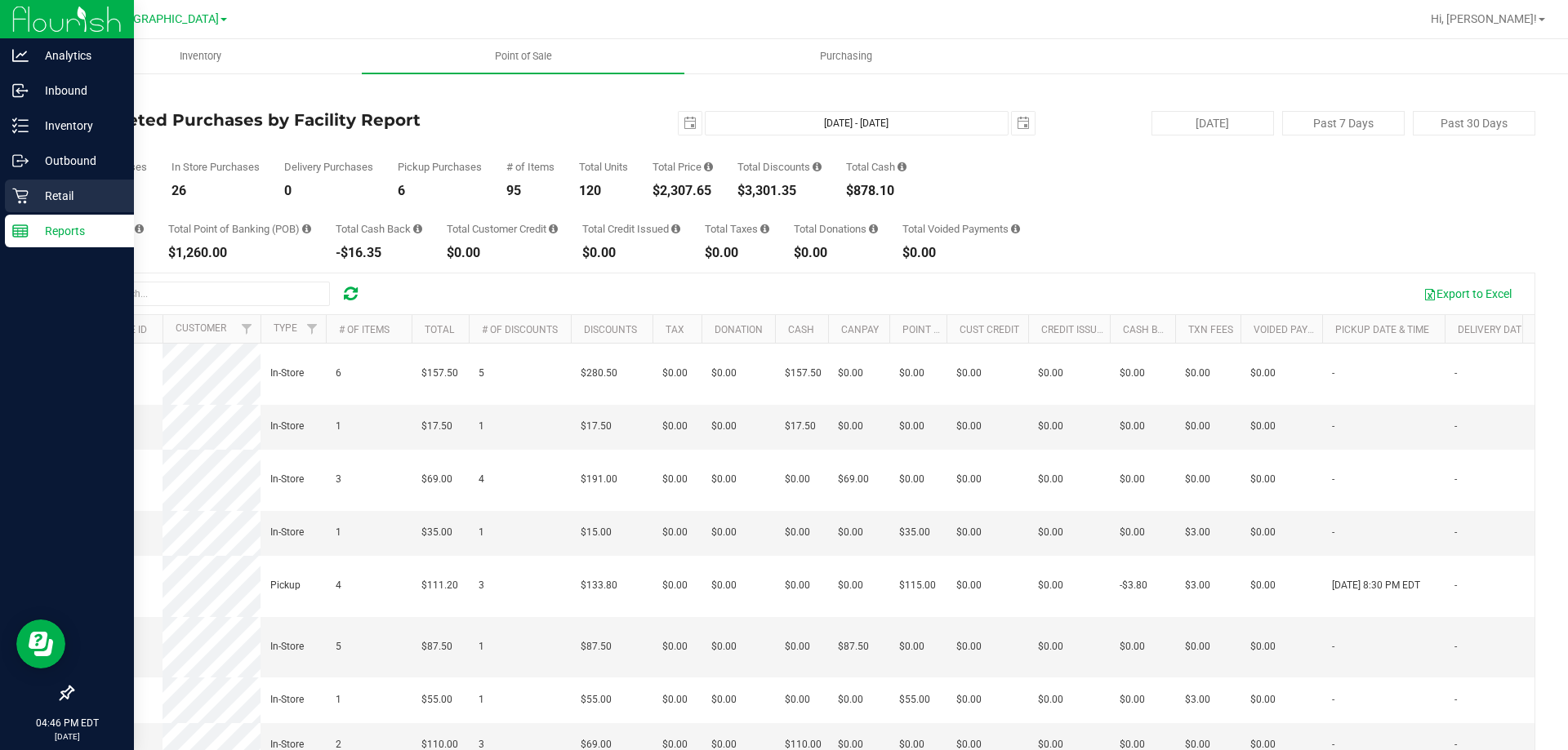
click at [16, 208] on div "Retail" at bounding box center [69, 196] width 129 height 33
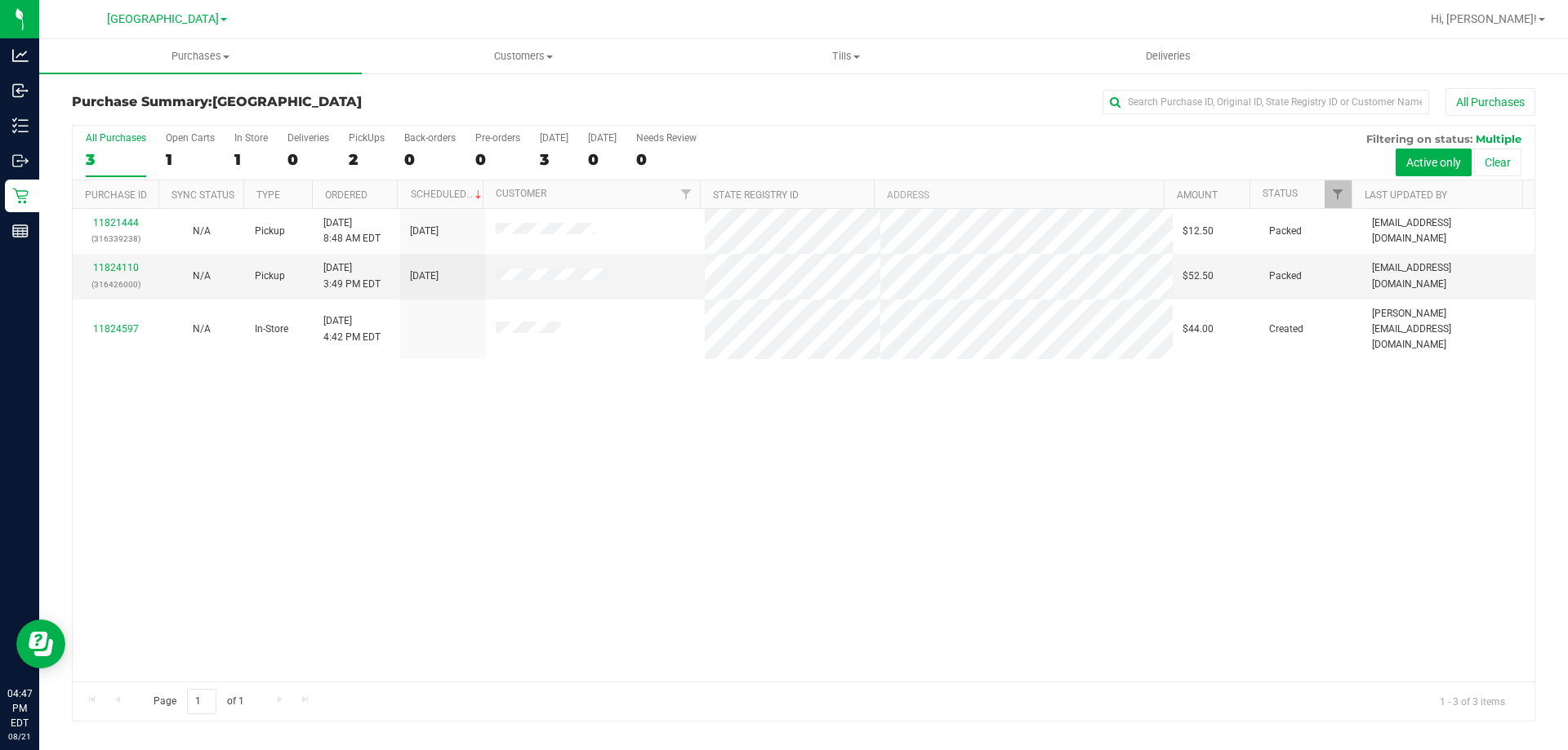
click at [1226, 544] on div "11821444 (316339238) N/A Pickup [DATE] 8:48 AM EDT 8/21/2025 $12.50 Packed [EMA…" at bounding box center [803, 445] width 1461 height 472
click at [208, 69] on uib-tab-heading "Purchases Summary of purchases Fulfillment All purchases" at bounding box center [200, 56] width 323 height 34
click at [225, 106] on li "Summary of purchases" at bounding box center [200, 98] width 323 height 19
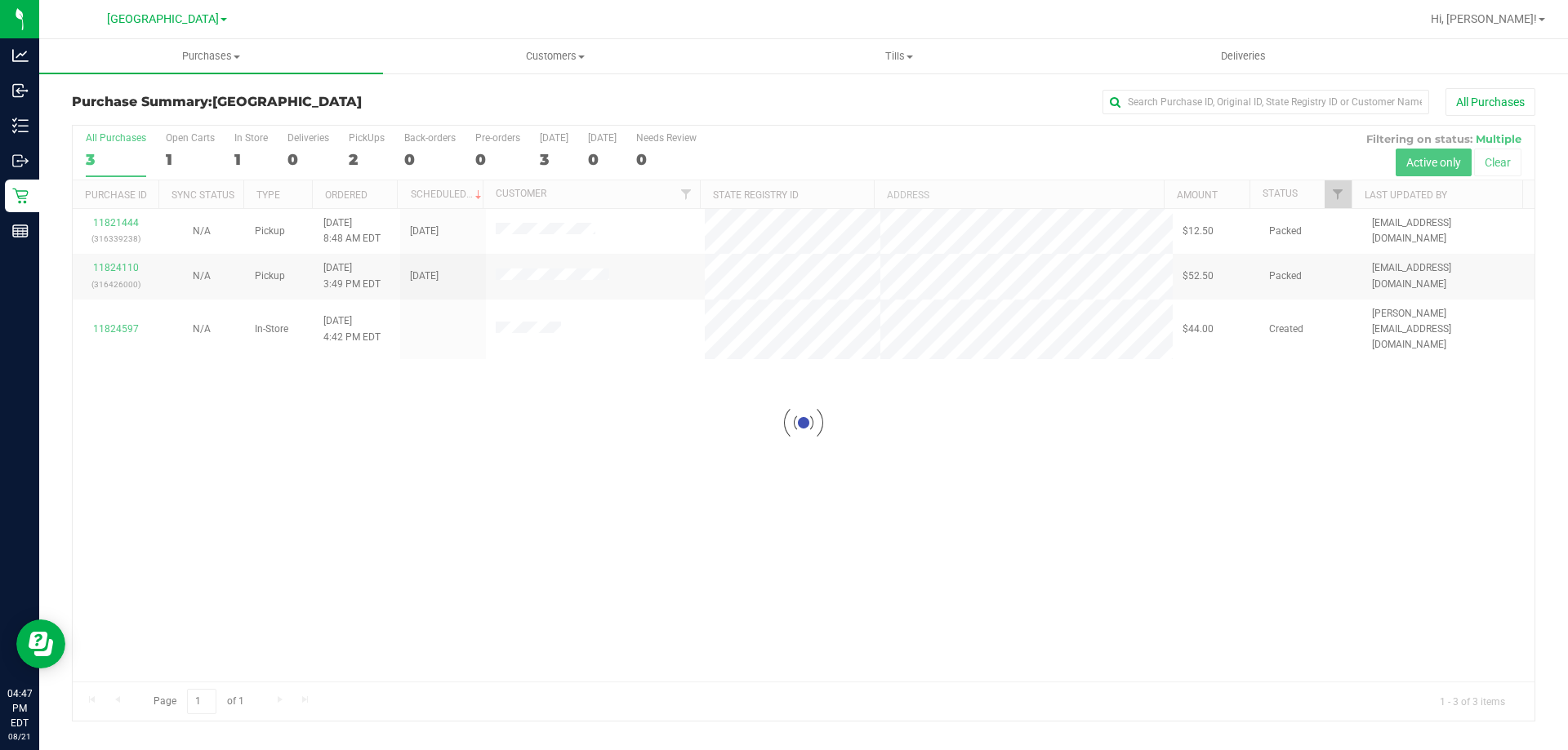
click at [394, 380] on div at bounding box center [803, 423] width 1461 height 595
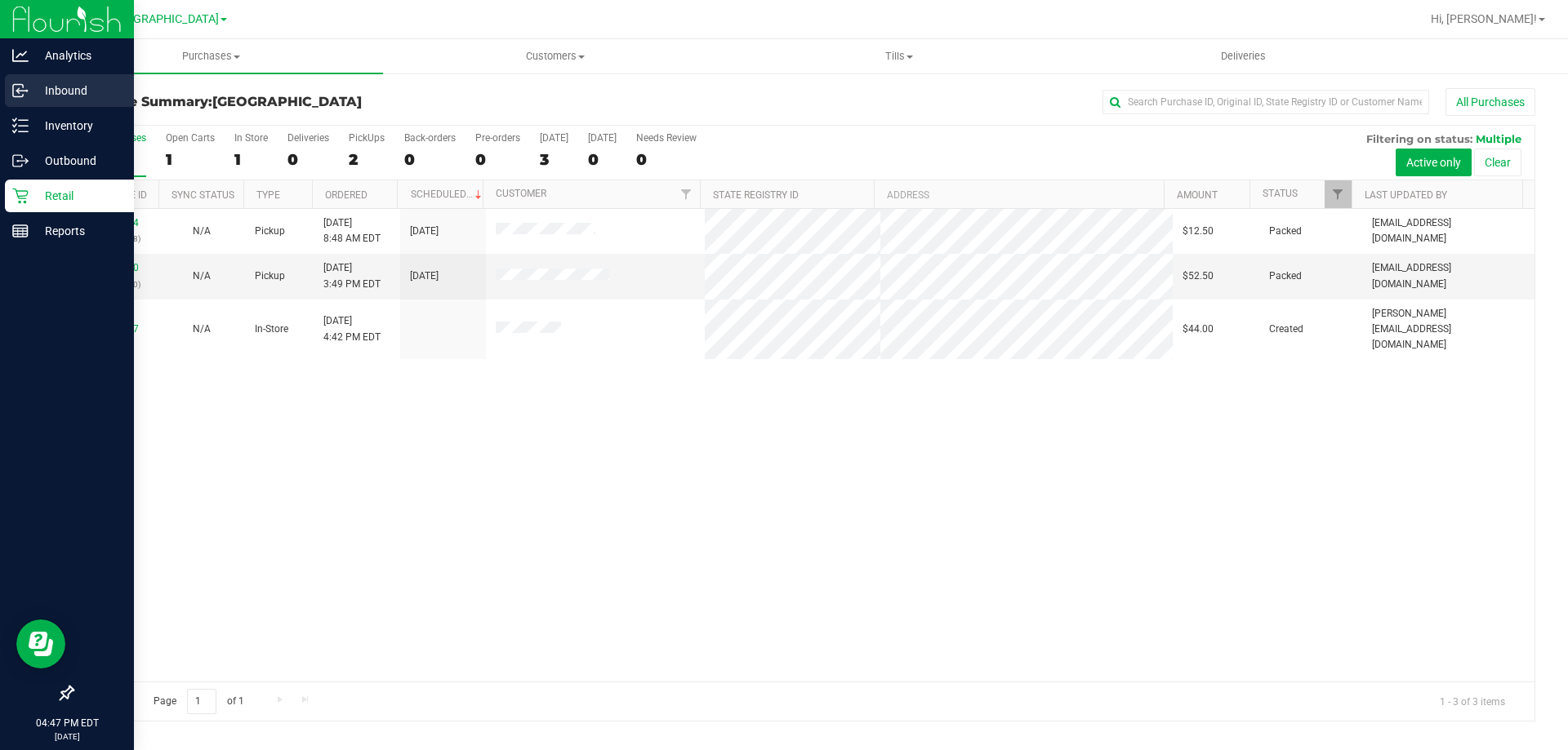
click at [41, 93] on p "Inbound" at bounding box center [77, 90] width 98 height 19
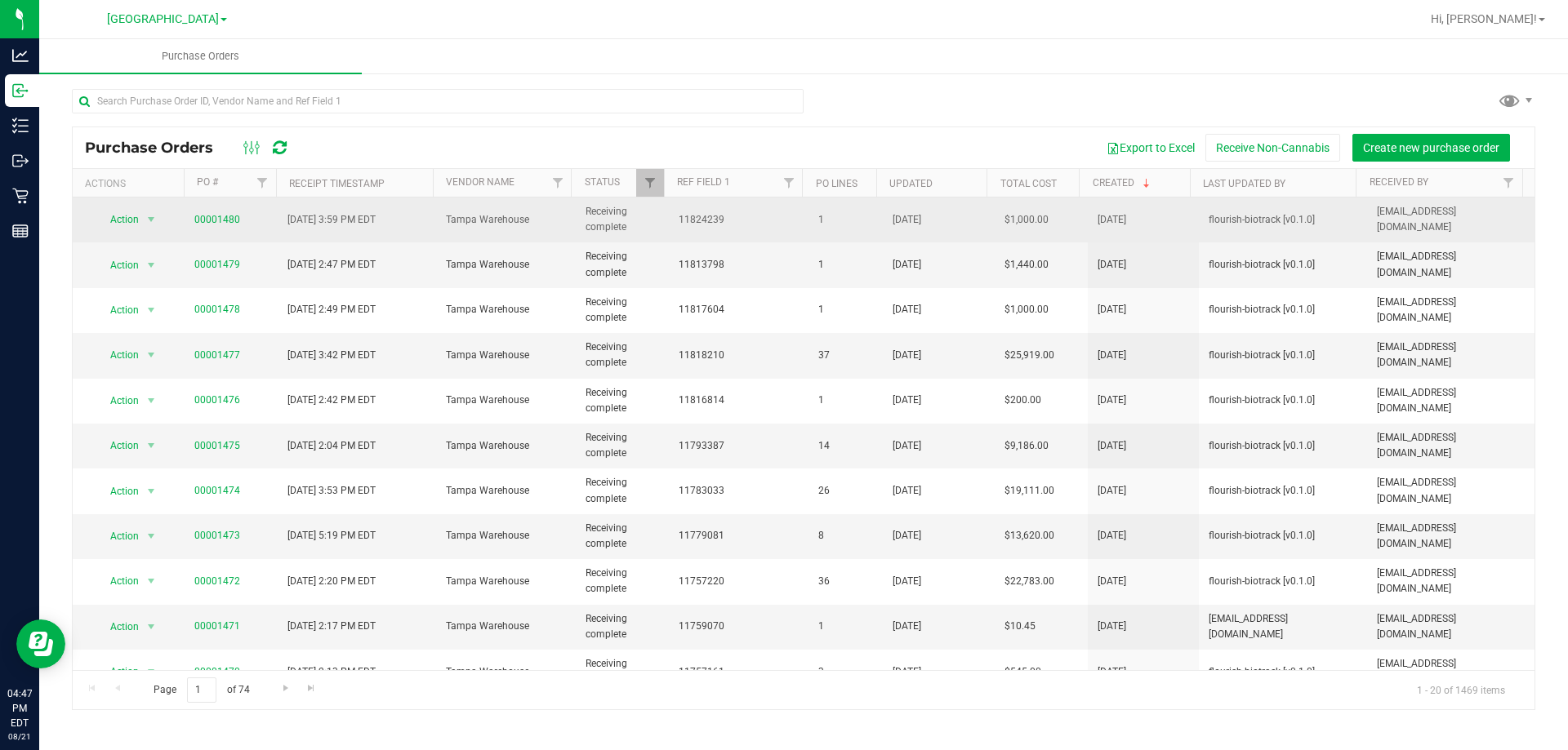
click at [446, 219] on span "Tampa Warehouse" at bounding box center [506, 220] width 120 height 16
click at [429, 223] on td "[DATE] 3:59 PM EDT" at bounding box center [357, 220] width 158 height 45
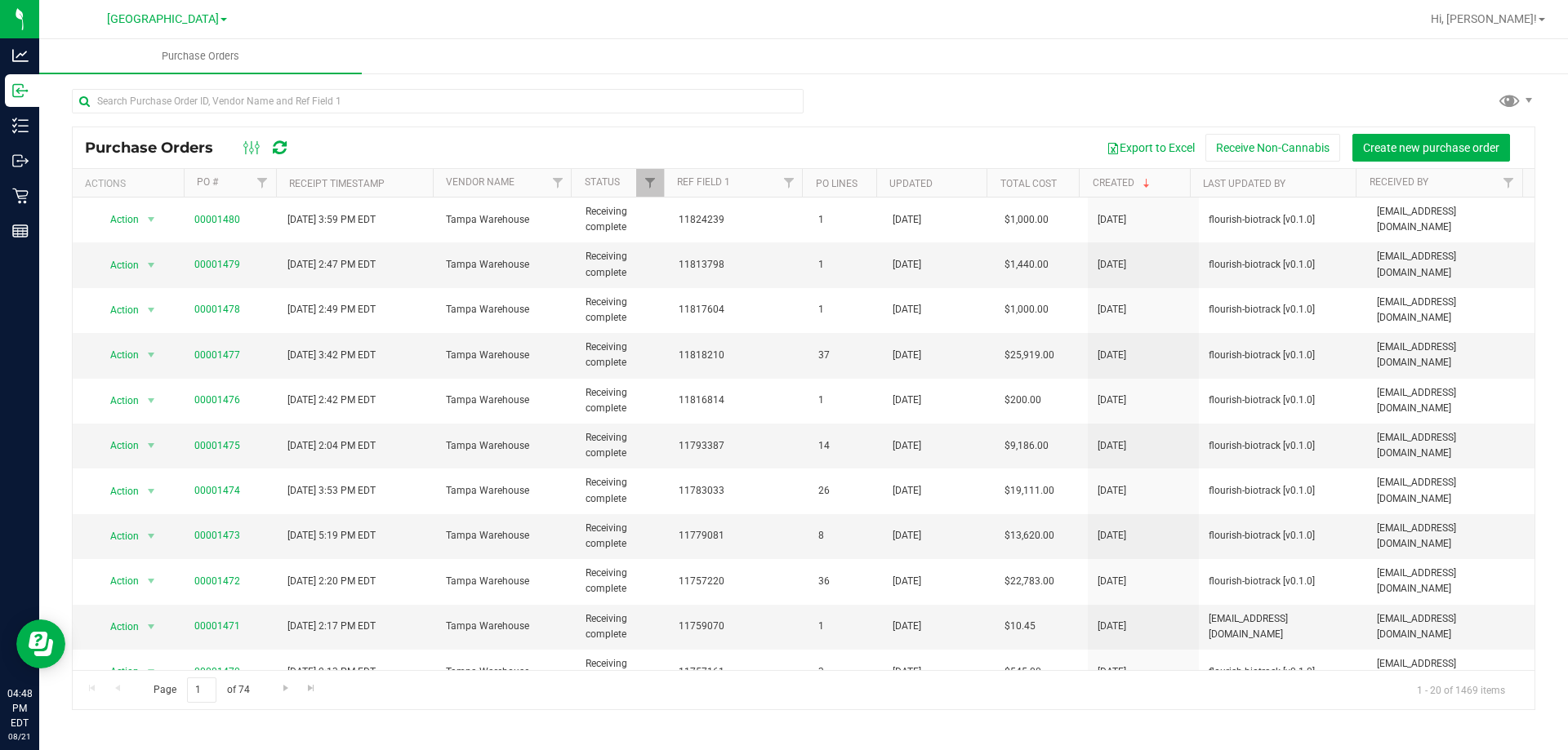
click at [962, 132] on div "Purchase Orders Export to Excel Receive Non-Cannabis Create new purchase order" at bounding box center [803, 148] width 1461 height 40
click at [1059, 96] on div at bounding box center [803, 108] width 1463 height 38
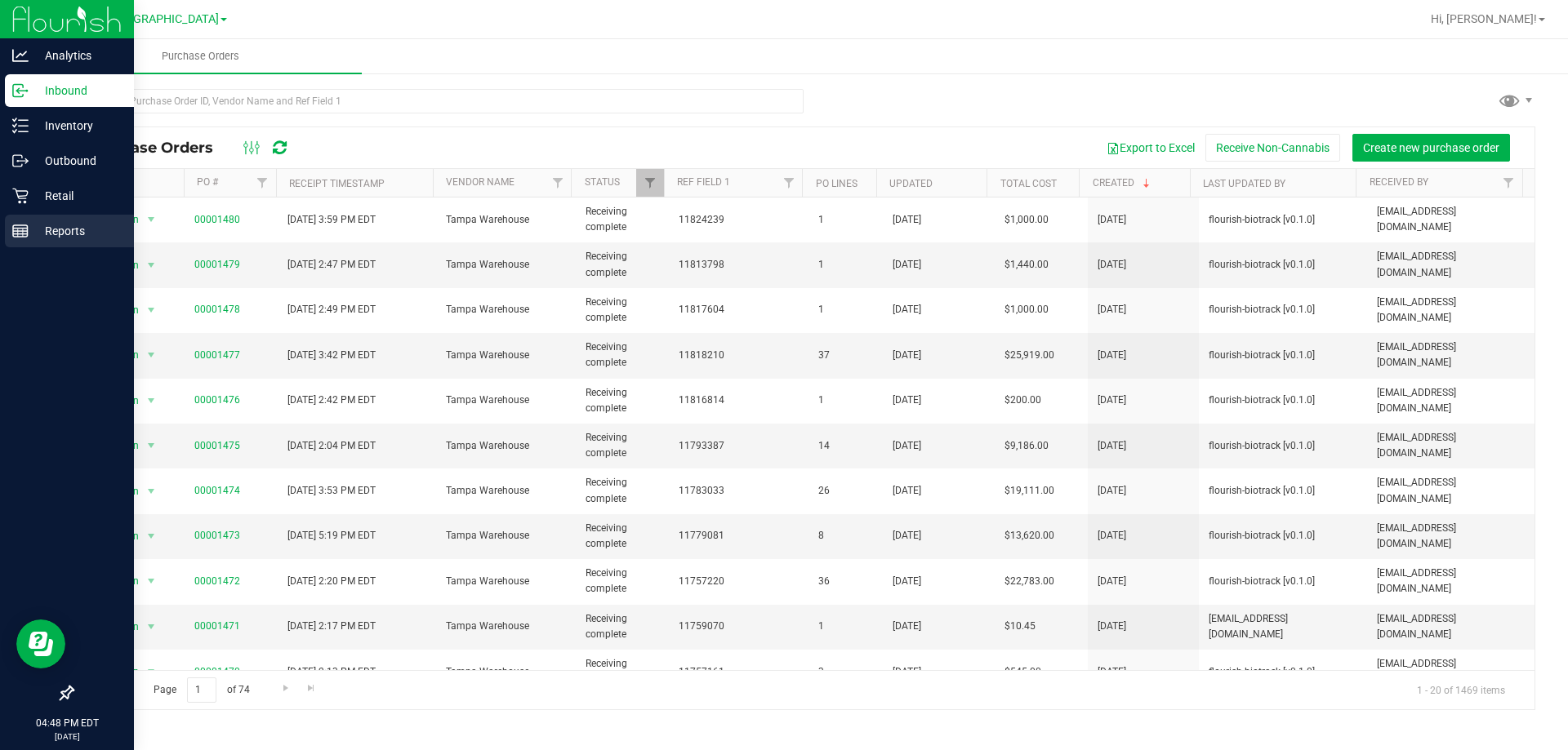
click at [33, 219] on div "Reports" at bounding box center [69, 232] width 129 height 33
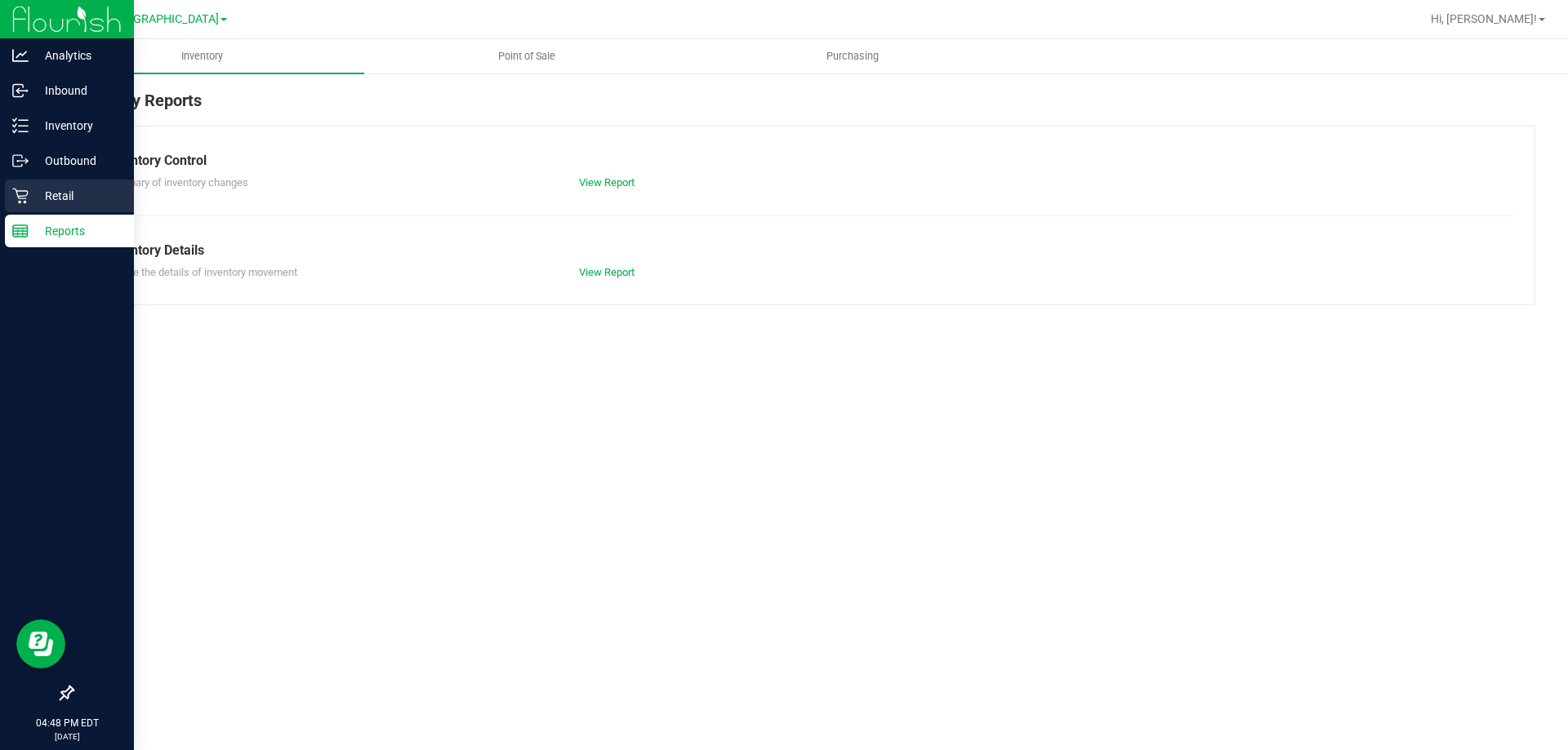
click at [23, 196] on icon at bounding box center [19, 196] width 16 height 16
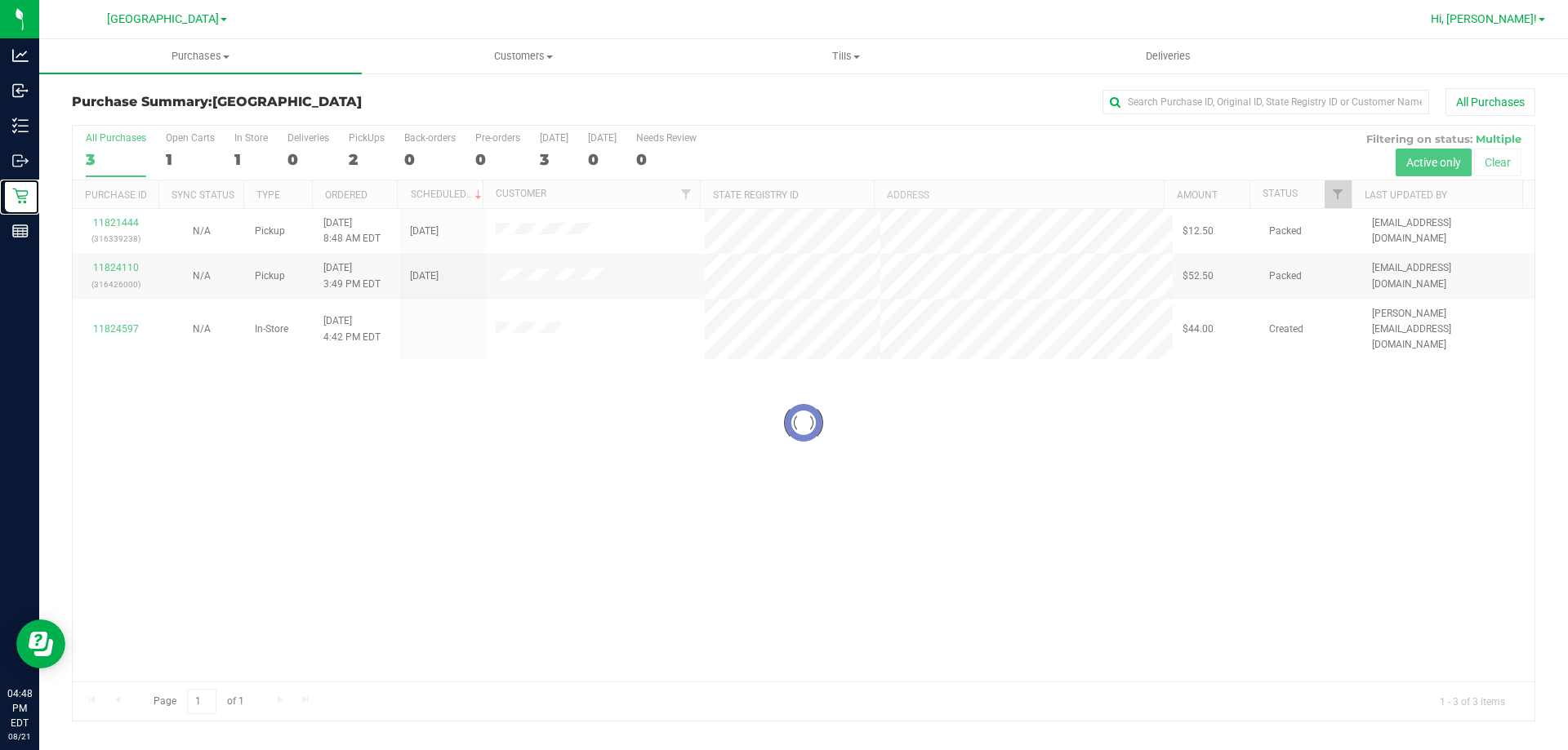
click at [1525, 23] on span "Hi, [PERSON_NAME]!" at bounding box center [1483, 18] width 106 height 13
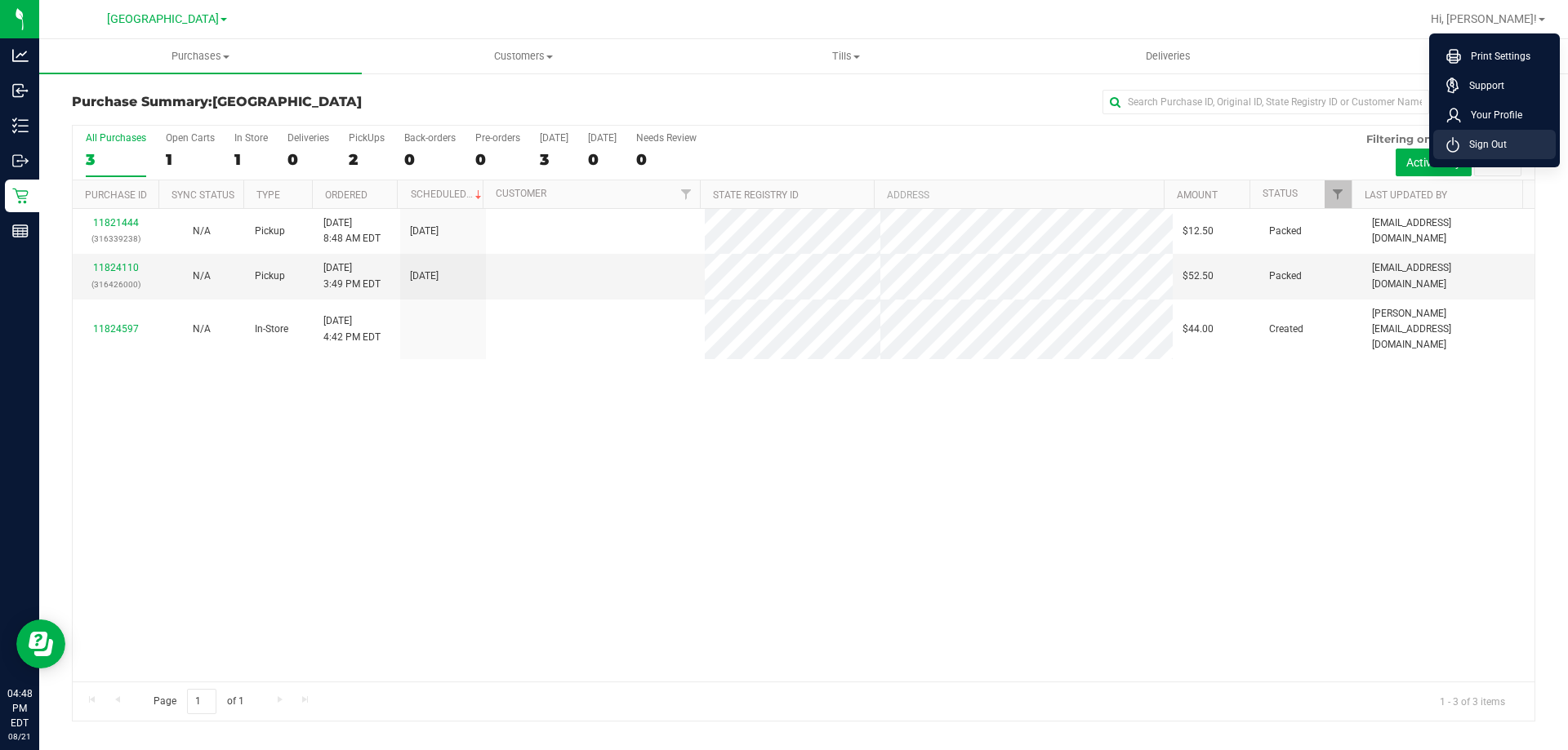
click at [1476, 144] on span "Sign Out" at bounding box center [1483, 144] width 48 height 17
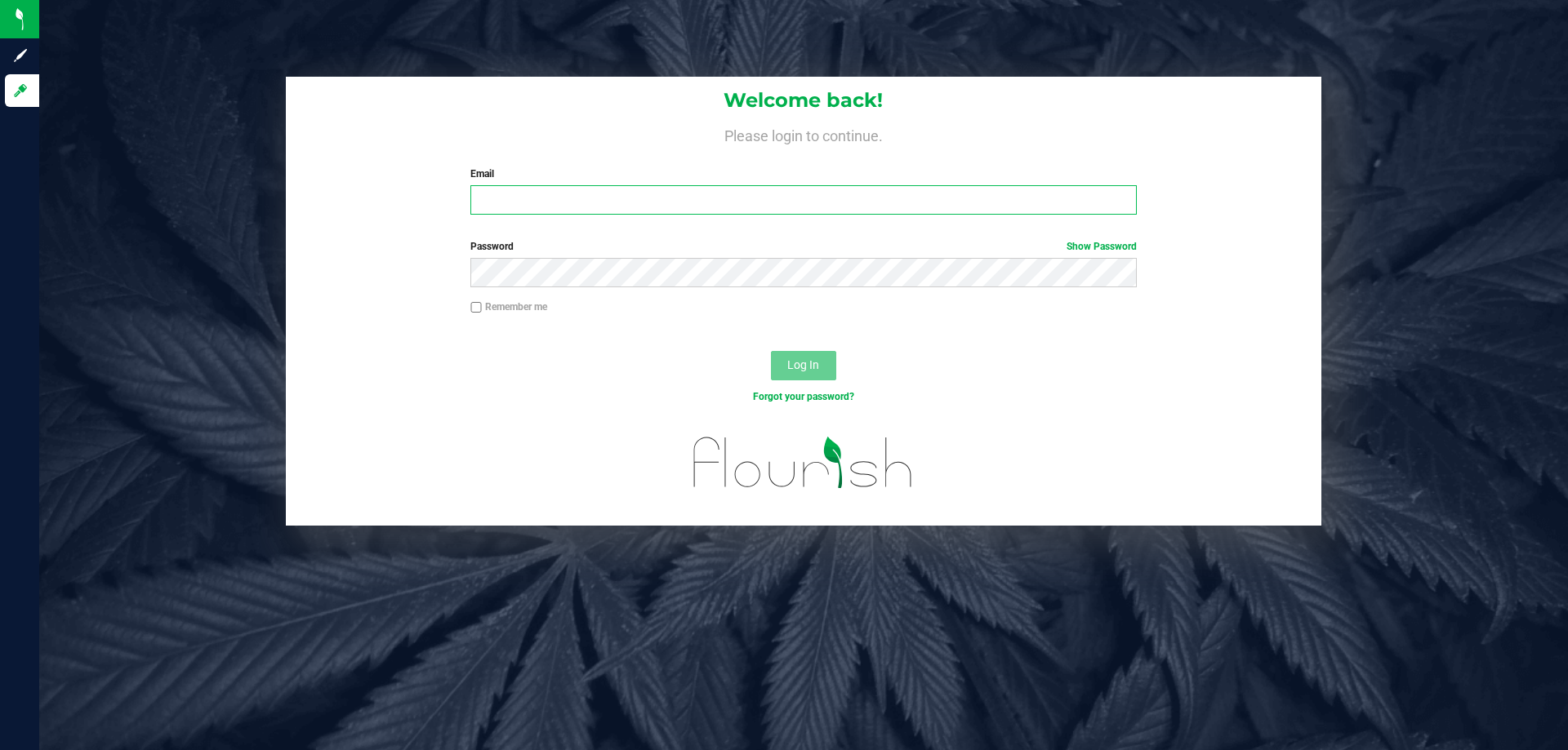
click at [725, 198] on input "Email" at bounding box center [803, 200] width 666 height 29
type input "[EMAIL_ADDRESS][DOMAIN_NAME]"
click at [771, 351] on button "Log In" at bounding box center [803, 366] width 65 height 29
